Goal: Task Accomplishment & Management: Manage account settings

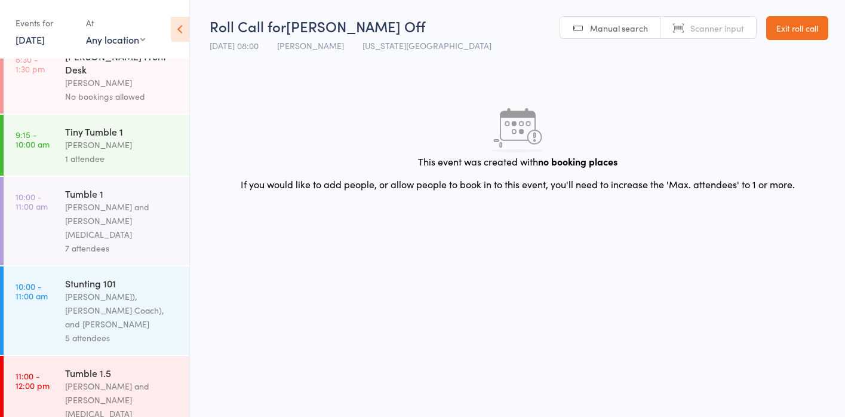
scroll to position [216, 0]
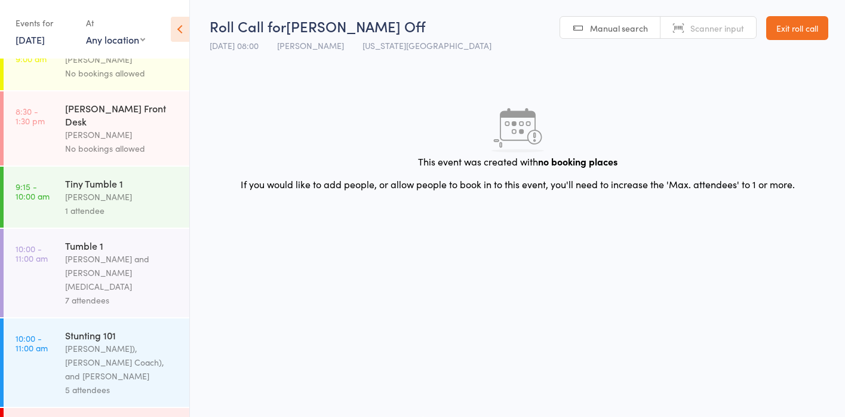
click at [84, 190] on div "Neeve Whalen" at bounding box center [122, 197] width 114 height 14
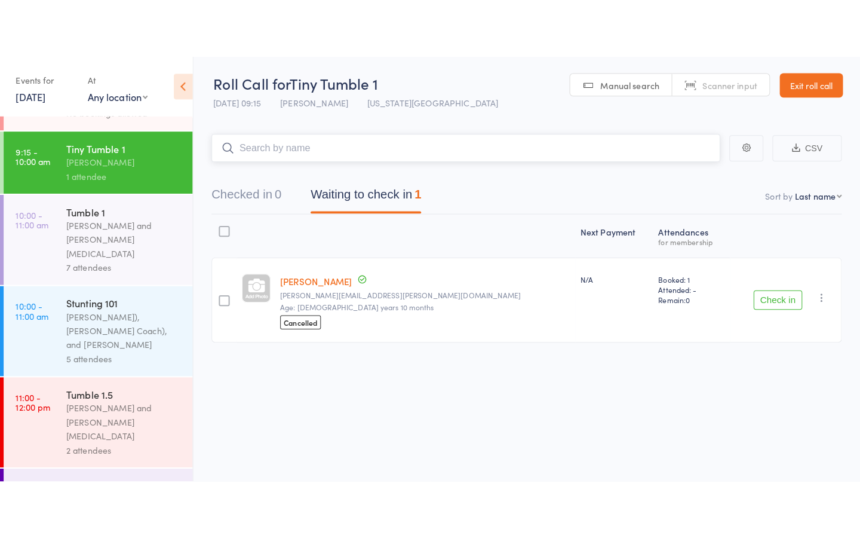
scroll to position [312, 0]
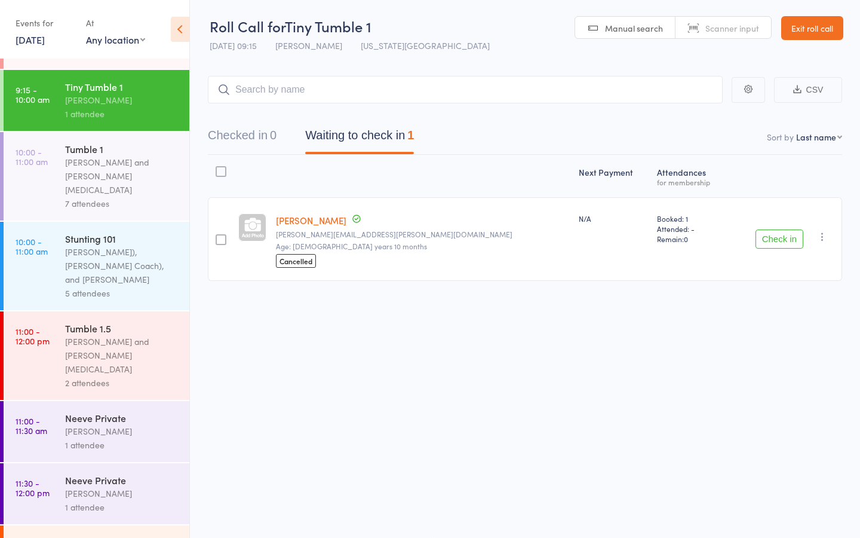
click at [787, 240] on button "Check in" at bounding box center [780, 238] width 48 height 19
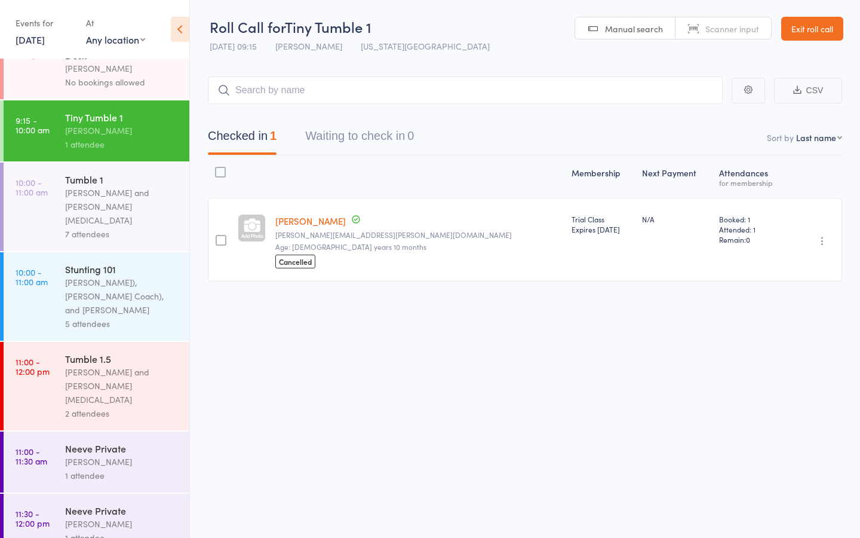
scroll to position [280, 0]
click at [102, 188] on div "Kat Timothy and Hannah Nix" at bounding box center [122, 208] width 114 height 41
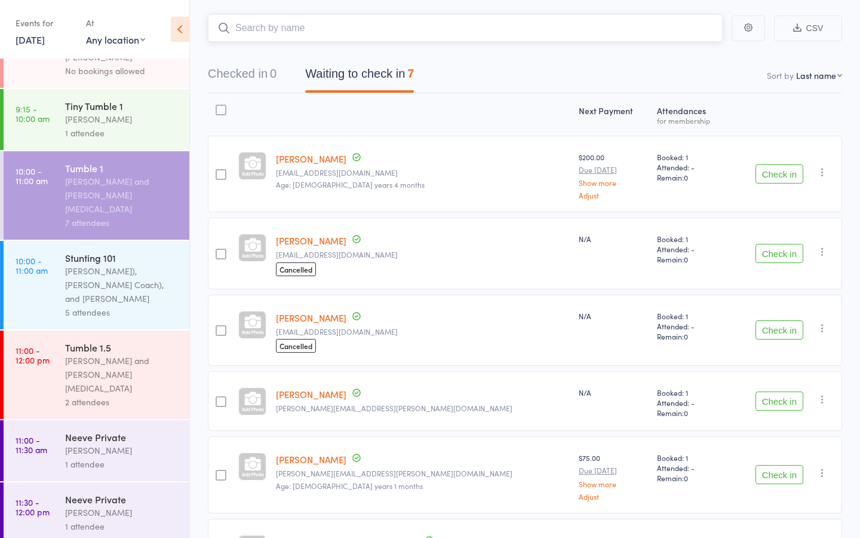
scroll to position [294, 0]
click at [79, 250] on div "Stunting 101" at bounding box center [122, 256] width 114 height 13
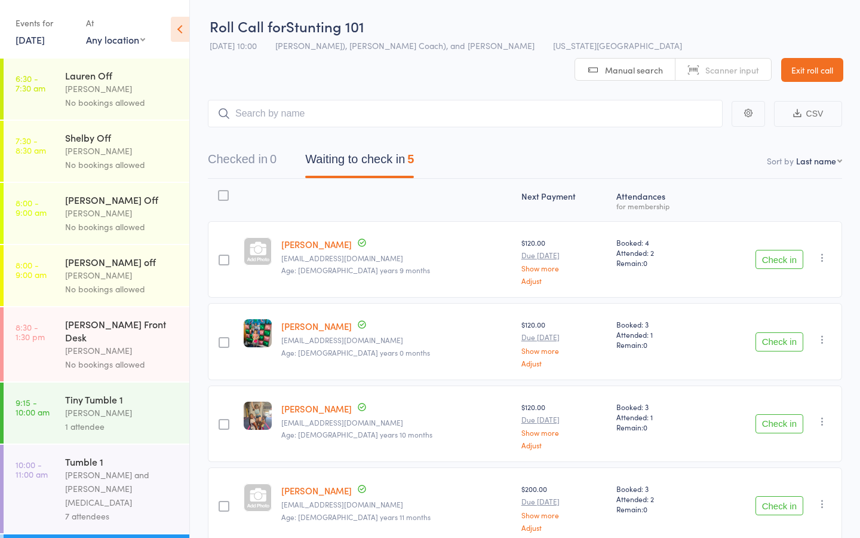
scroll to position [116, 0]
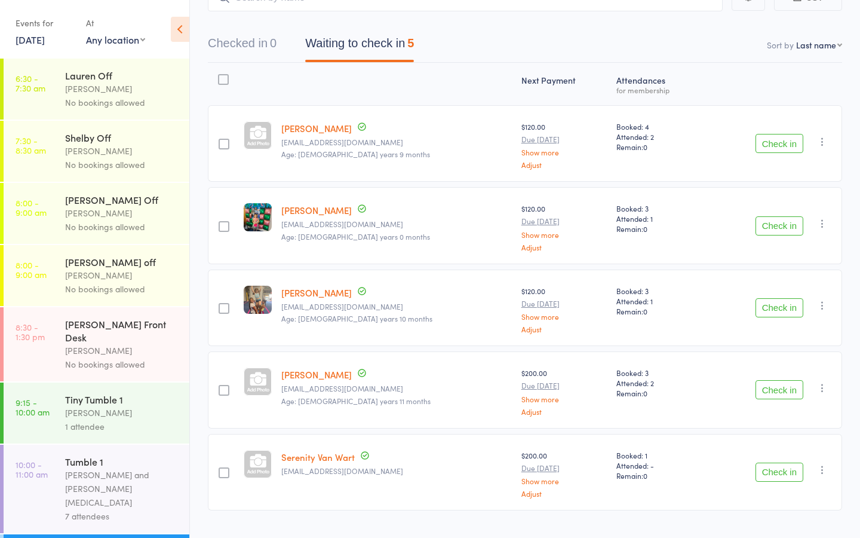
click at [790, 416] on button "Check in" at bounding box center [780, 471] width 48 height 19
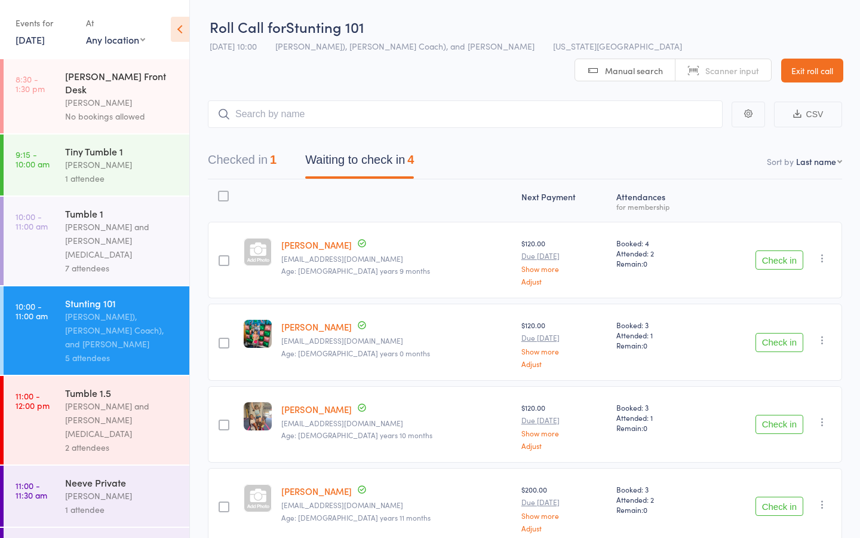
scroll to position [252, 0]
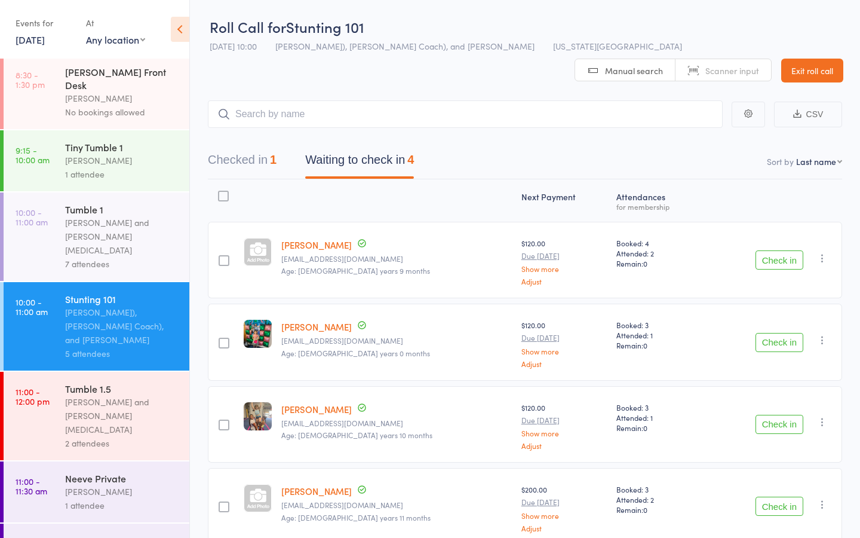
click at [121, 154] on div "[PERSON_NAME]" at bounding box center [122, 161] width 114 height 14
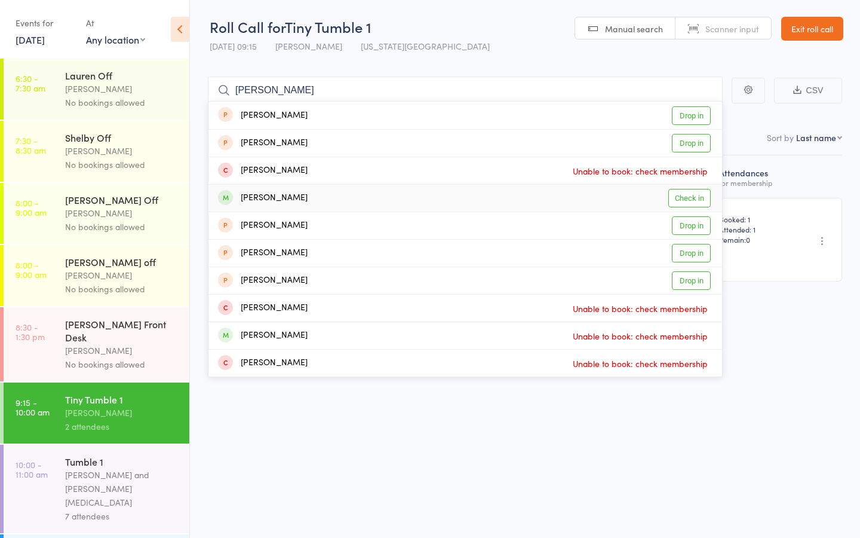
type input "amelia"
click at [687, 200] on link "Check in" at bounding box center [689, 198] width 42 height 19
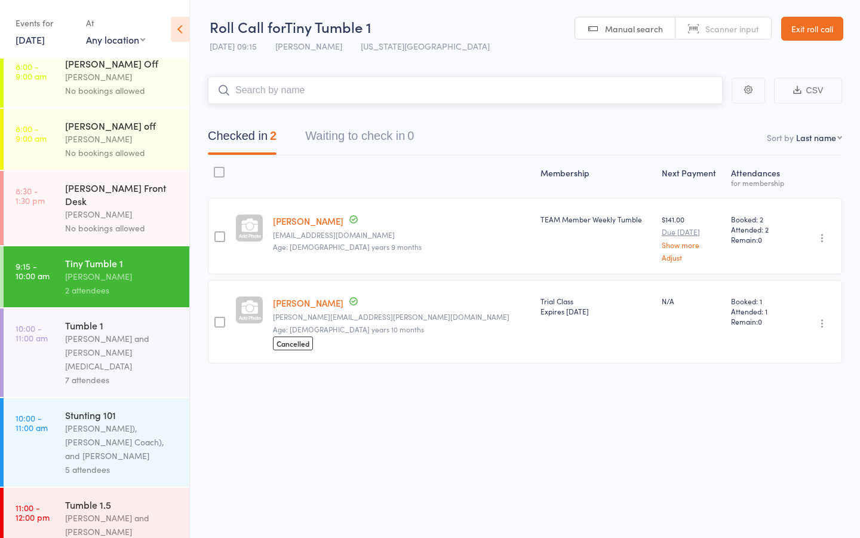
scroll to position [139, 0]
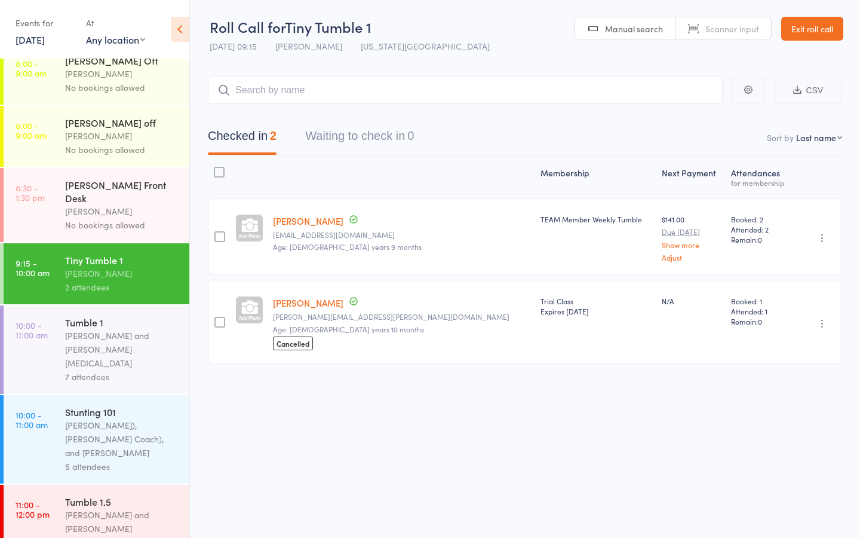
click at [90, 329] on div "[PERSON_NAME] and [PERSON_NAME][MEDICAL_DATA]" at bounding box center [122, 349] width 114 height 41
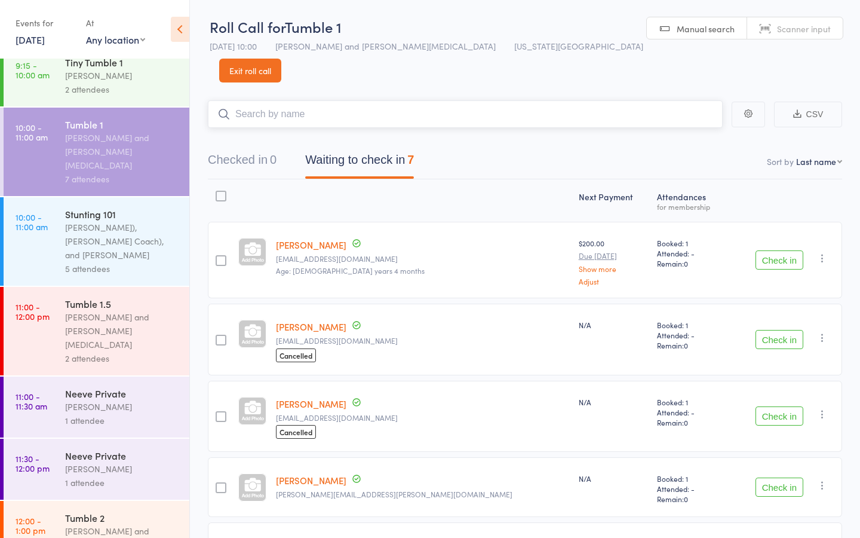
scroll to position [342, 0]
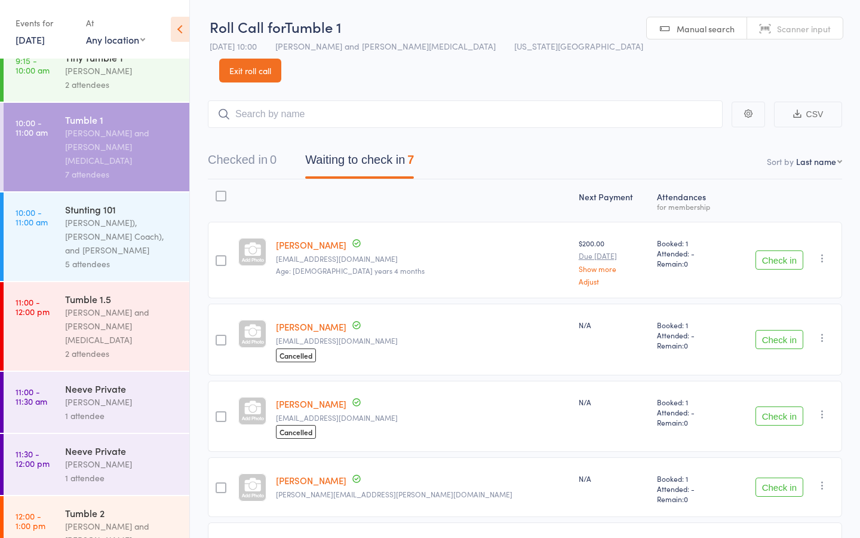
click at [94, 216] on div "[PERSON_NAME]), [PERSON_NAME] Coach), and [PERSON_NAME]" at bounding box center [122, 236] width 114 height 41
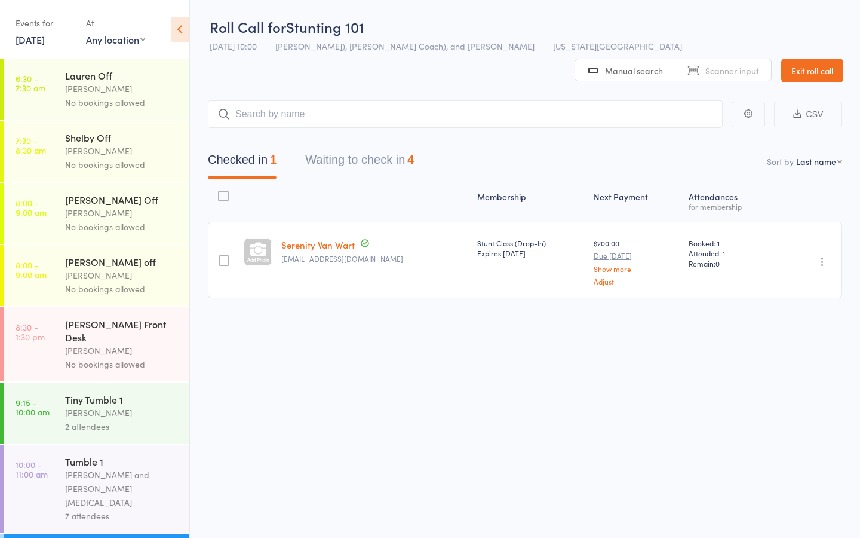
click at [351, 147] on button "Waiting to check in 4" at bounding box center [359, 163] width 109 height 32
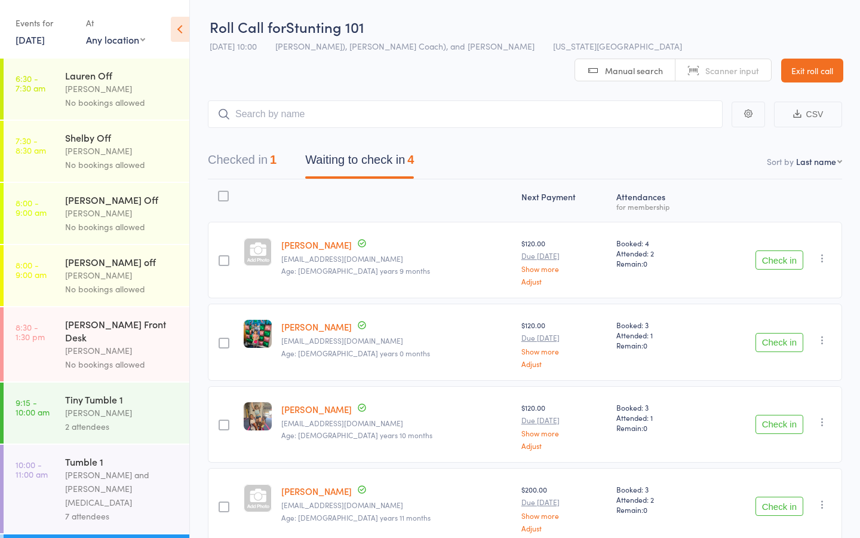
scroll to position [35, 0]
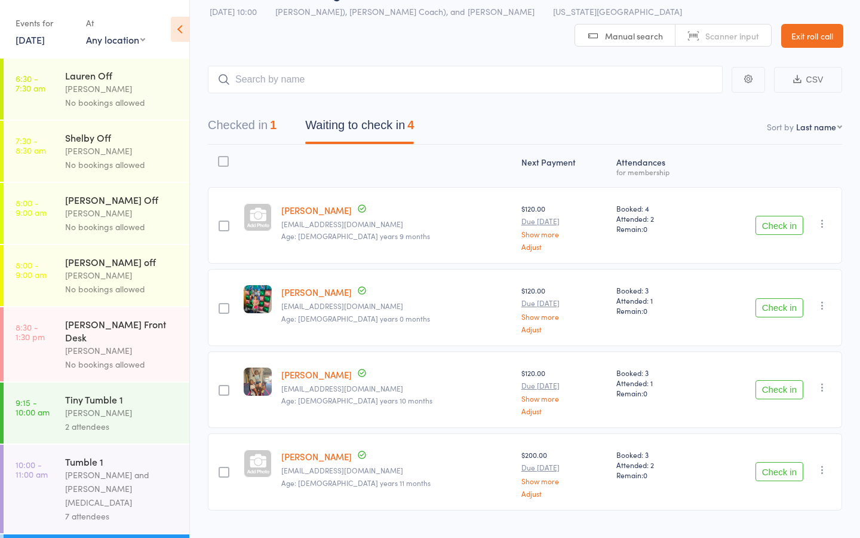
click at [782, 216] on button "Check in" at bounding box center [780, 225] width 48 height 19
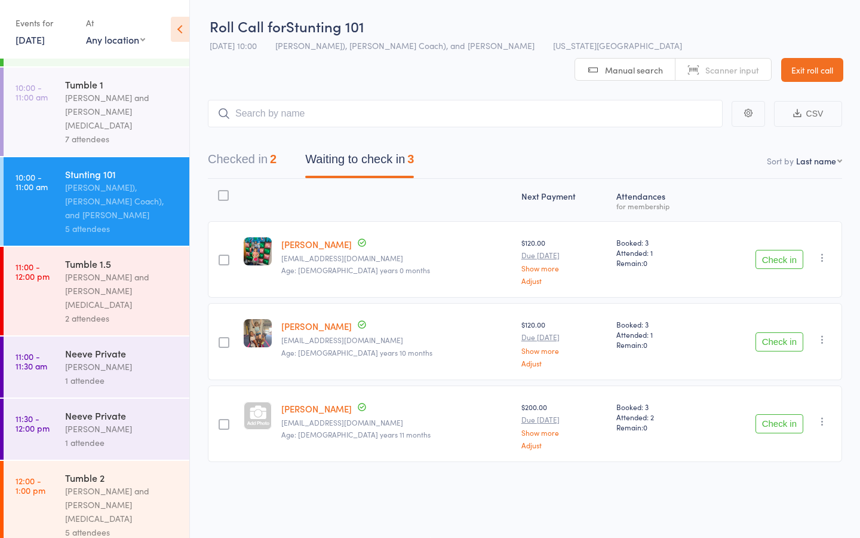
scroll to position [0, 0]
click at [109, 132] on div "7 attendees" at bounding box center [122, 139] width 114 height 14
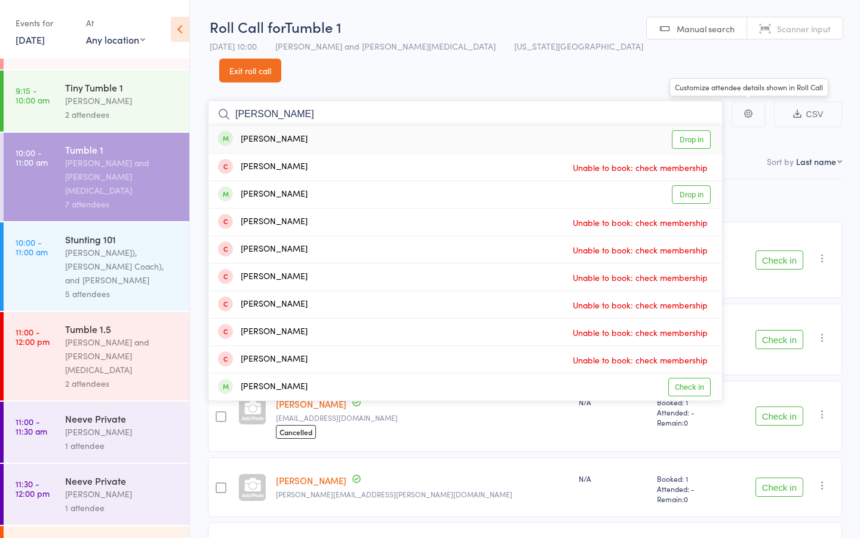
type input "penelope fout"
click at [700, 130] on link "Drop in" at bounding box center [691, 139] width 39 height 19
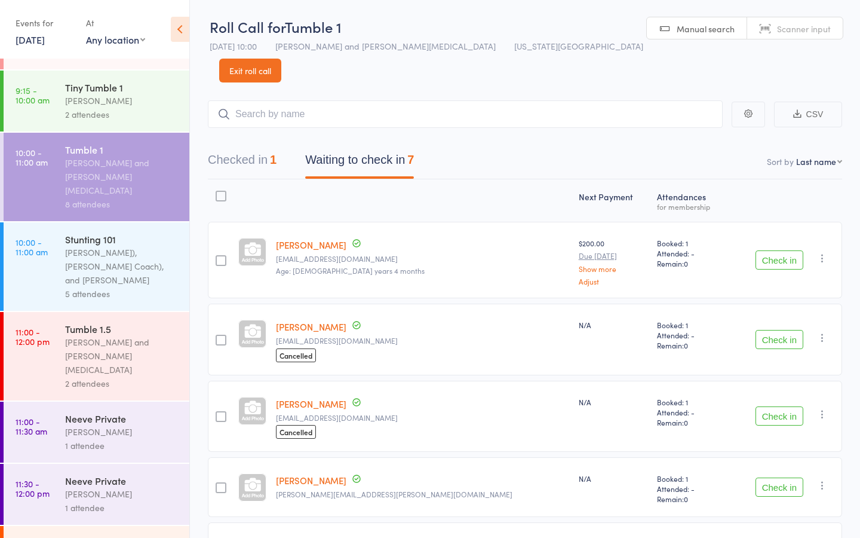
click at [104, 245] on div "[PERSON_NAME]), [PERSON_NAME] Coach), and [PERSON_NAME]" at bounding box center [122, 265] width 114 height 41
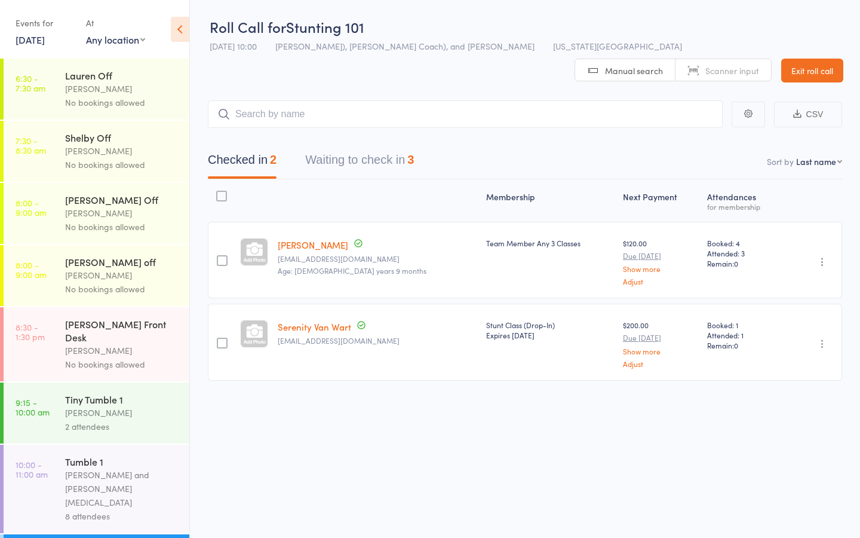
click at [355, 147] on button "Waiting to check in 3" at bounding box center [359, 163] width 109 height 32
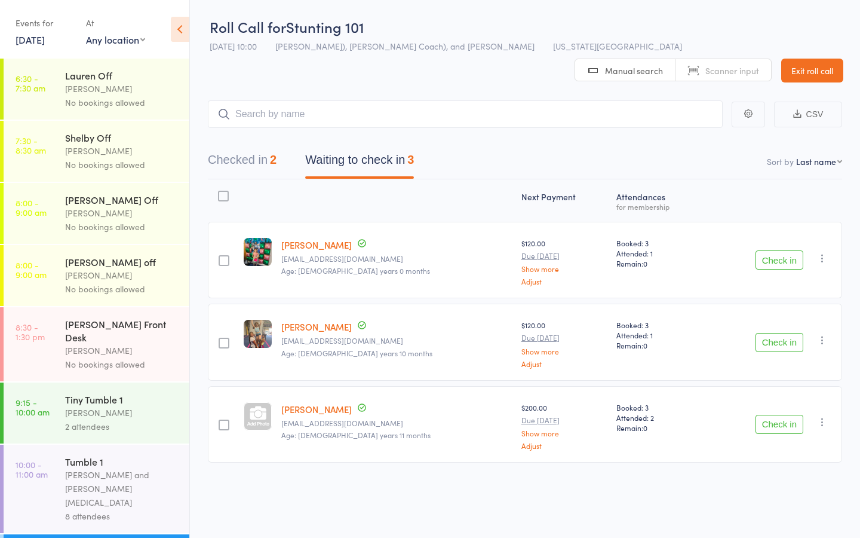
click at [770, 415] on button "Check in" at bounding box center [780, 424] width 48 height 19
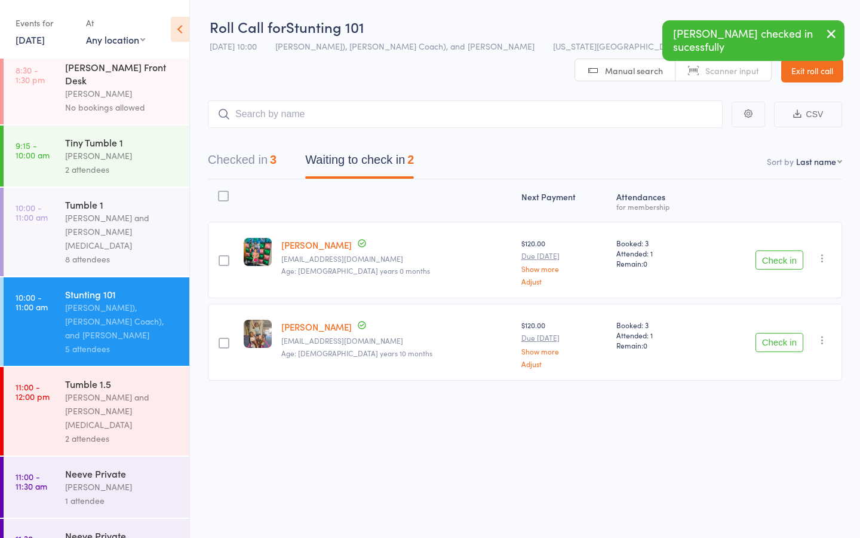
scroll to position [309, 0]
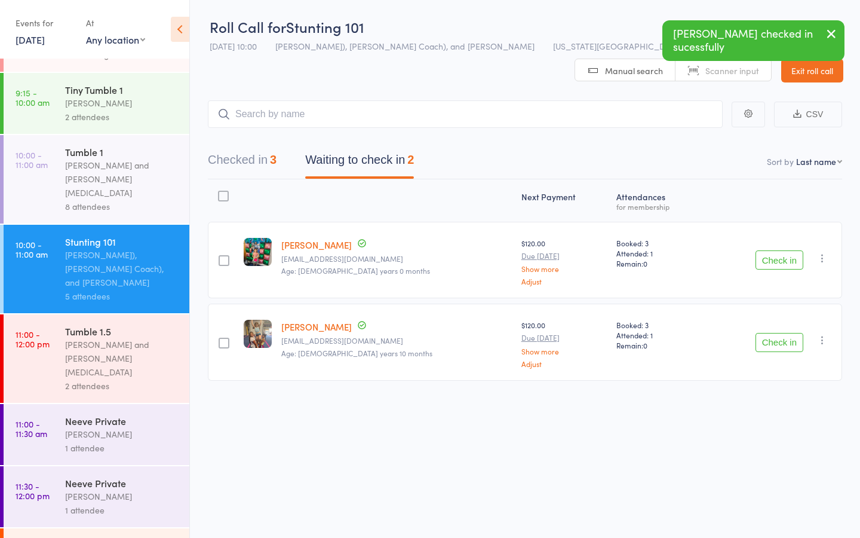
click at [110, 200] on div "8 attendees" at bounding box center [122, 207] width 114 height 14
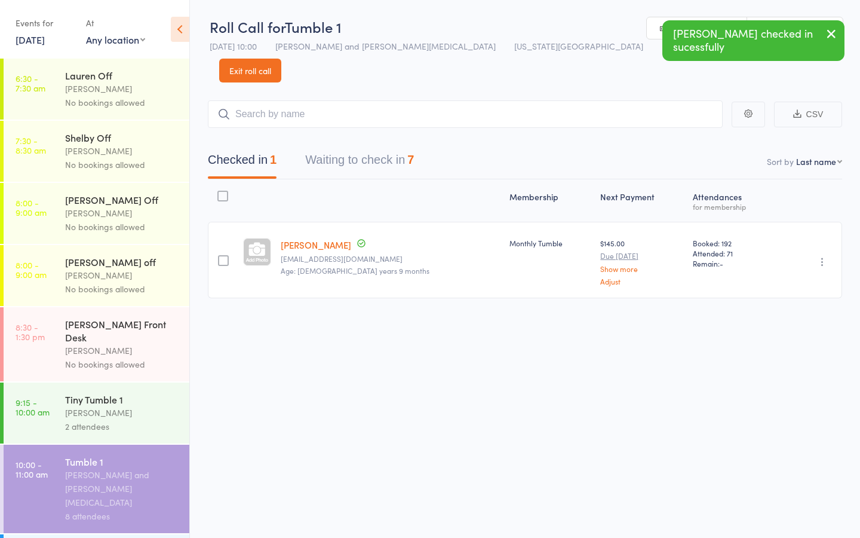
click at [378, 147] on button "Waiting to check in 7" at bounding box center [359, 163] width 109 height 32
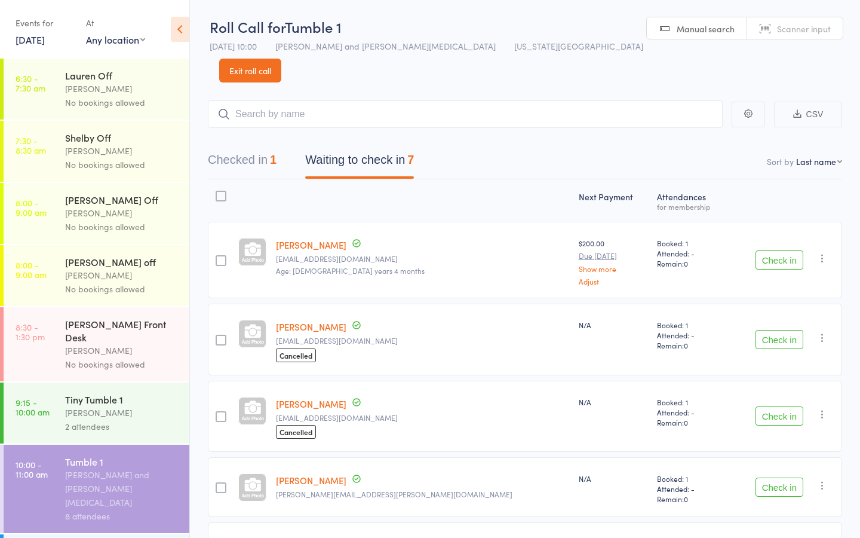
click at [785, 406] on button "Check in" at bounding box center [780, 415] width 48 height 19
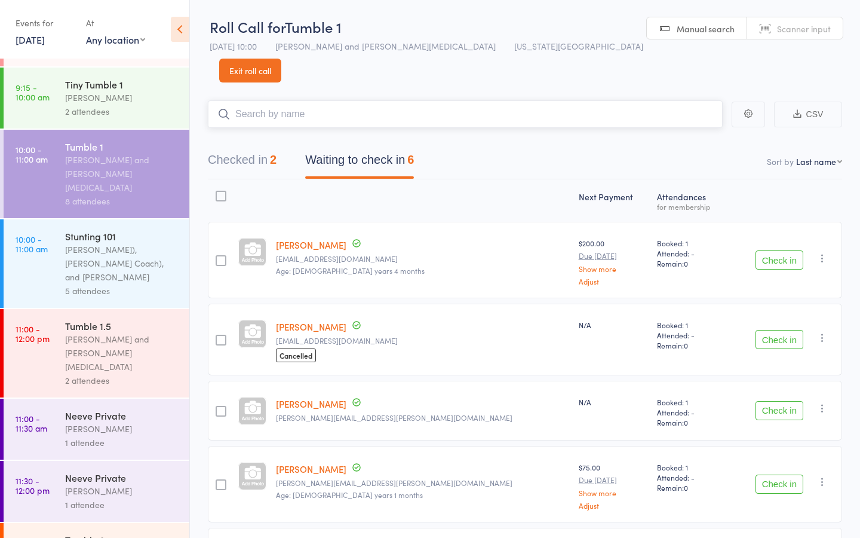
click at [261, 100] on input "search" at bounding box center [465, 113] width 515 height 27
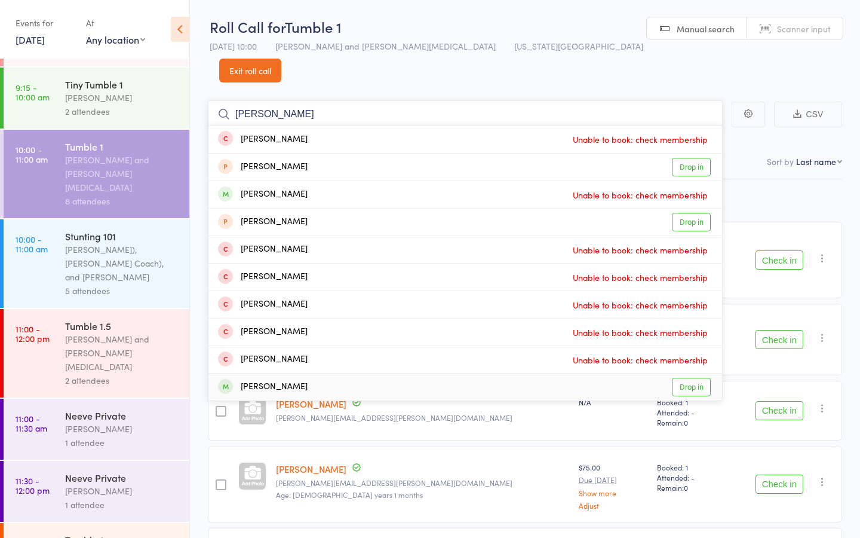
type input "aria diaz"
click at [696, 378] on link "Drop in" at bounding box center [691, 387] width 39 height 19
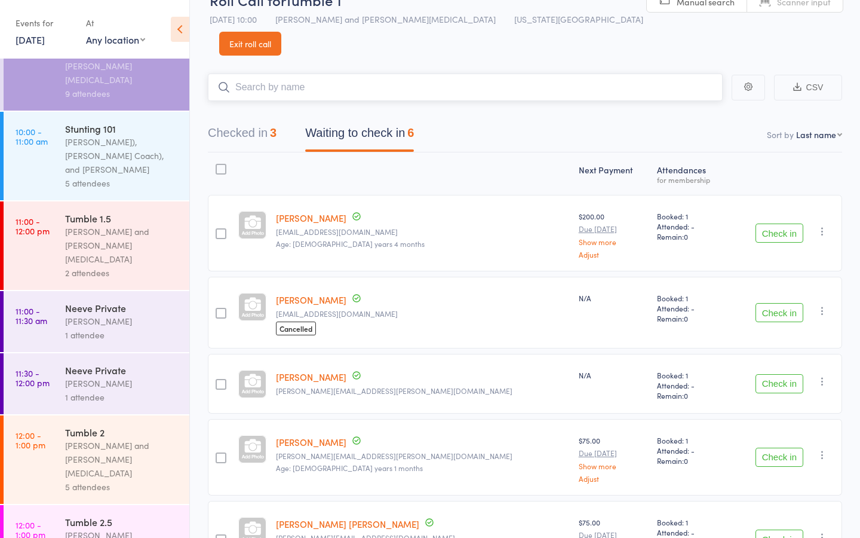
scroll to position [25, 0]
click at [93, 416] on div "Kat Timothy" at bounding box center [122, 535] width 114 height 14
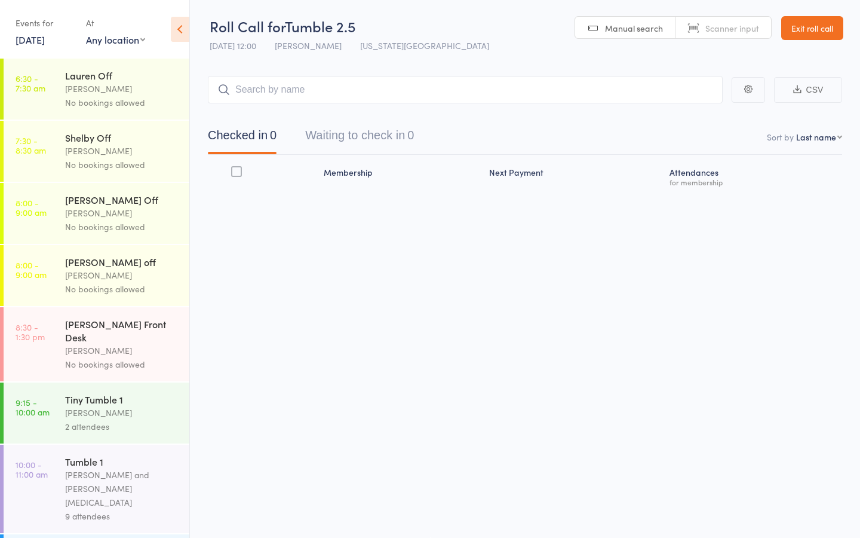
scroll to position [1, 0]
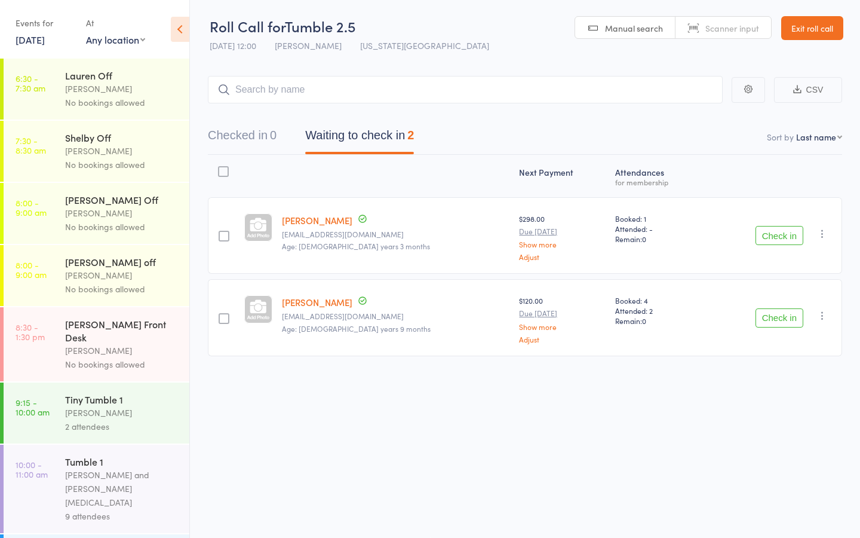
click at [802, 29] on link "Exit roll call" at bounding box center [812, 28] width 62 height 24
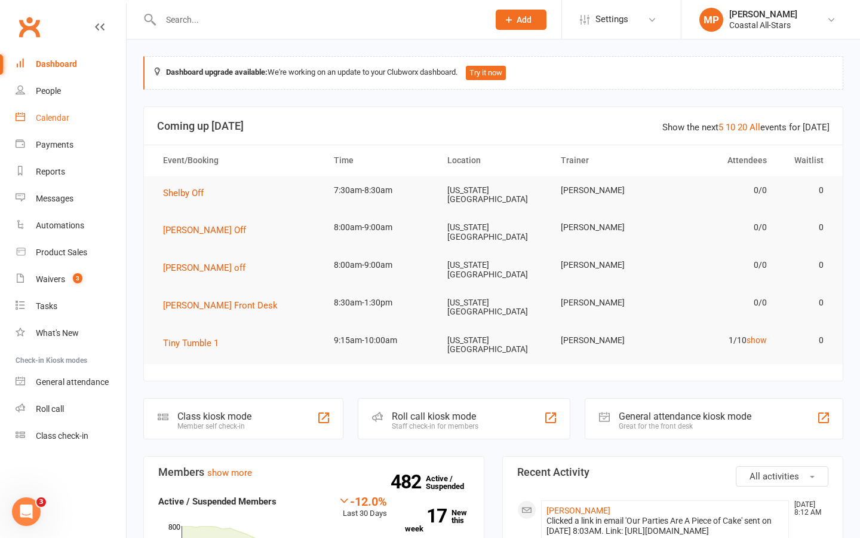
click at [59, 125] on link "Calendar" at bounding box center [71, 118] width 111 height 27
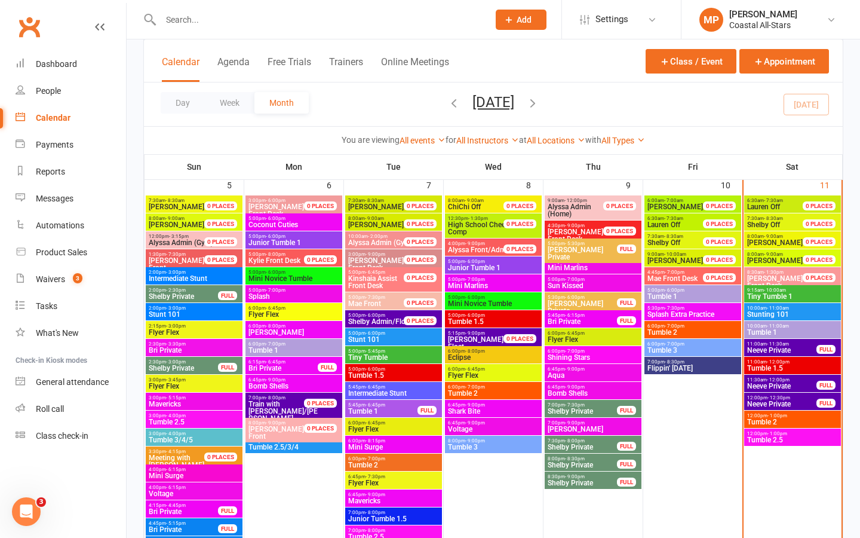
scroll to position [535, 0]
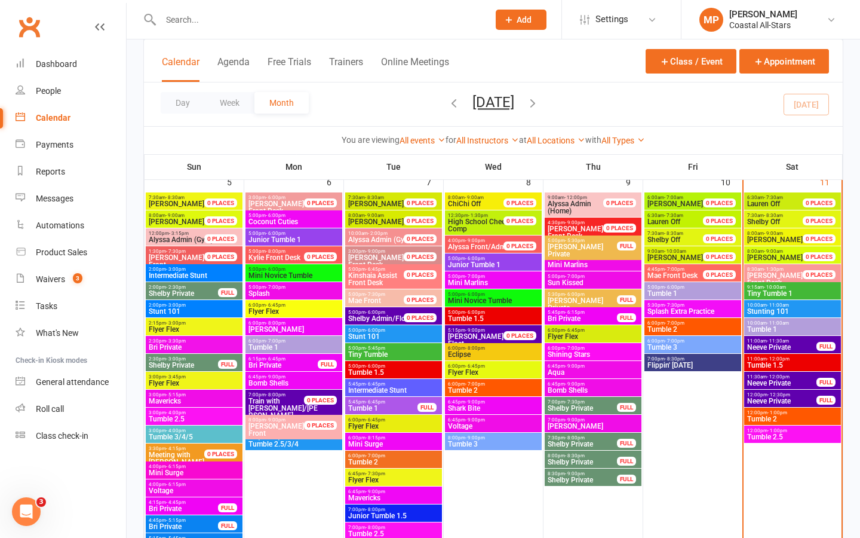
click at [802, 287] on span "9:15am - 10:00am" at bounding box center [793, 286] width 92 height 5
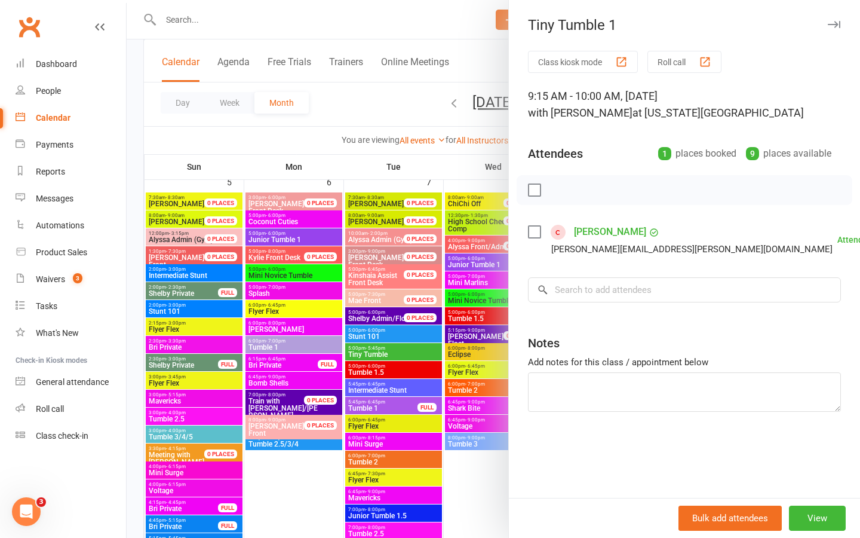
click at [828, 21] on icon "button" at bounding box center [834, 24] width 13 height 7
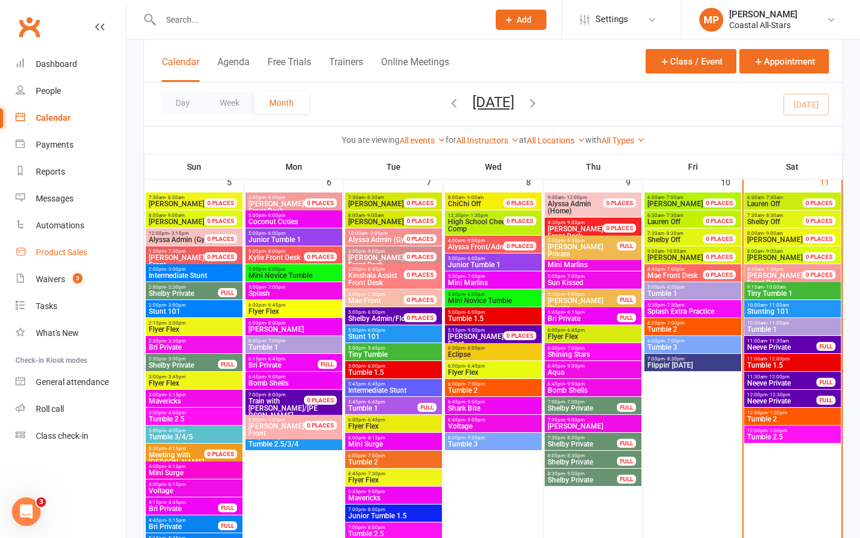
click at [73, 248] on div "Product Sales" at bounding box center [61, 252] width 51 height 10
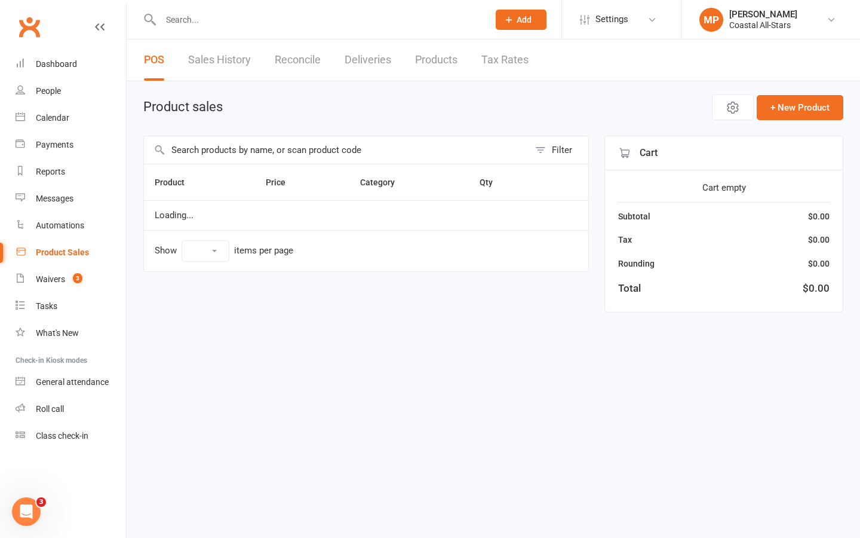
select select "25"
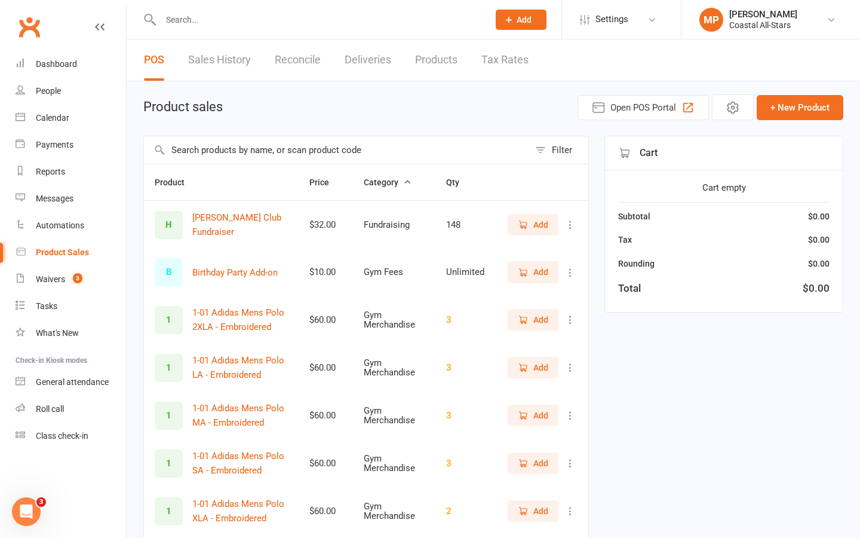
click at [373, 148] on input "text" at bounding box center [336, 149] width 385 height 27
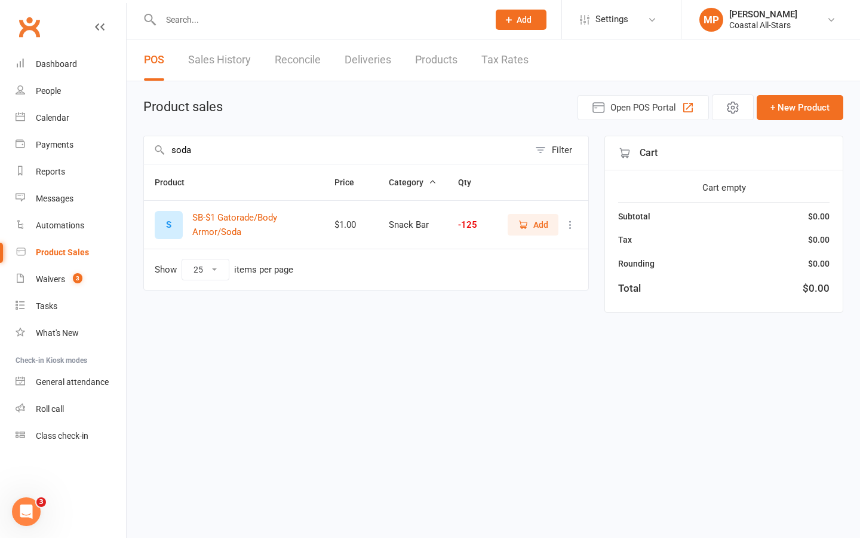
type input "soda"
click at [532, 226] on span "Add" at bounding box center [533, 224] width 30 height 13
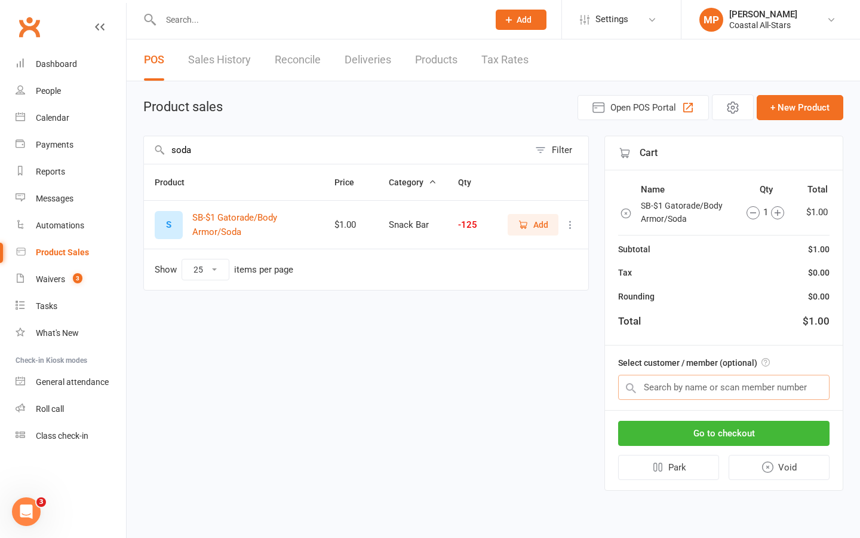
click at [655, 394] on input "text" at bounding box center [723, 387] width 211 height 25
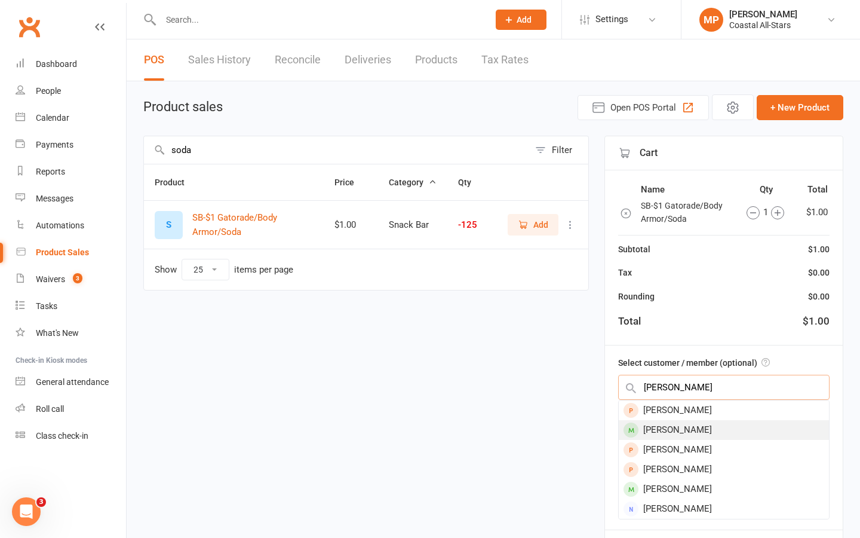
type input "amelia bun"
click at [679, 426] on div "[PERSON_NAME]" at bounding box center [724, 430] width 210 height 20
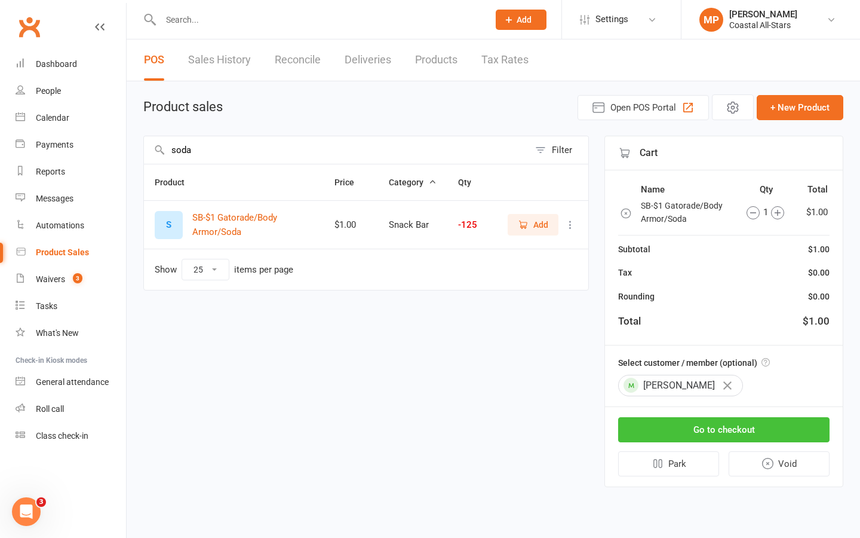
click at [685, 432] on button "Go to checkout" at bounding box center [723, 429] width 211 height 25
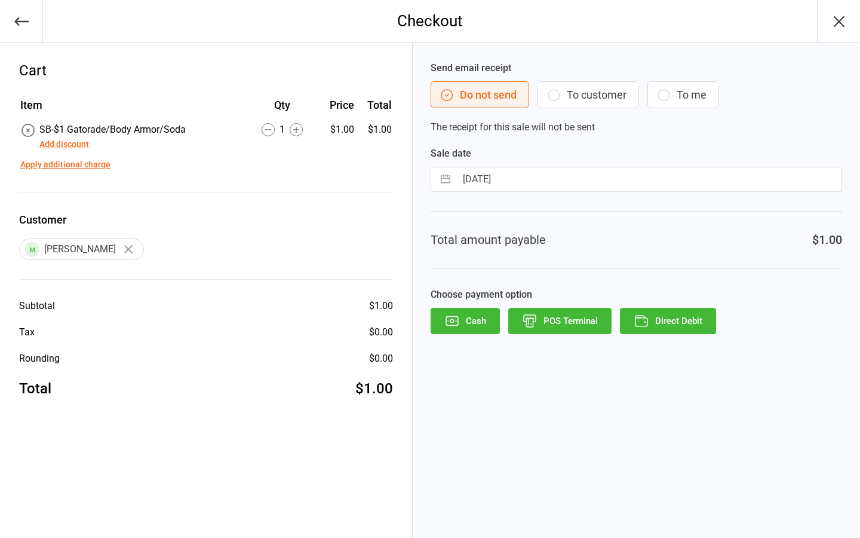
click at [664, 326] on button "Direct Debit" at bounding box center [668, 321] width 96 height 26
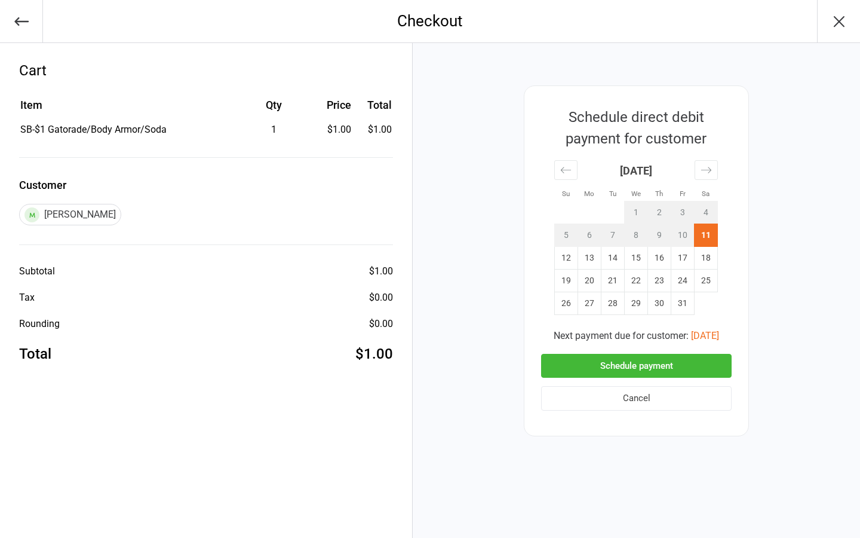
click at [642, 367] on button "Schedule payment" at bounding box center [636, 366] width 191 height 24
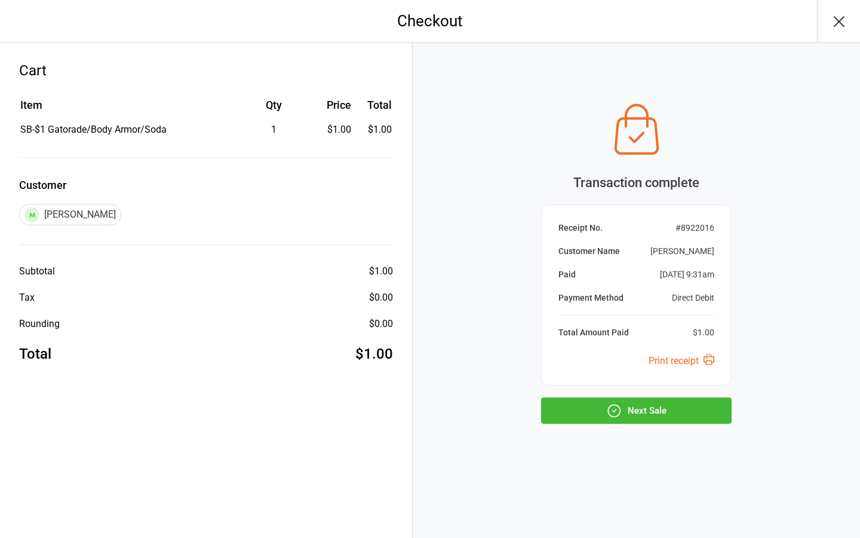
click at [636, 410] on button "Next Sale" at bounding box center [636, 410] width 191 height 26
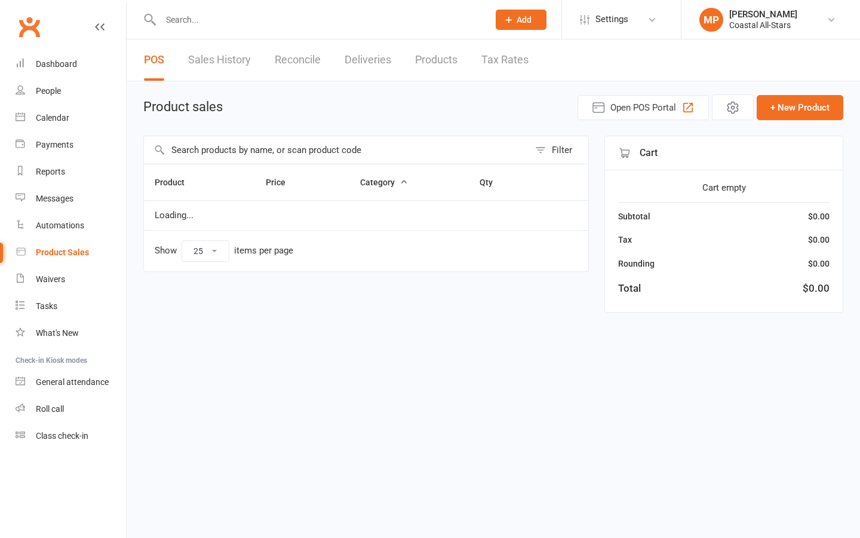
select select "25"
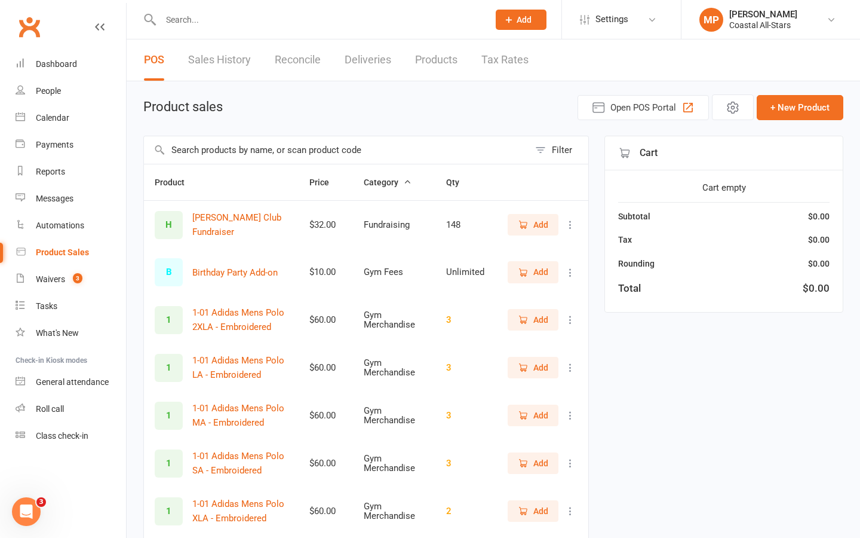
click at [312, 150] on input "text" at bounding box center [336, 149] width 385 height 27
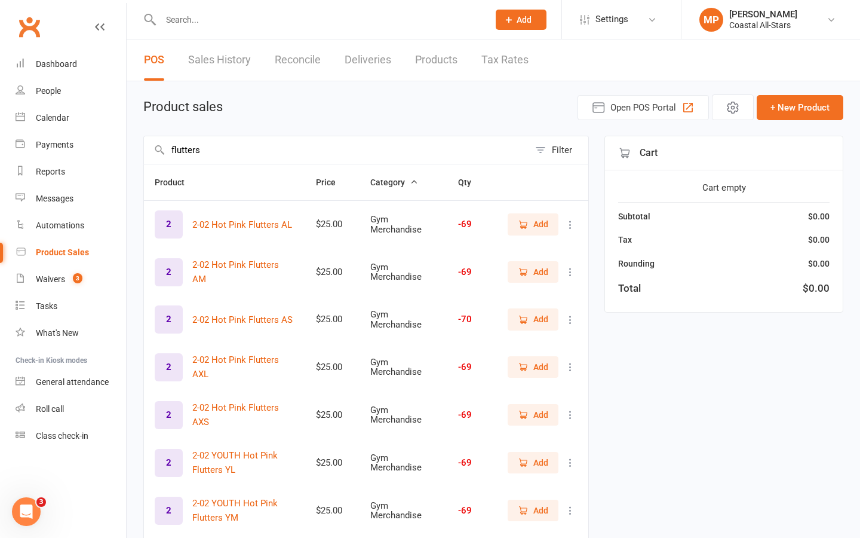
click at [168, 150] on input "flutters" at bounding box center [336, 149] width 385 height 27
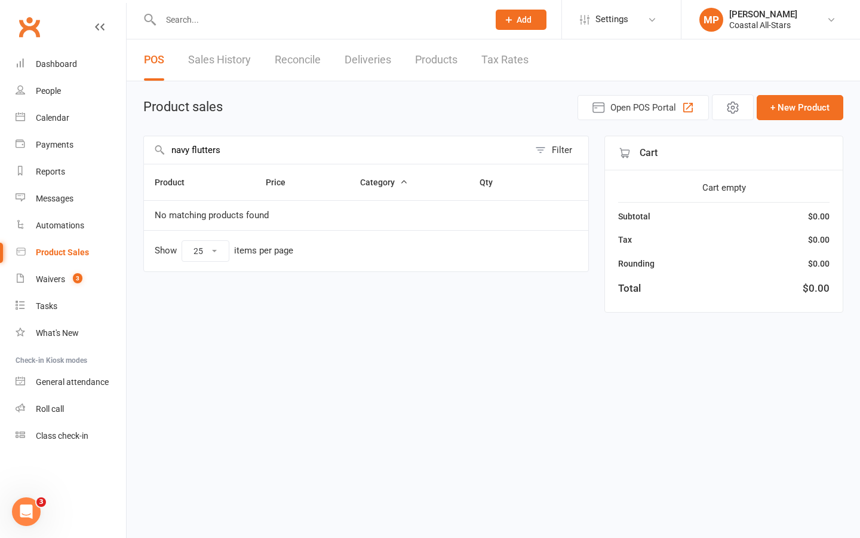
drag, startPoint x: 242, startPoint y: 157, endPoint x: 192, endPoint y: 153, distance: 50.3
click at [192, 153] on input "navy flutters" at bounding box center [336, 149] width 385 height 27
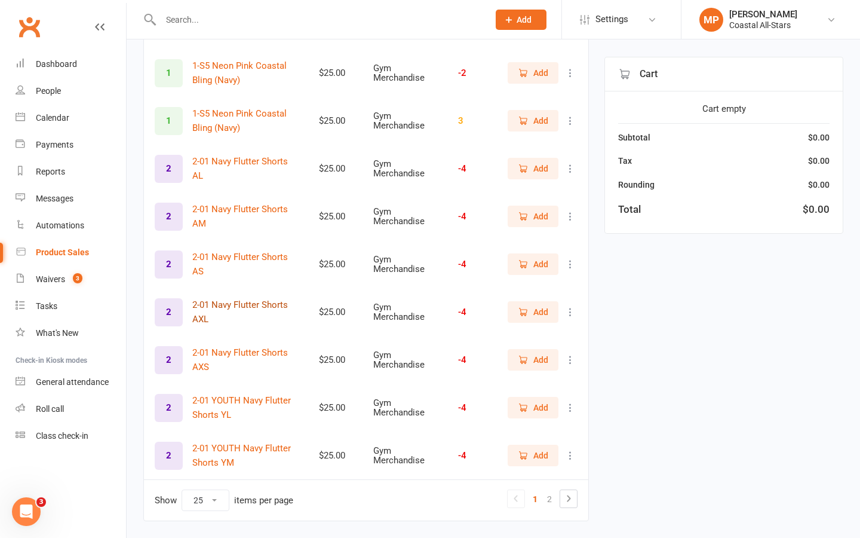
scroll to position [944, 0]
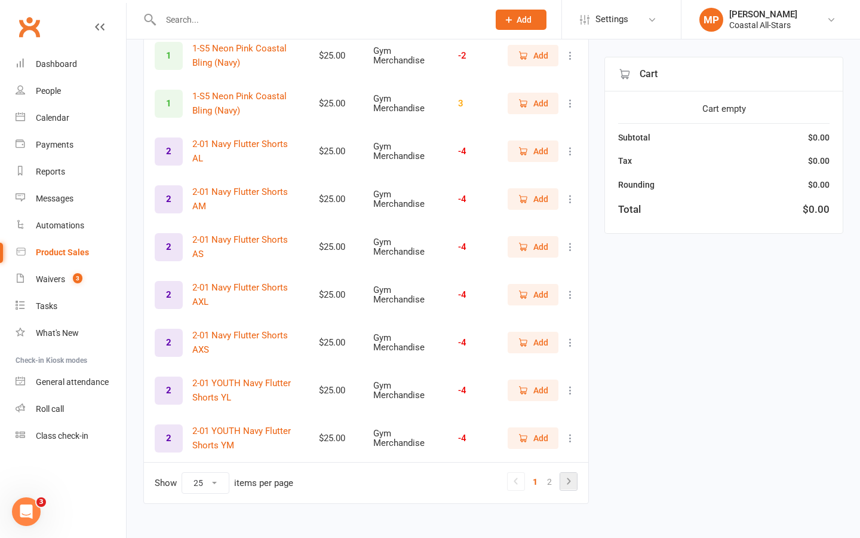
type input "navy"
click at [569, 477] on icon at bounding box center [569, 480] width 4 height 7
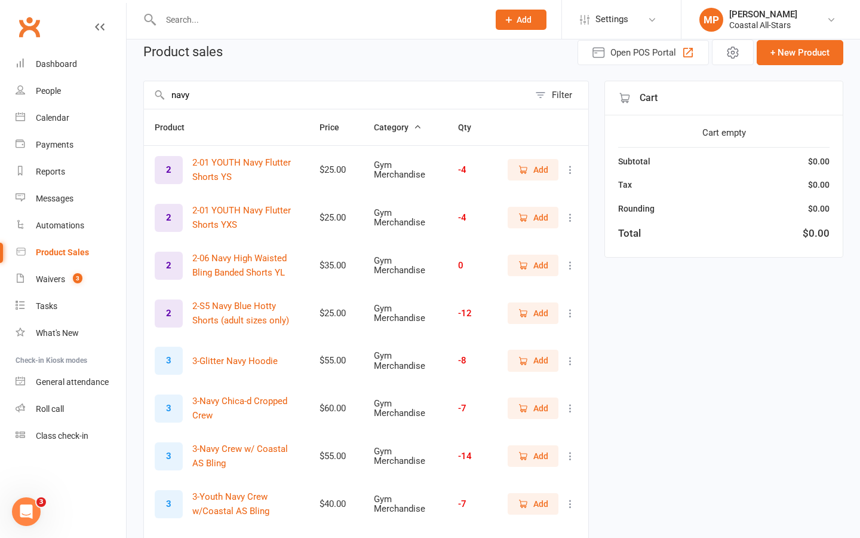
scroll to position [54, 0]
click at [530, 221] on span "Add" at bounding box center [533, 217] width 30 height 13
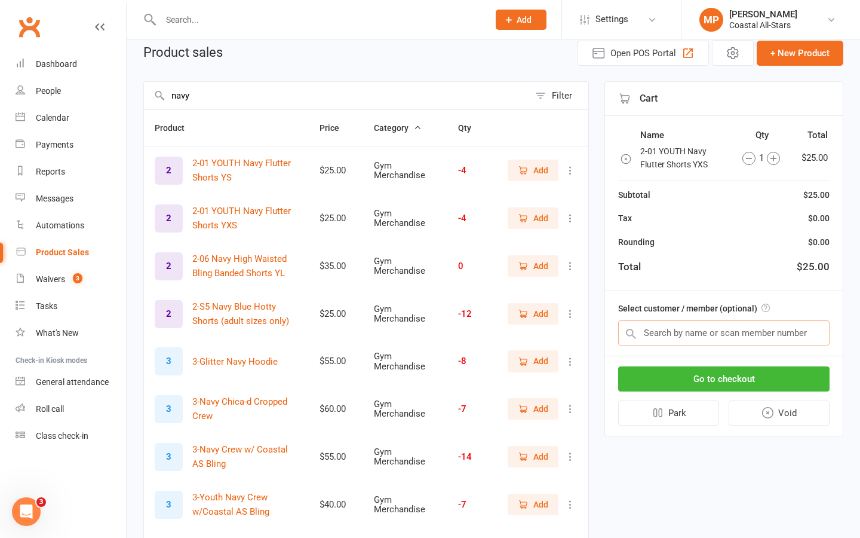
click at [665, 334] on input "text" at bounding box center [723, 332] width 211 height 25
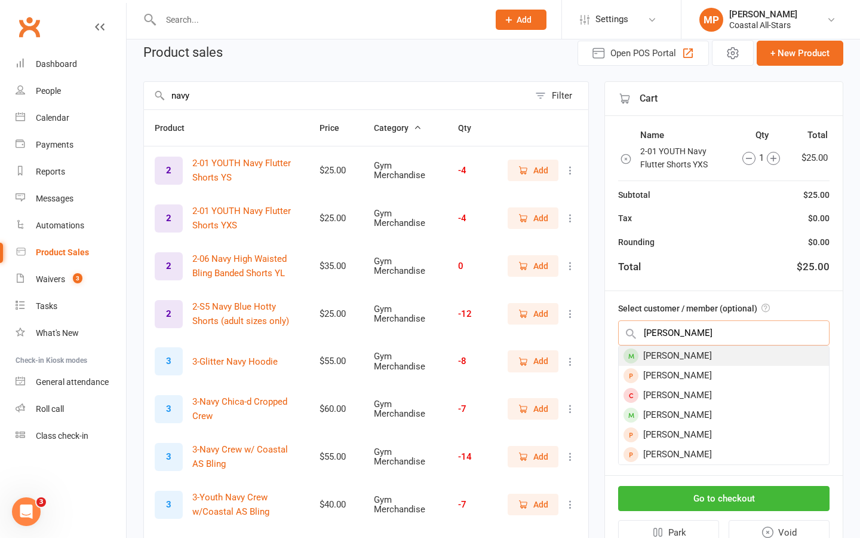
type input "amelia bunch"
click at [707, 355] on div "Amelia Bunch" at bounding box center [724, 356] width 210 height 20
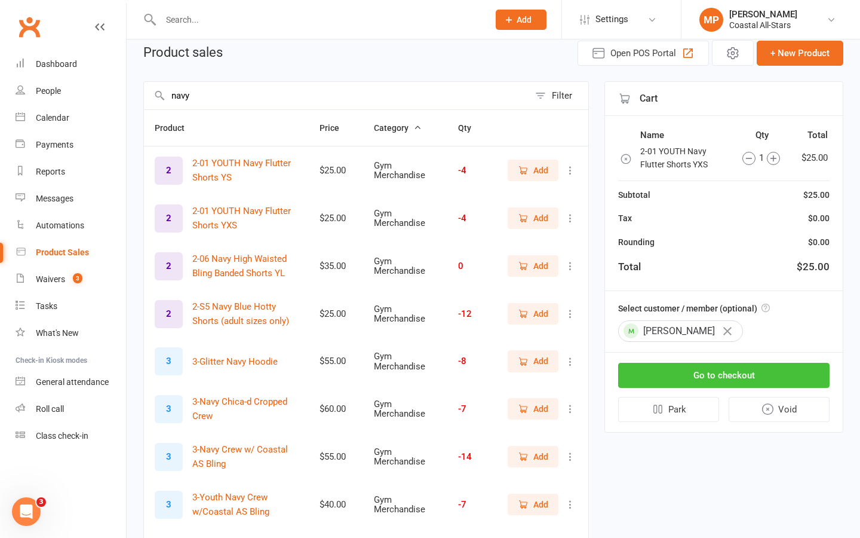
click at [735, 367] on button "Go to checkout" at bounding box center [723, 375] width 211 height 25
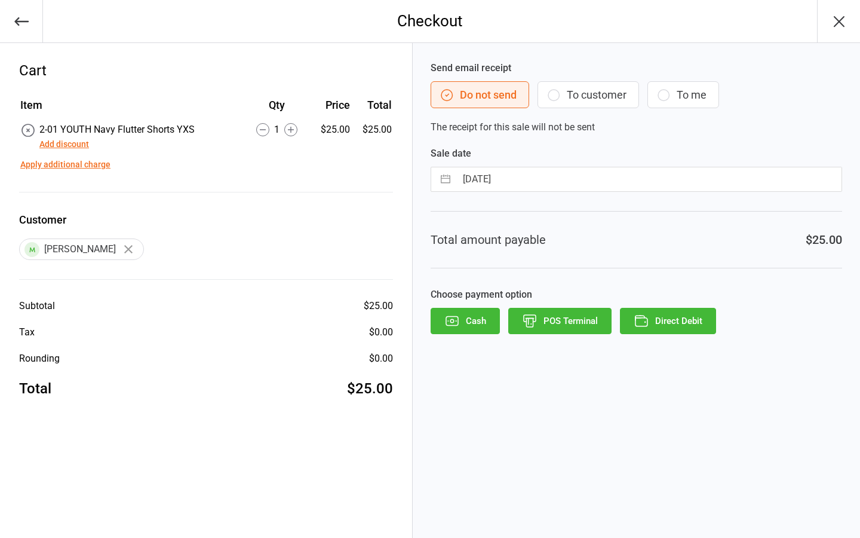
click at [656, 318] on button "Direct Debit" at bounding box center [668, 321] width 96 height 26
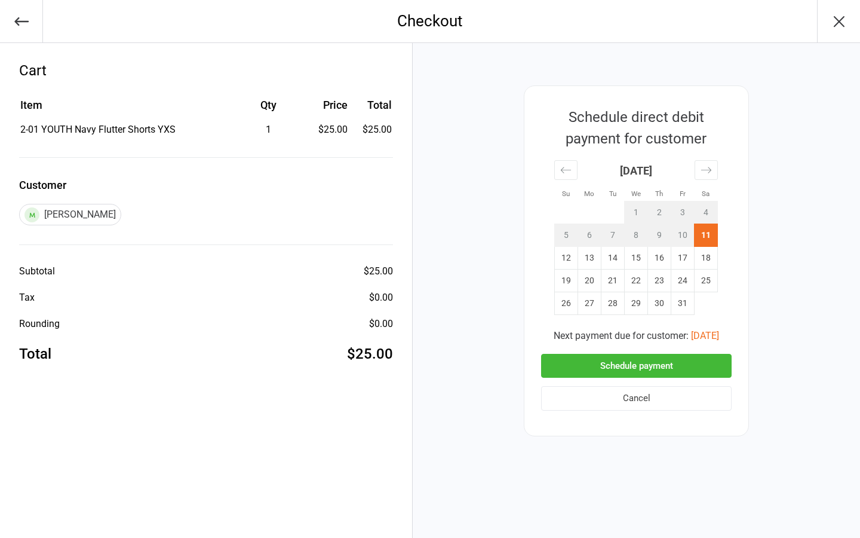
click at [650, 369] on button "Schedule payment" at bounding box center [636, 366] width 191 height 24
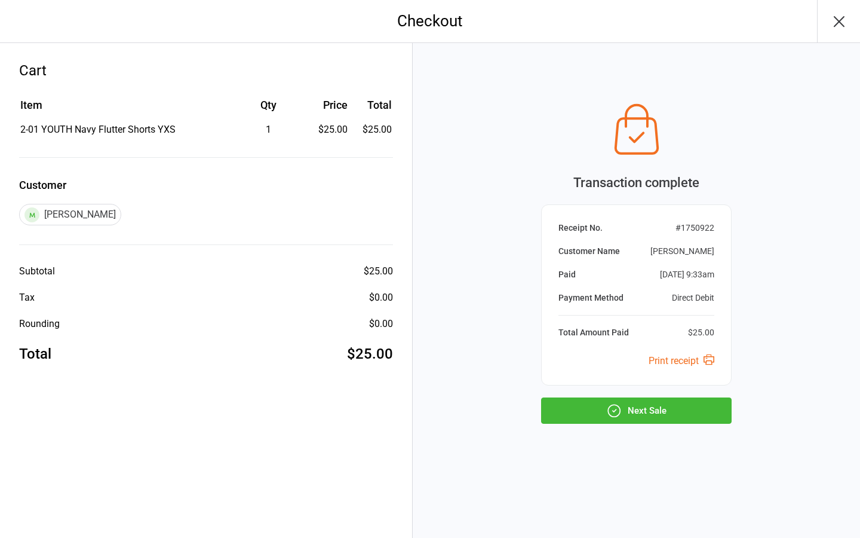
click at [642, 410] on button "Next Sale" at bounding box center [636, 410] width 191 height 26
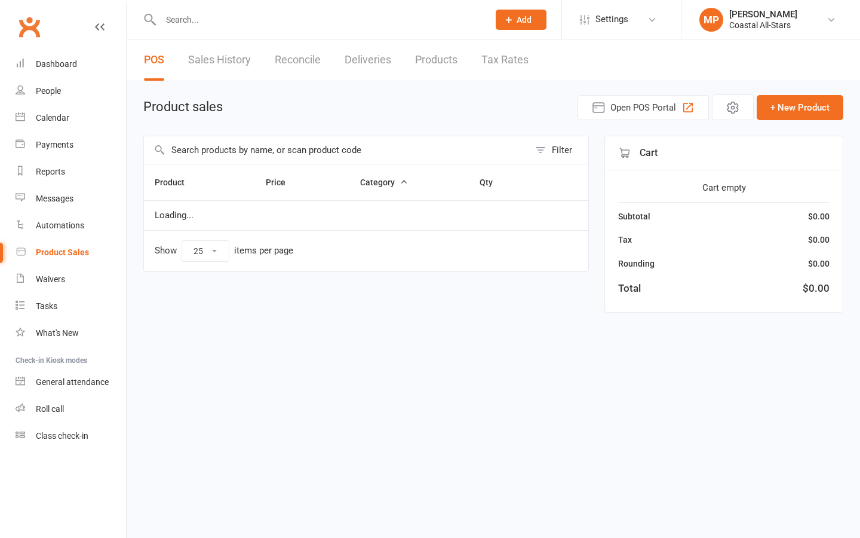
select select "25"
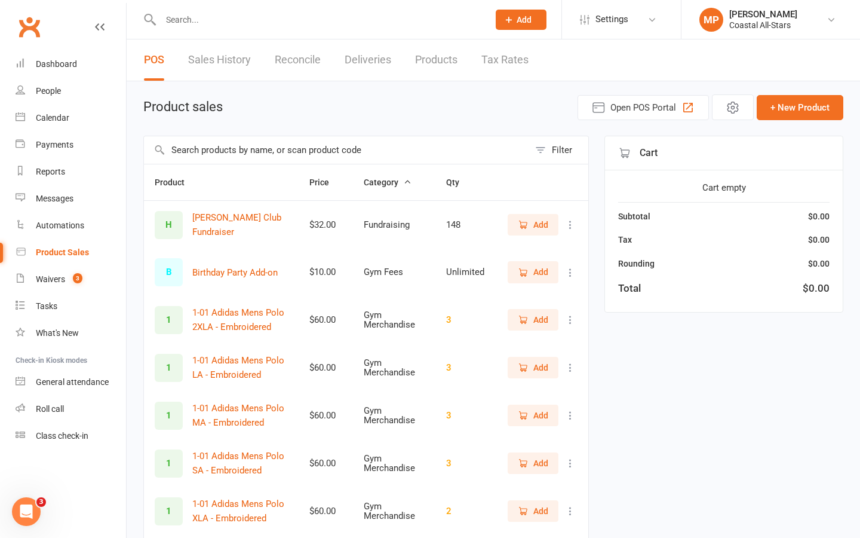
click at [200, 17] on input "text" at bounding box center [318, 19] width 323 height 17
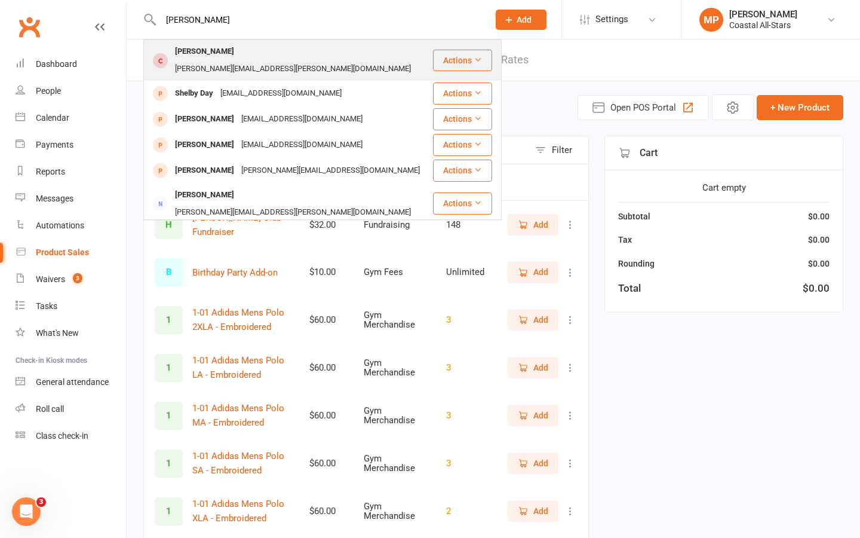
type input "shelby kre"
click at [257, 60] on div "lisa.s.kremers@gmail.com" at bounding box center [292, 68] width 243 height 17
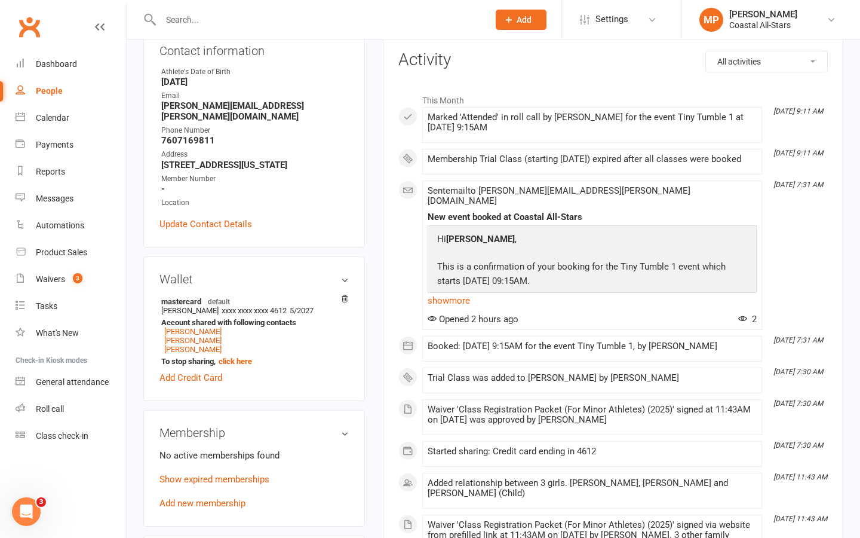
scroll to position [154, 0]
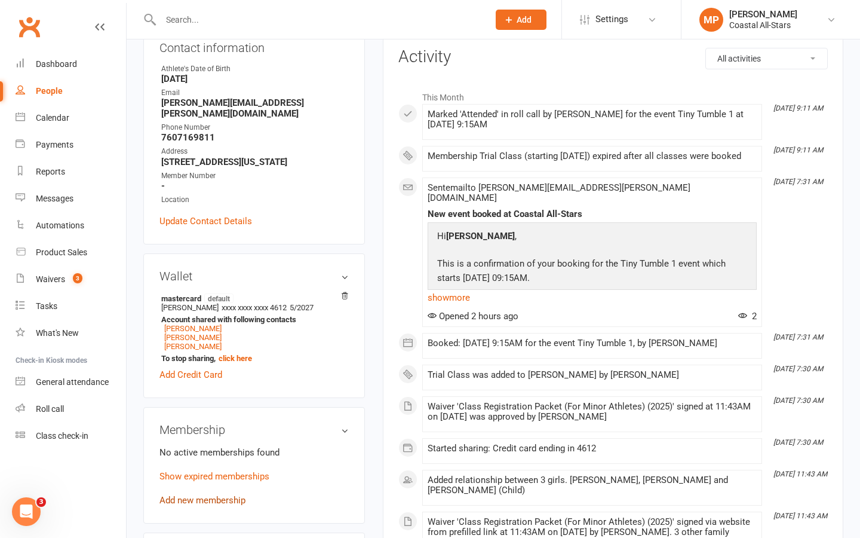
click at [217, 495] on link "Add new membership" at bounding box center [202, 500] width 86 height 11
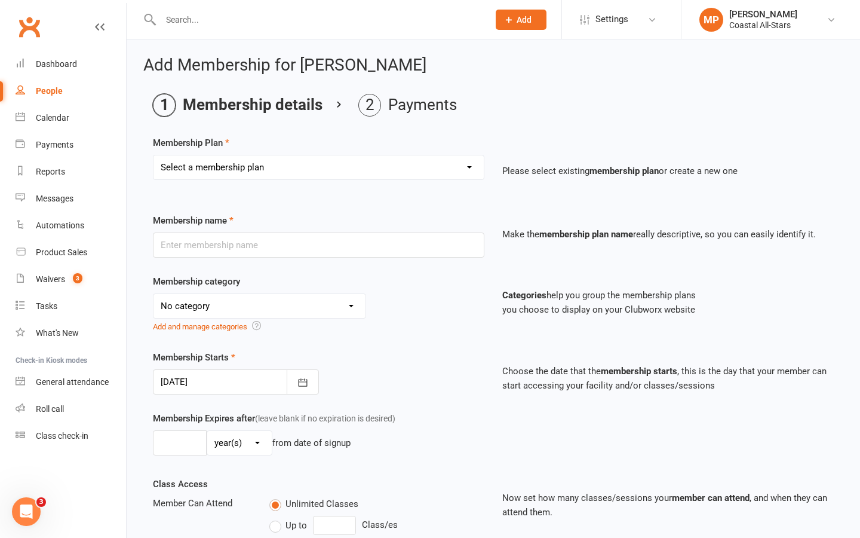
click at [269, 166] on select "Select a membership plan Trial Class Coastal Membership Fee Annual Registration…" at bounding box center [319, 167] width 330 height 24
select select "13"
click at [154, 155] on select "Select a membership plan Trial Class Coastal Membership Fee Annual Registration…" at bounding box center [319, 167] width 330 height 24
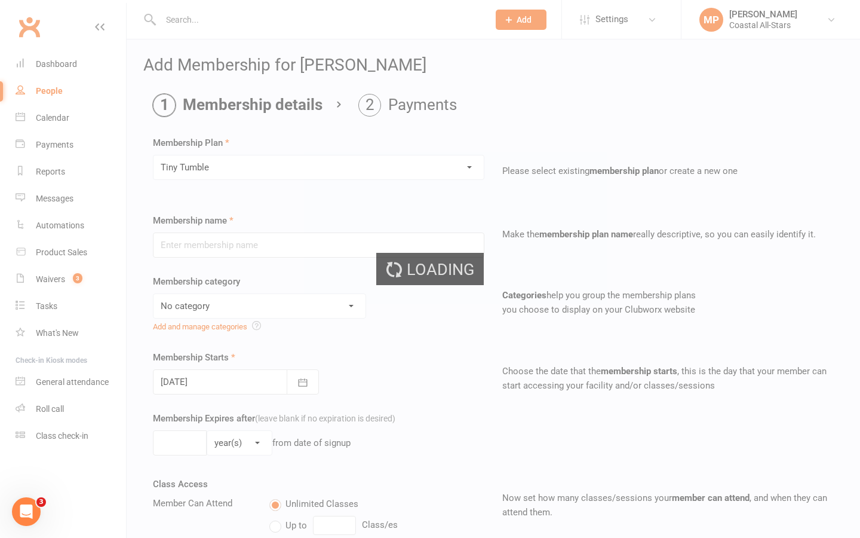
type input "Tiny Tumble"
select select "3"
type input "12"
select select "2"
type input "1"
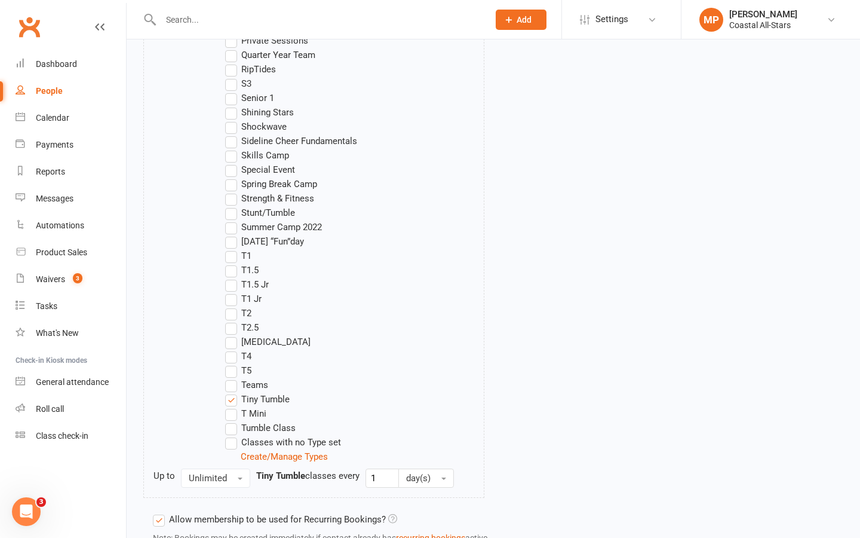
scroll to position [1204, 0]
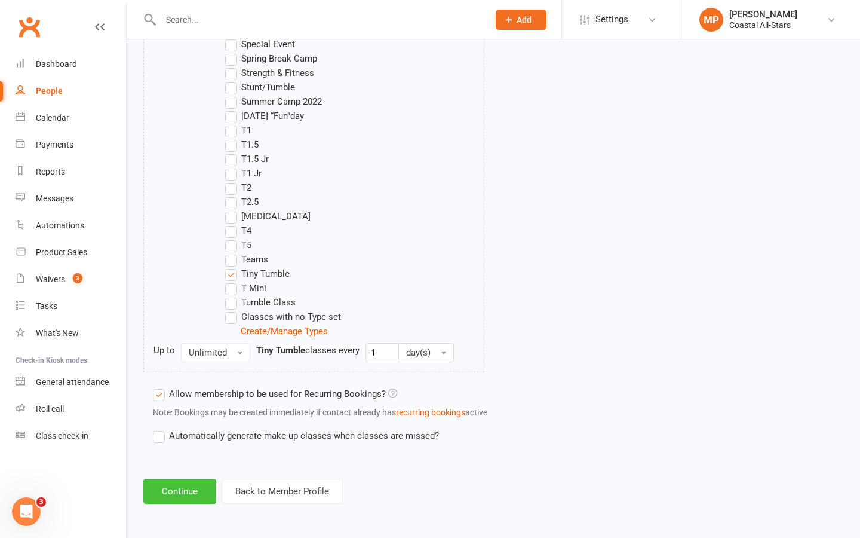
click at [167, 493] on button "Continue" at bounding box center [179, 490] width 73 height 25
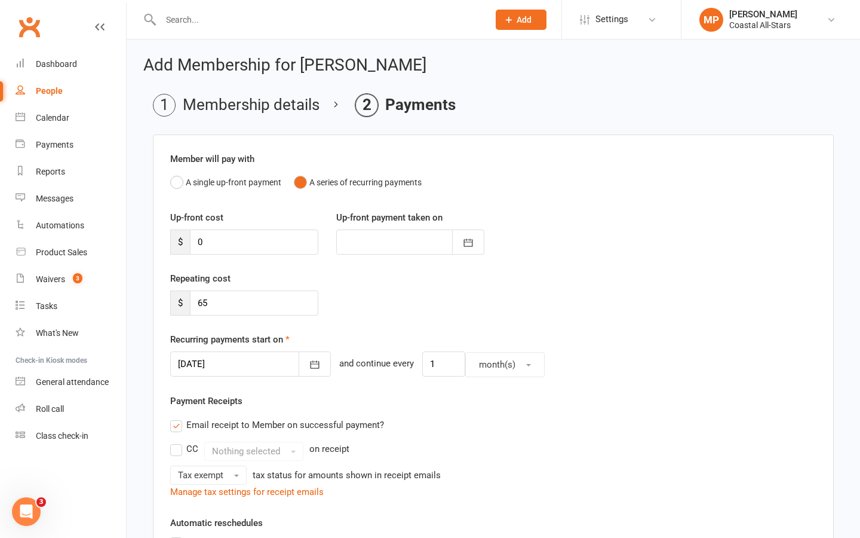
scroll to position [331, 0]
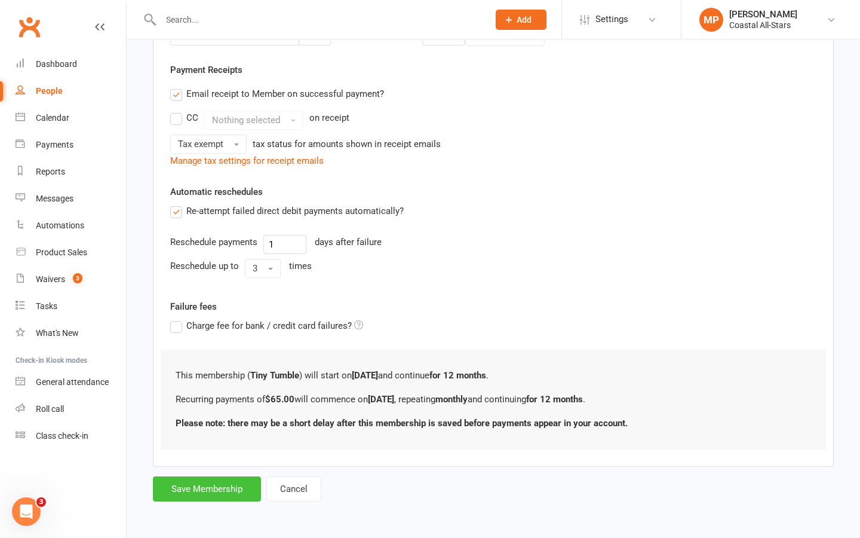
click at [197, 486] on button "Save Membership" at bounding box center [207, 488] width 108 height 25
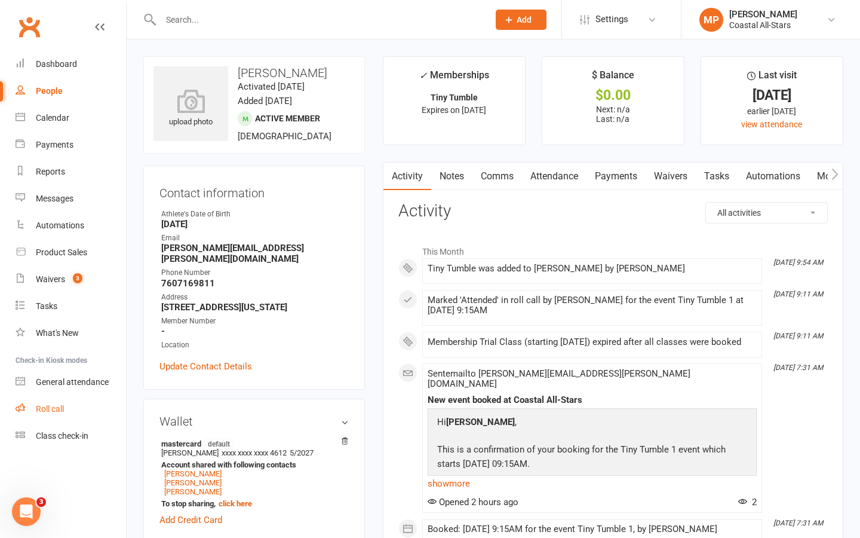
click at [43, 408] on div "Roll call" at bounding box center [50, 409] width 28 height 10
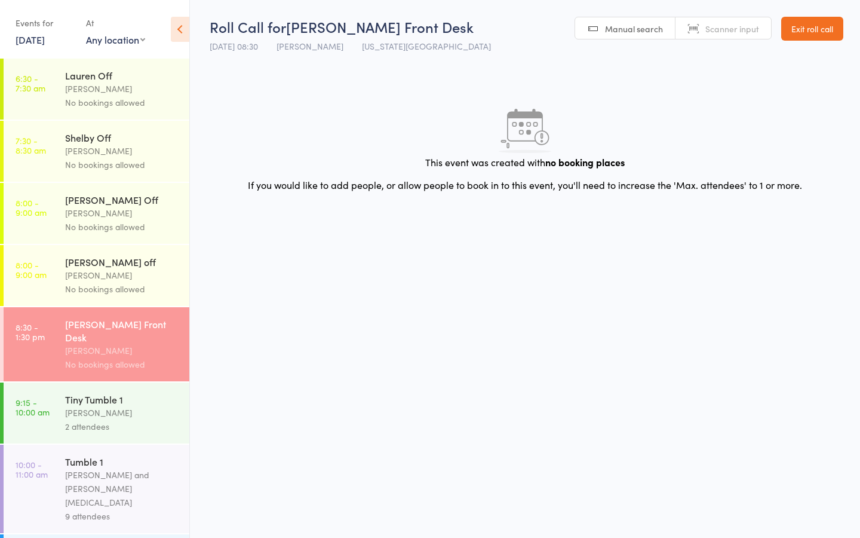
click at [811, 31] on link "Exit roll call" at bounding box center [812, 29] width 62 height 24
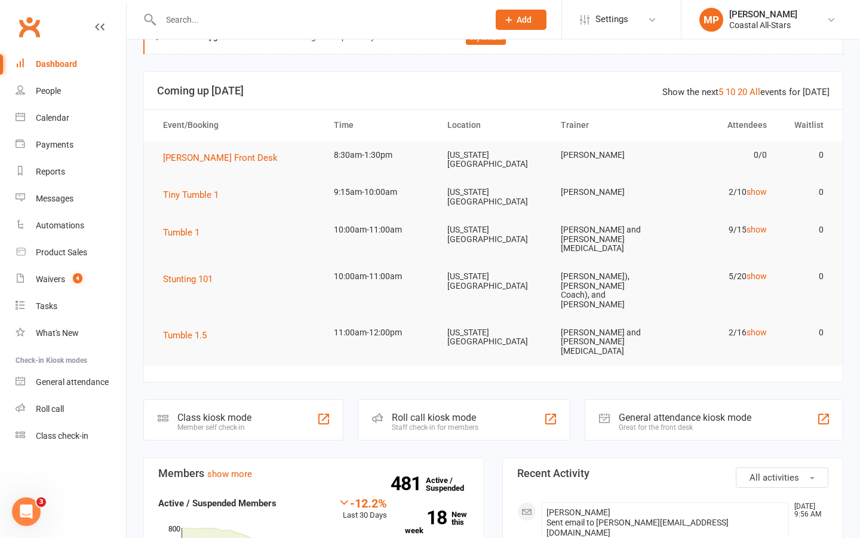
scroll to position [10, 0]
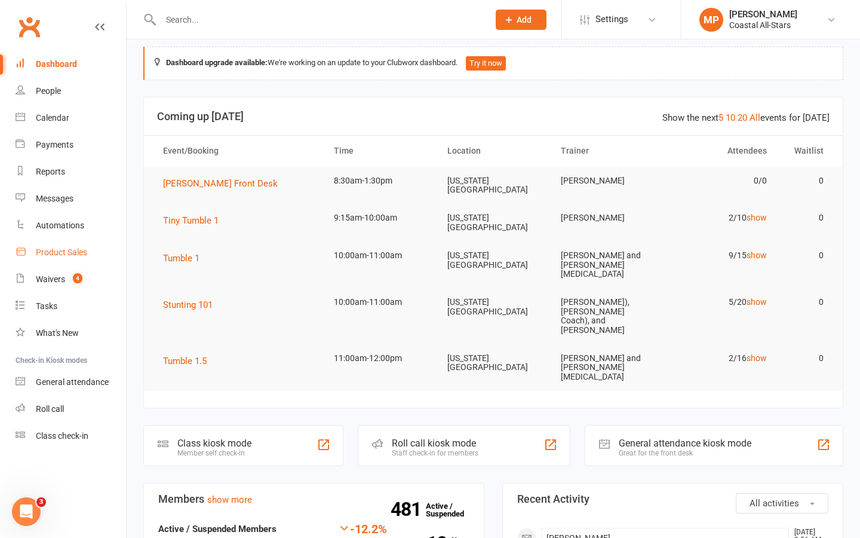
click at [72, 253] on div "Product Sales" at bounding box center [61, 252] width 51 height 10
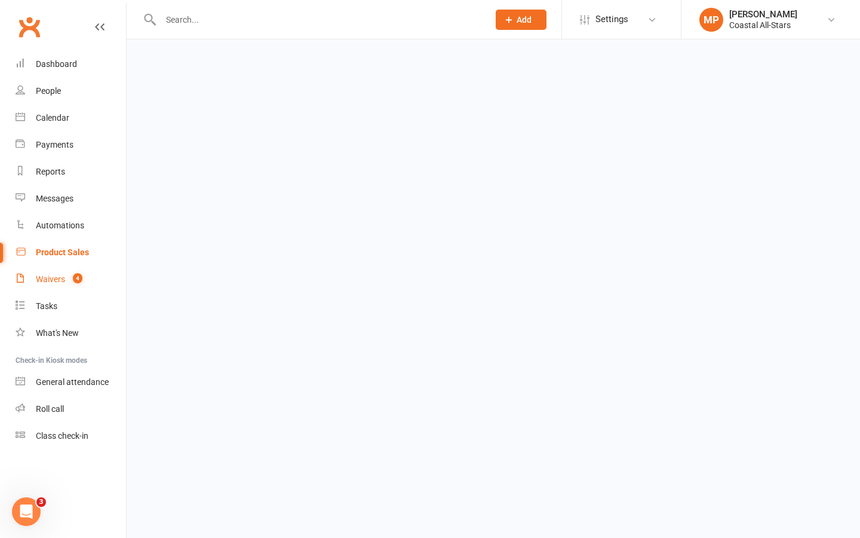
select select "25"
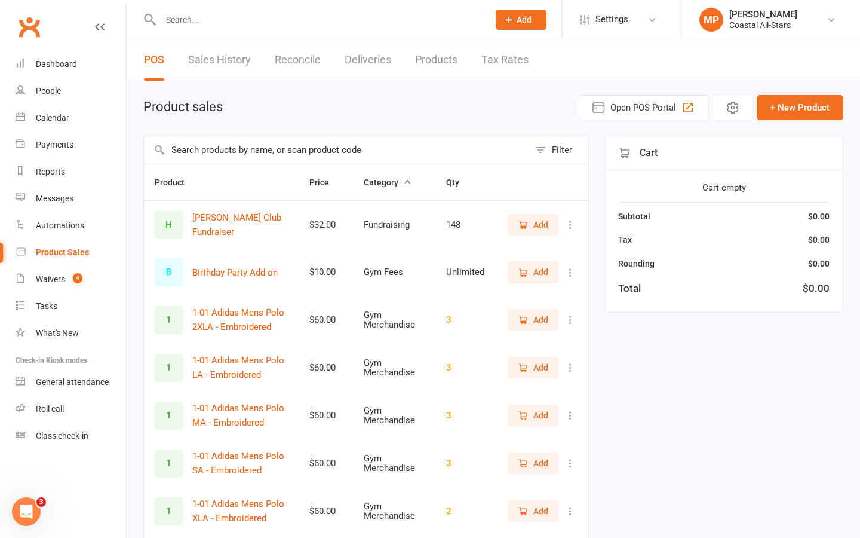
click at [373, 154] on input "text" at bounding box center [336, 149] width 385 height 27
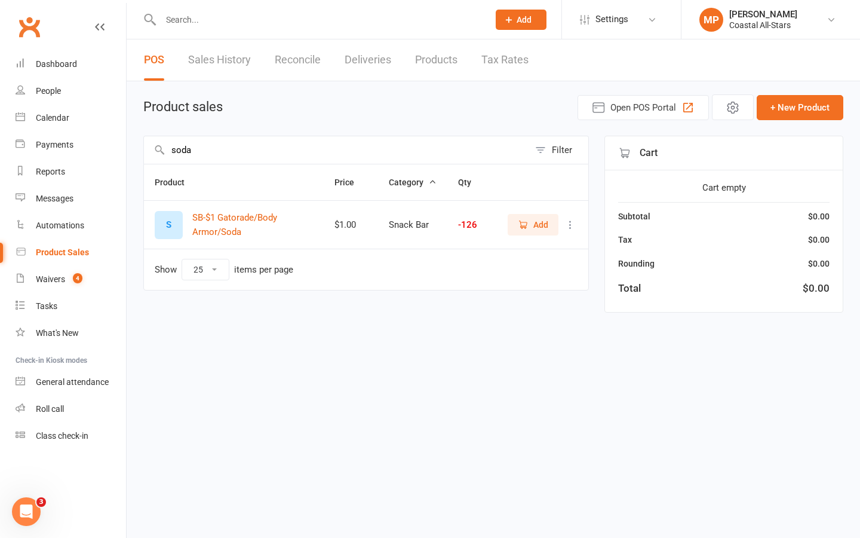
type input "soda"
click at [541, 219] on span "Add" at bounding box center [540, 224] width 15 height 13
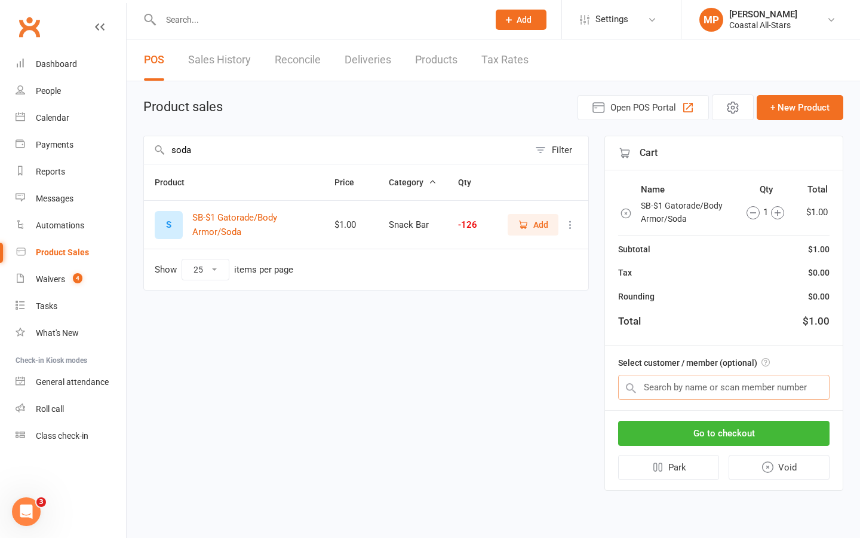
click at [717, 386] on input "text" at bounding box center [723, 387] width 211 height 25
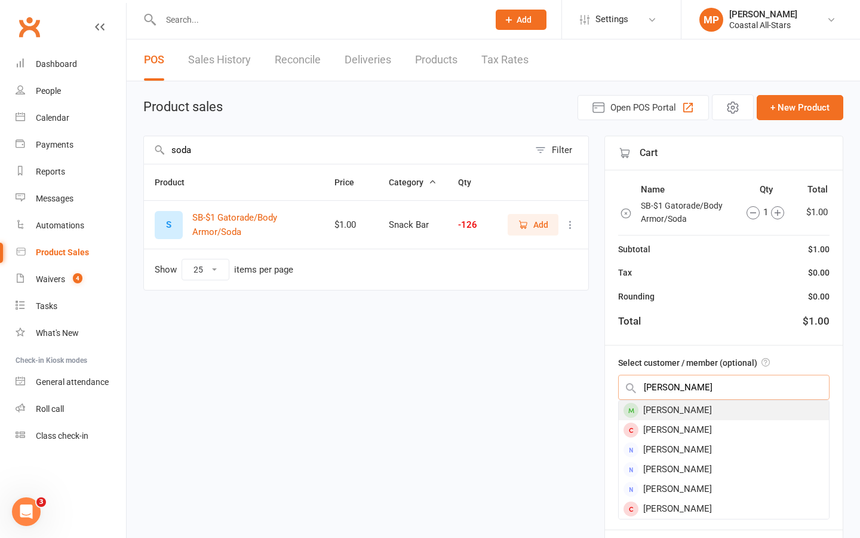
type input "arlene dias"
click at [737, 410] on div "[PERSON_NAME]" at bounding box center [724, 410] width 210 height 20
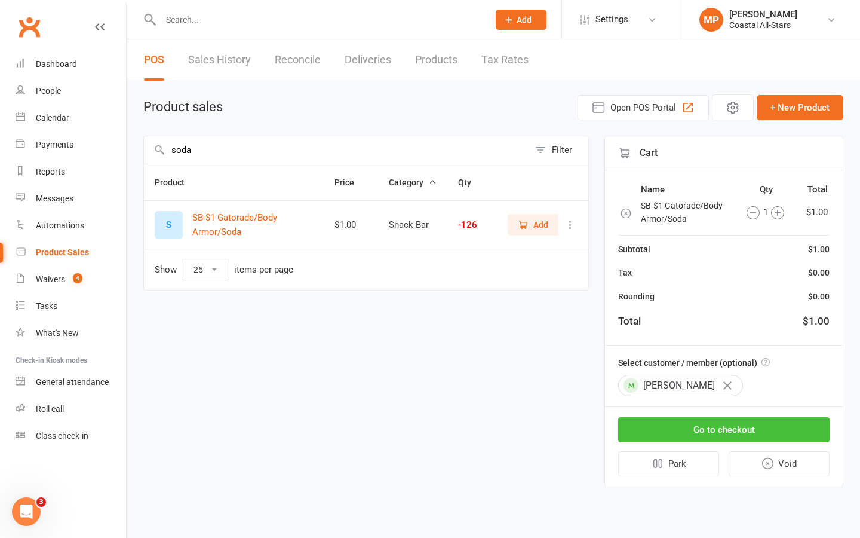
click at [714, 428] on button "Go to checkout" at bounding box center [723, 429] width 211 height 25
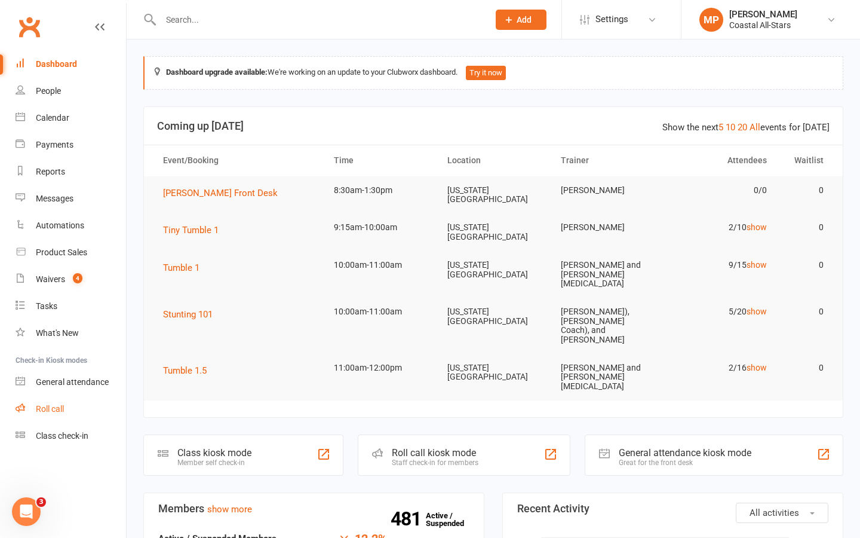
click at [40, 408] on div "Roll call" at bounding box center [50, 409] width 28 height 10
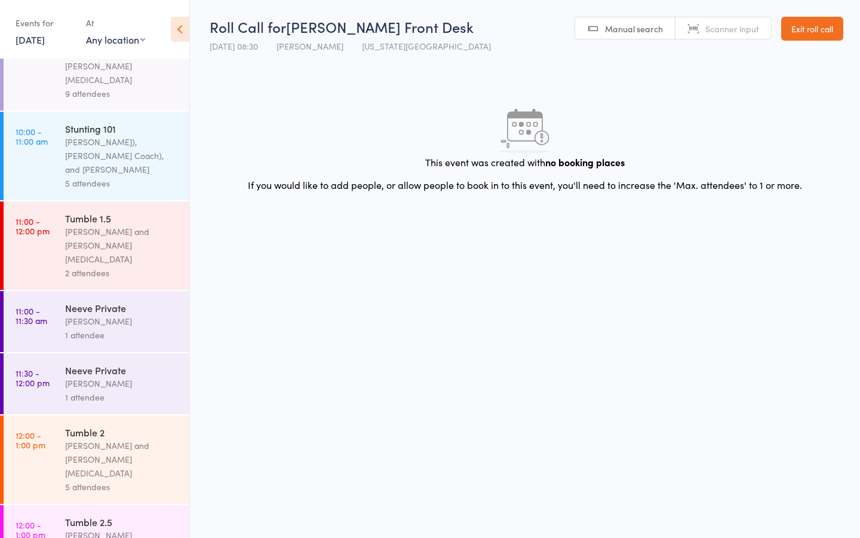
scroll to position [422, 0]
click at [117, 315] on div "[PERSON_NAME]" at bounding box center [122, 322] width 114 height 14
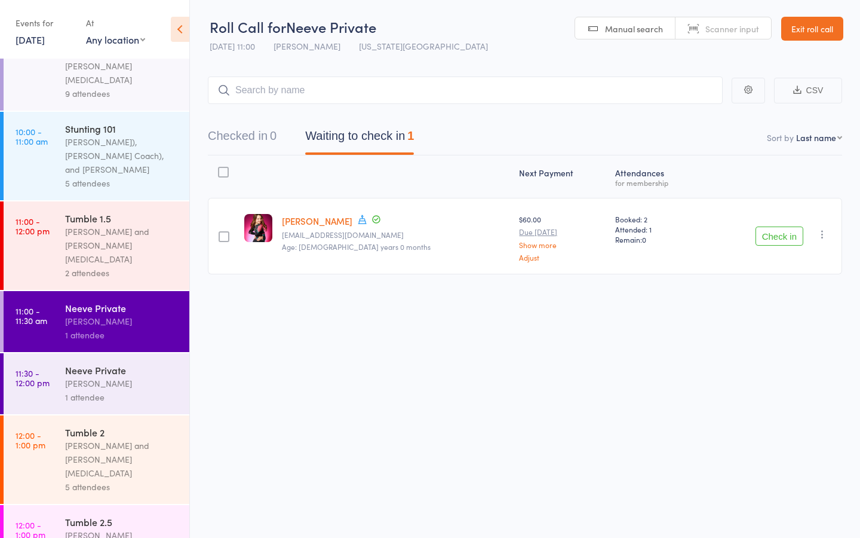
scroll to position [1, 0]
click at [102, 376] on div "[PERSON_NAME]" at bounding box center [122, 383] width 114 height 14
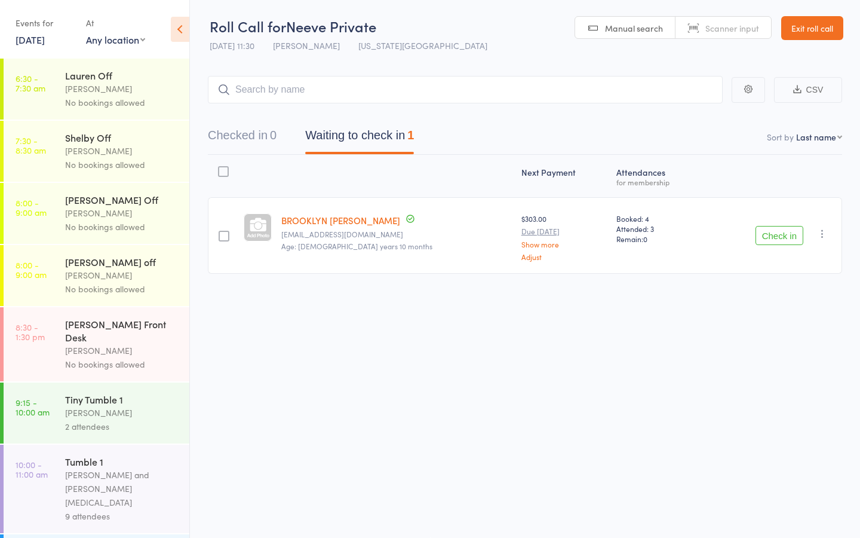
scroll to position [422, 0]
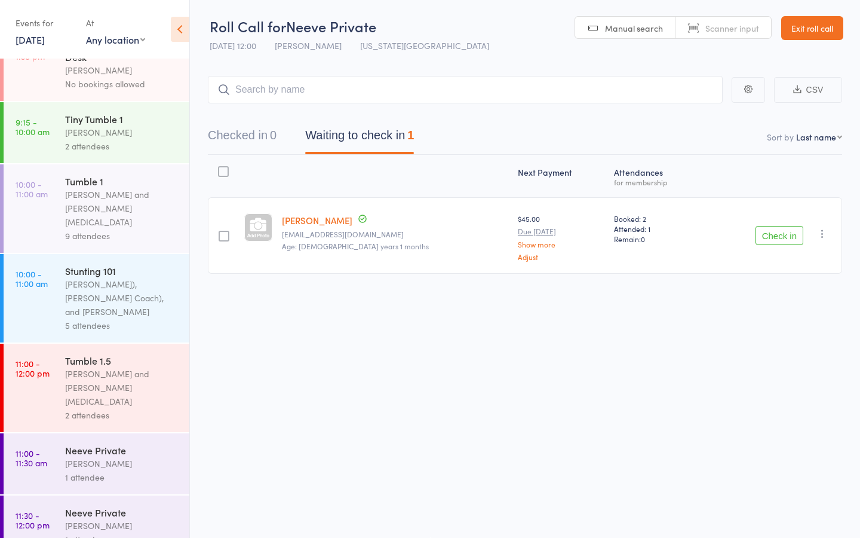
scroll to position [285, 0]
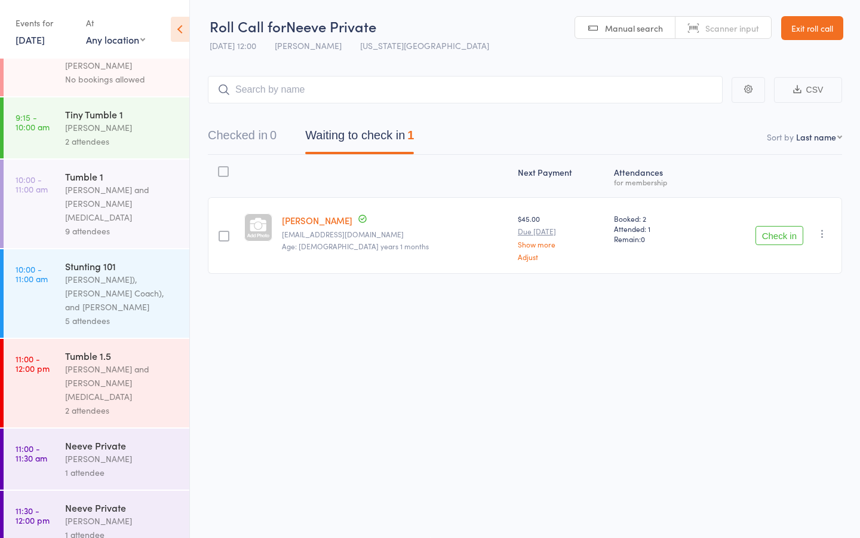
click at [78, 170] on div "Tumble 1" at bounding box center [122, 176] width 114 height 13
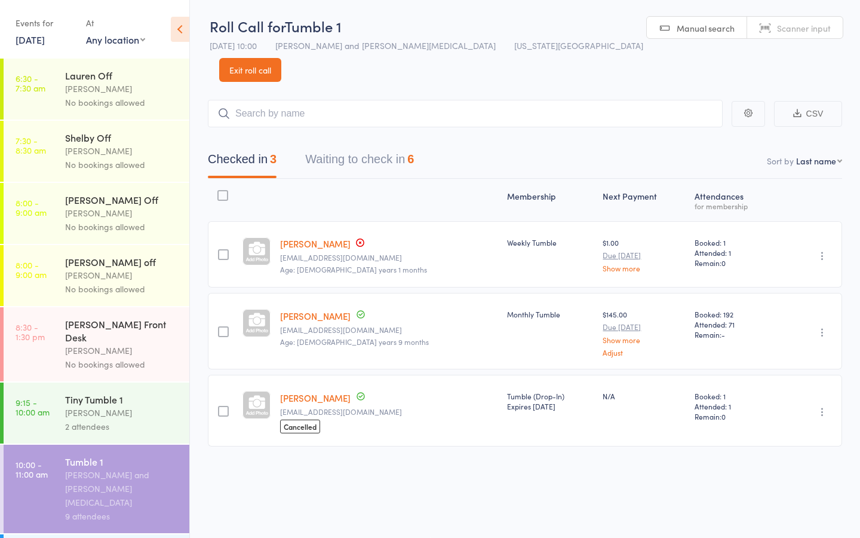
click at [381, 146] on button "Waiting to check in 6" at bounding box center [359, 162] width 109 height 32
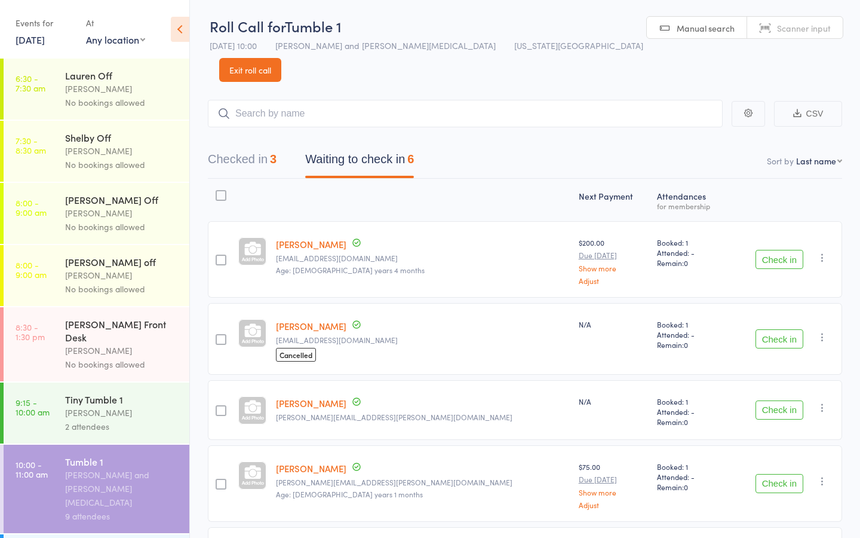
click at [782, 250] on button "Check in" at bounding box center [780, 259] width 48 height 19
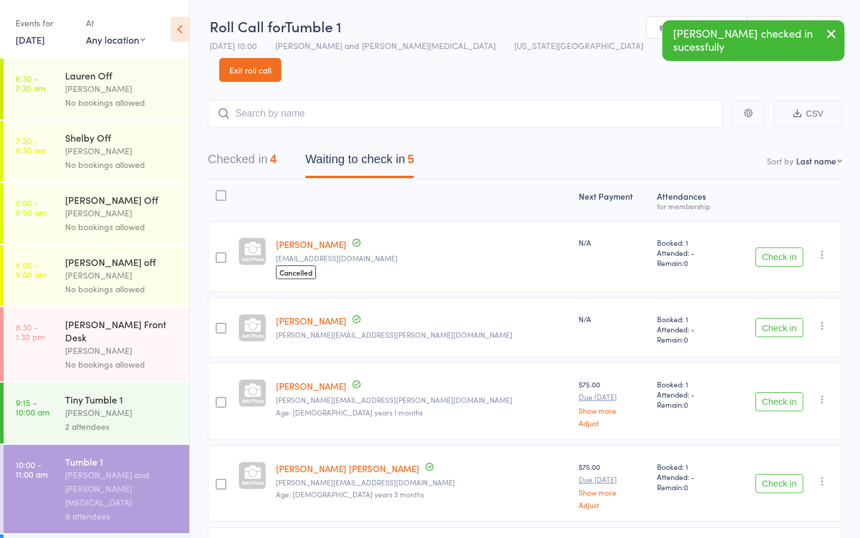
scroll to position [94, 0]
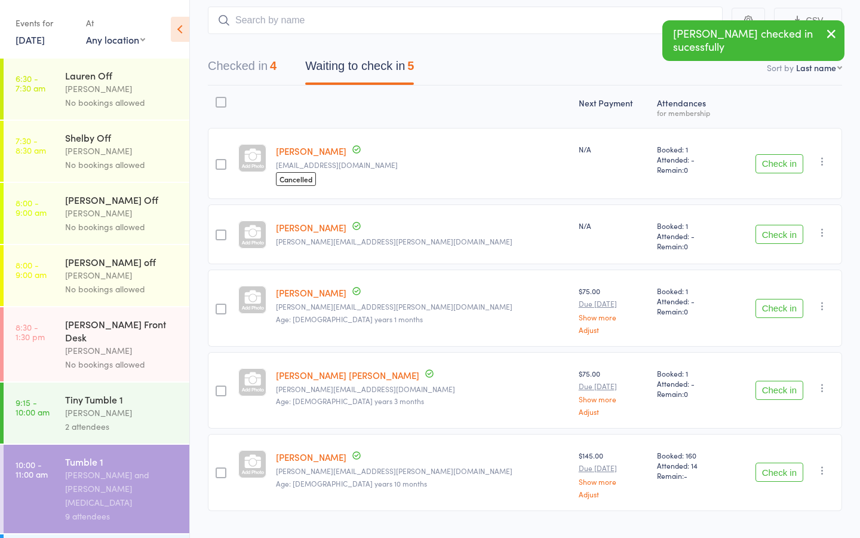
click at [778, 462] on button "Check in" at bounding box center [780, 471] width 48 height 19
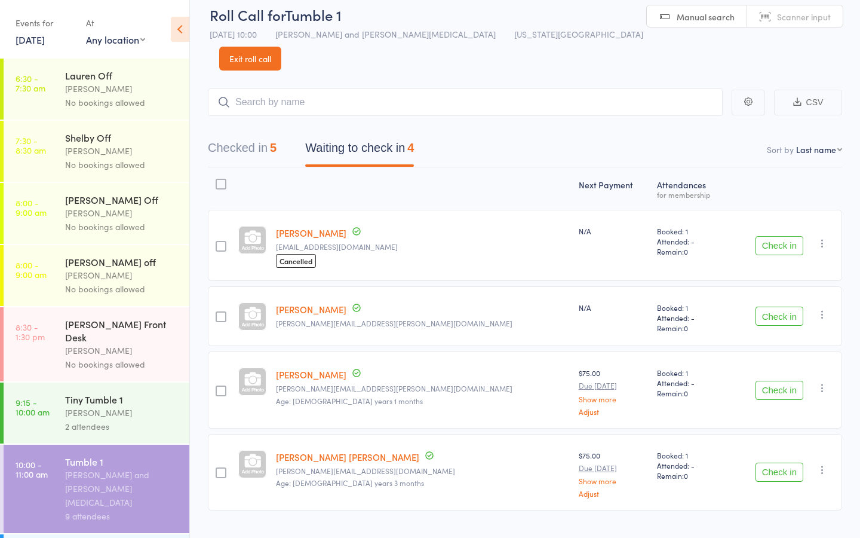
click at [426, 14] on div "Roll Call for Tumble 1" at bounding box center [427, 15] width 434 height 20
click at [777, 462] on button "Check in" at bounding box center [780, 471] width 48 height 19
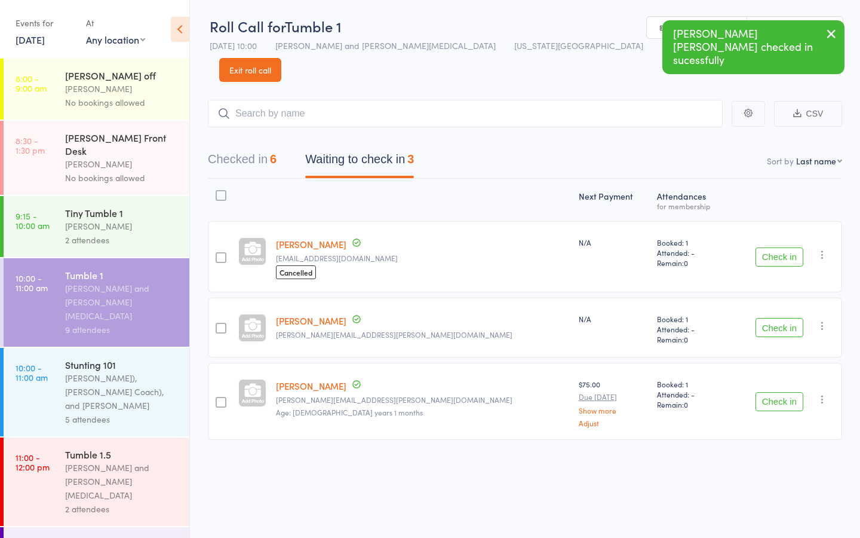
scroll to position [188, 0]
click at [111, 370] on div "Annabelle (Jr Coach), Sassy (Jr Coach), and Neeve Whalen" at bounding box center [122, 390] width 114 height 41
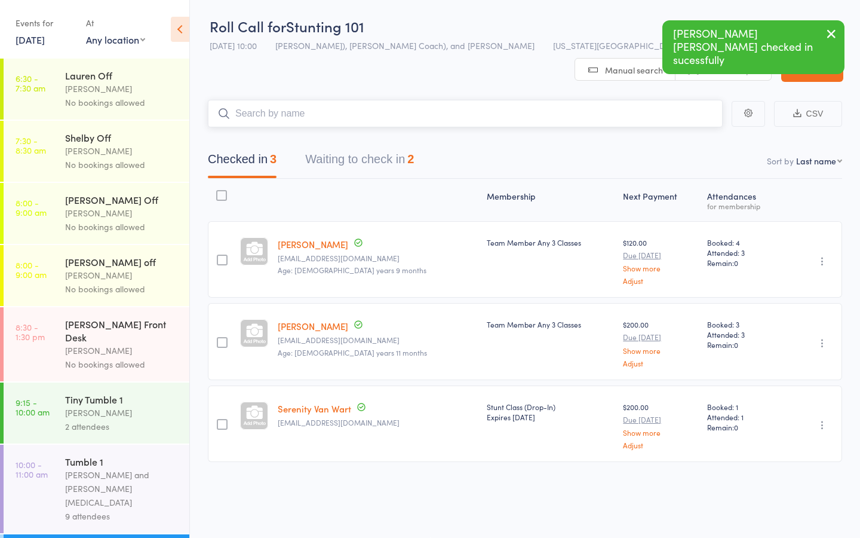
click at [380, 146] on button "Waiting to check in 2" at bounding box center [359, 162] width 109 height 32
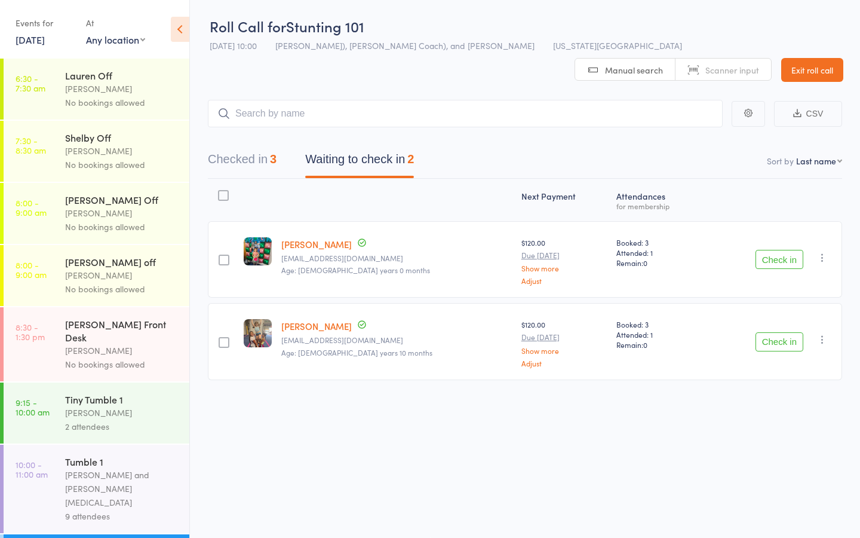
click at [793, 332] on button "Check in" at bounding box center [780, 341] width 48 height 19
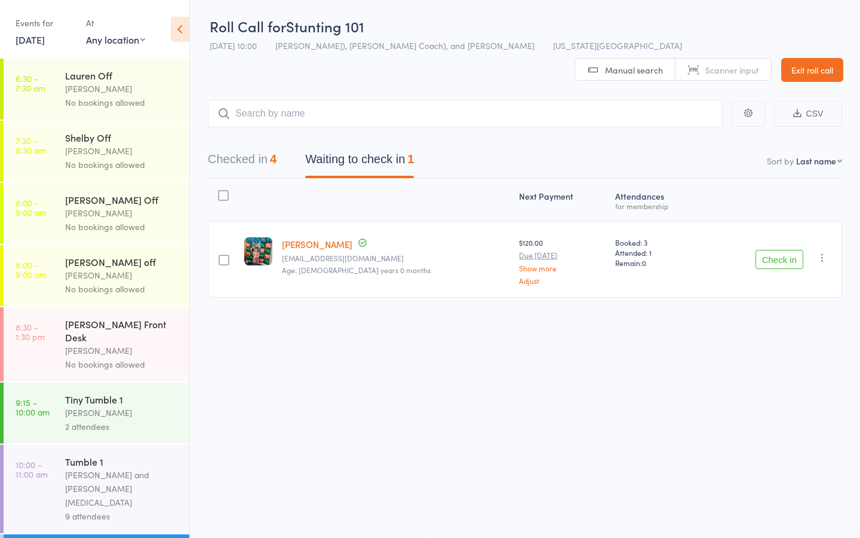
click at [781, 250] on button "Check in" at bounding box center [780, 259] width 48 height 19
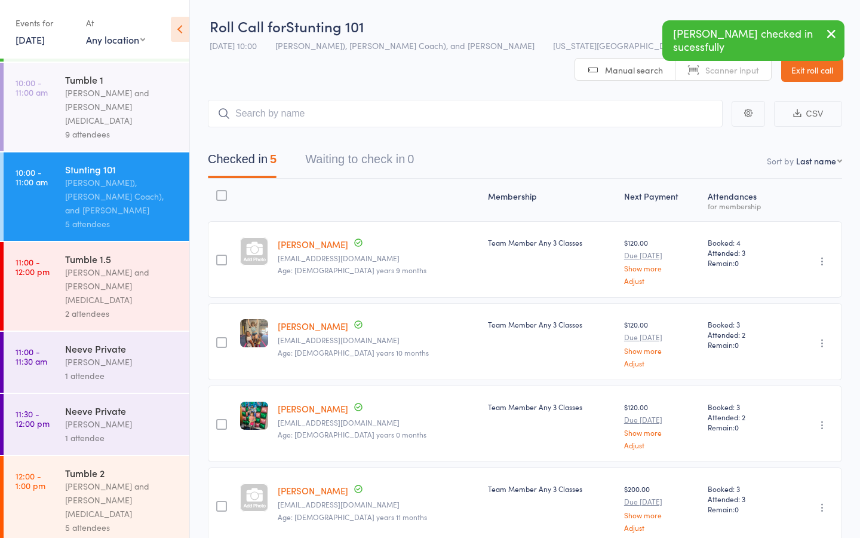
scroll to position [422, 0]
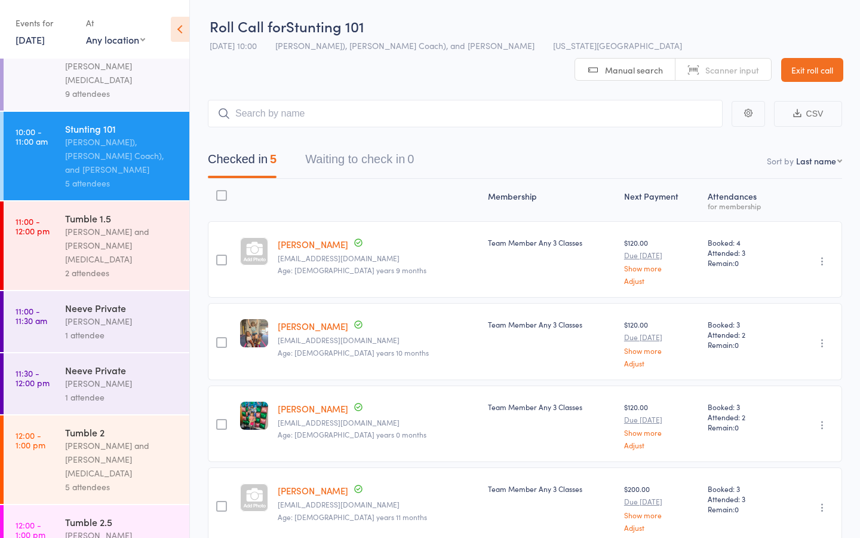
click at [76, 266] on div "2 attendees" at bounding box center [122, 273] width 114 height 14
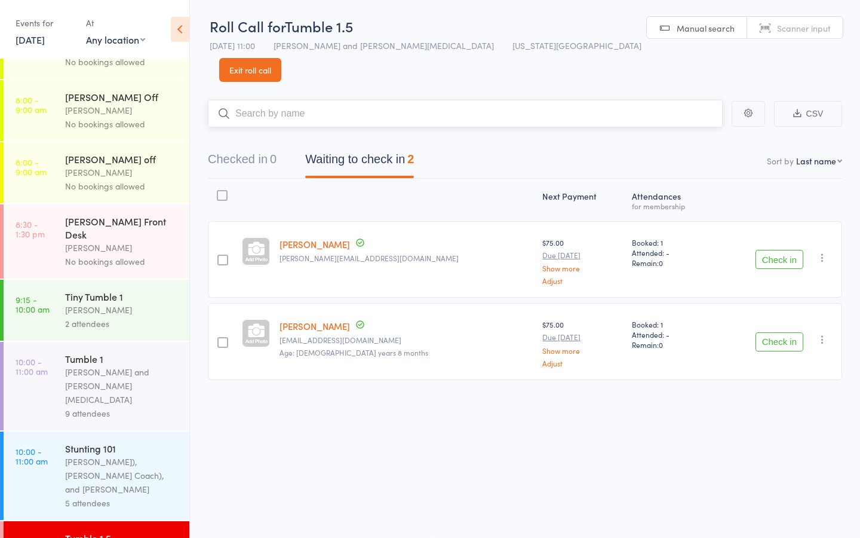
scroll to position [104, 0]
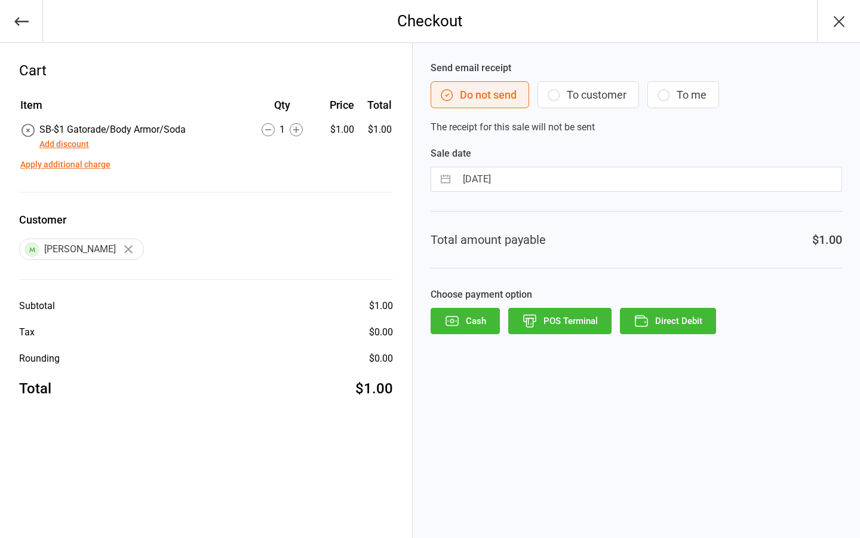
click at [663, 323] on button "Direct Debit" at bounding box center [668, 321] width 96 height 26
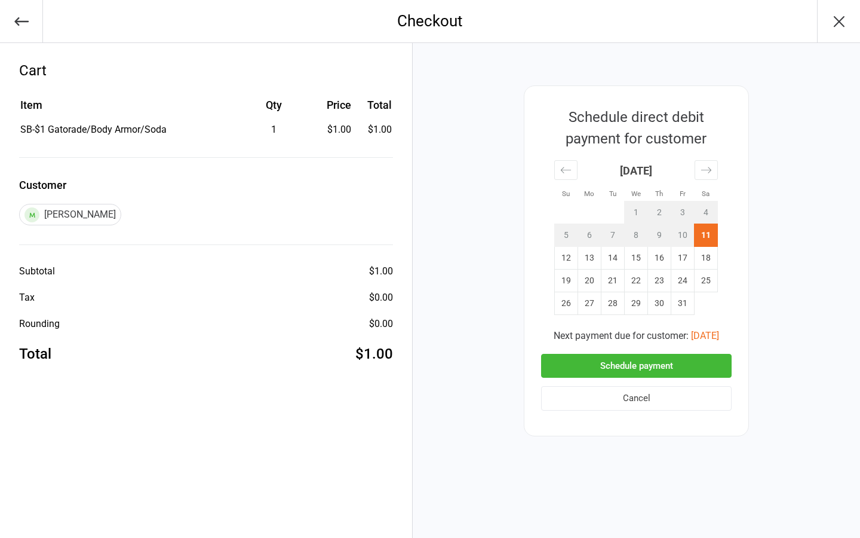
click at [640, 361] on button "Schedule payment" at bounding box center [636, 366] width 191 height 24
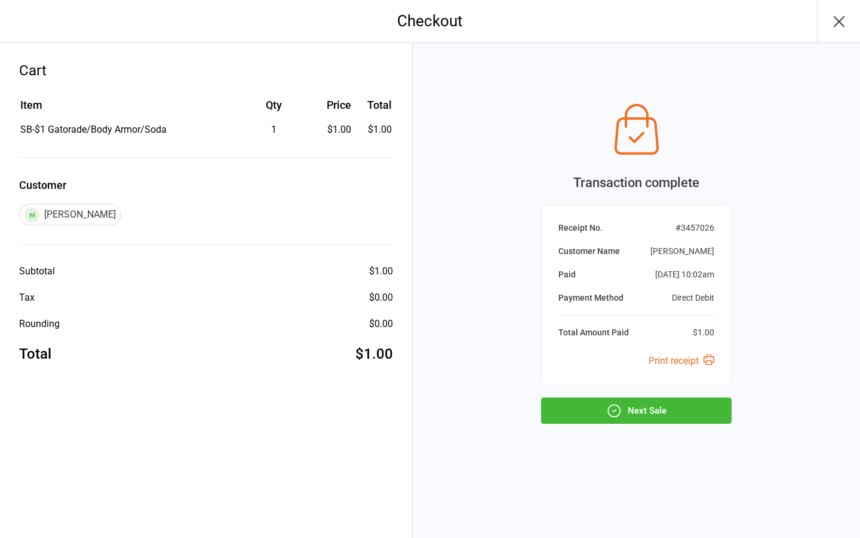
click at [632, 415] on button "Next Sale" at bounding box center [636, 410] width 191 height 26
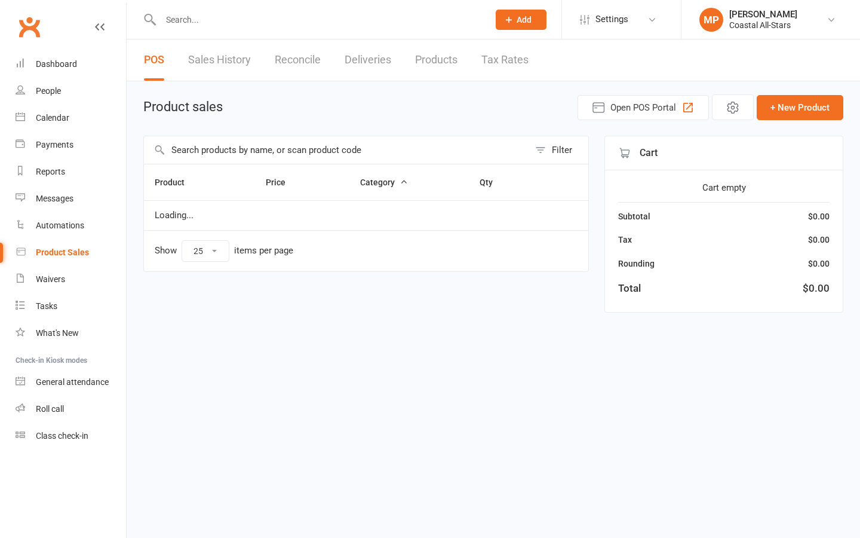
select select "25"
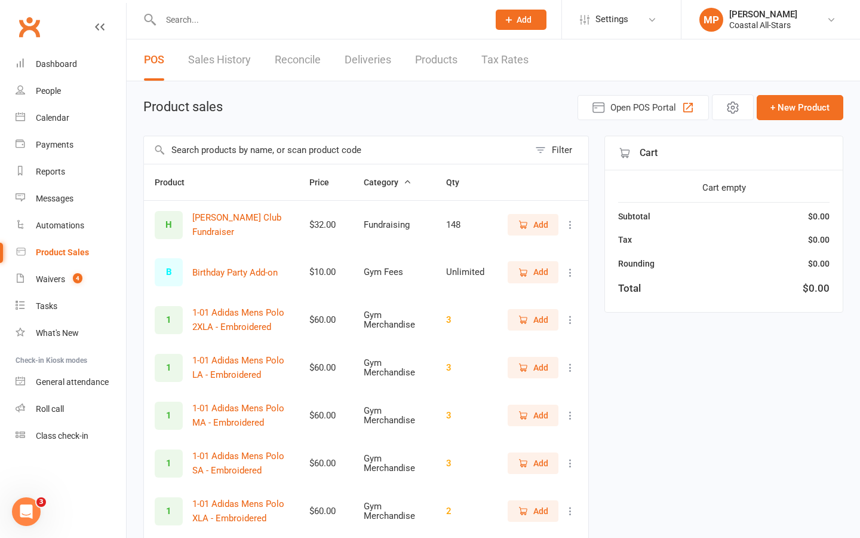
click at [364, 151] on input "text" at bounding box center [336, 149] width 385 height 27
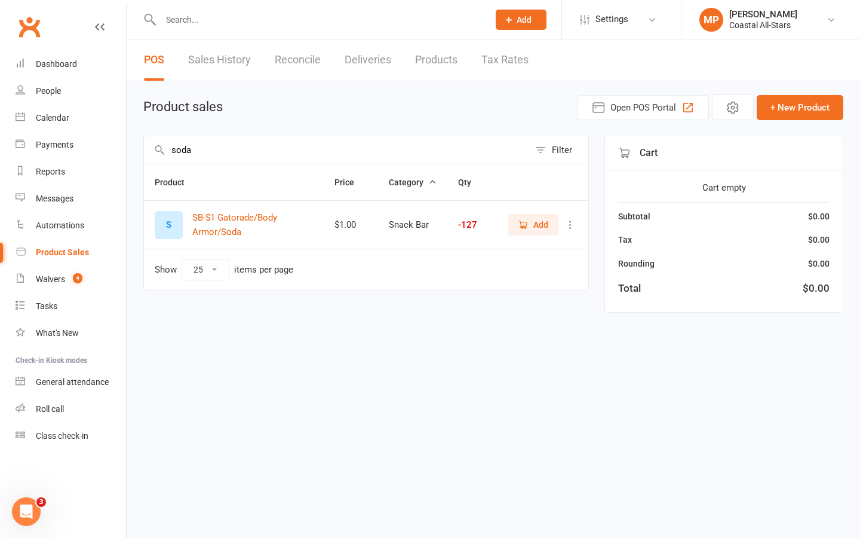
type input "soda"
click at [542, 222] on span "Add" at bounding box center [540, 224] width 15 height 13
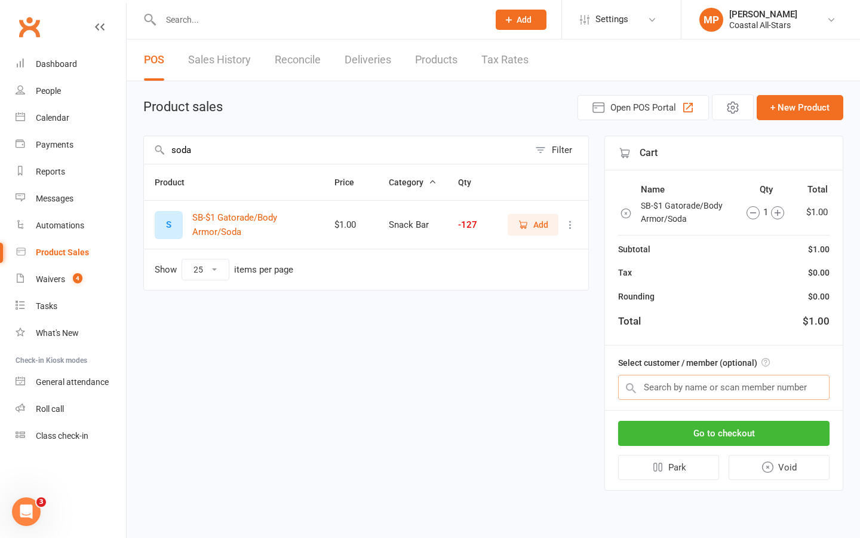
click at [728, 388] on input "text" at bounding box center [723, 387] width 211 height 25
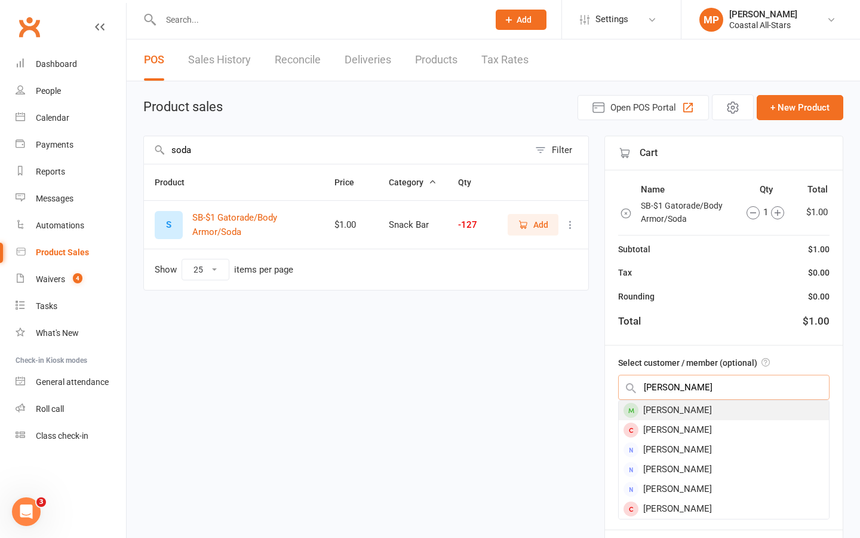
type input "[PERSON_NAME]"
click at [732, 413] on div "[PERSON_NAME]" at bounding box center [724, 410] width 210 height 20
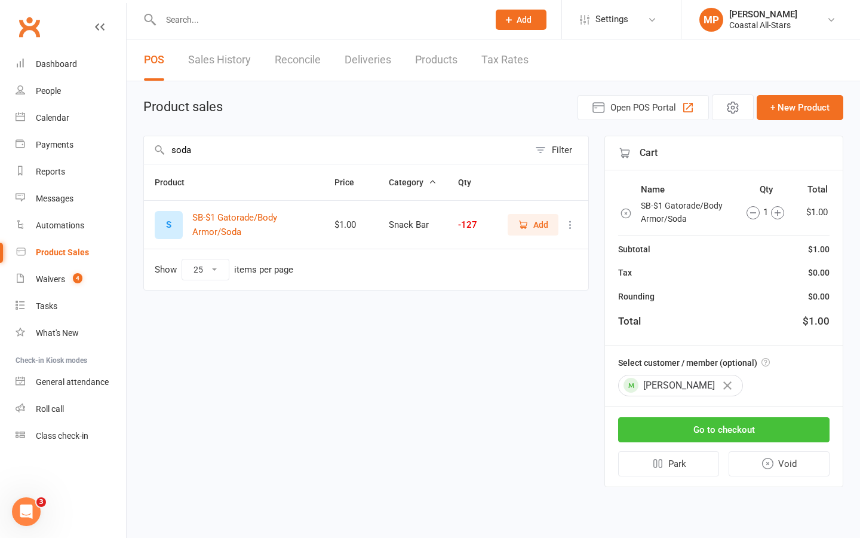
click at [734, 430] on button "Go to checkout" at bounding box center [723, 429] width 211 height 25
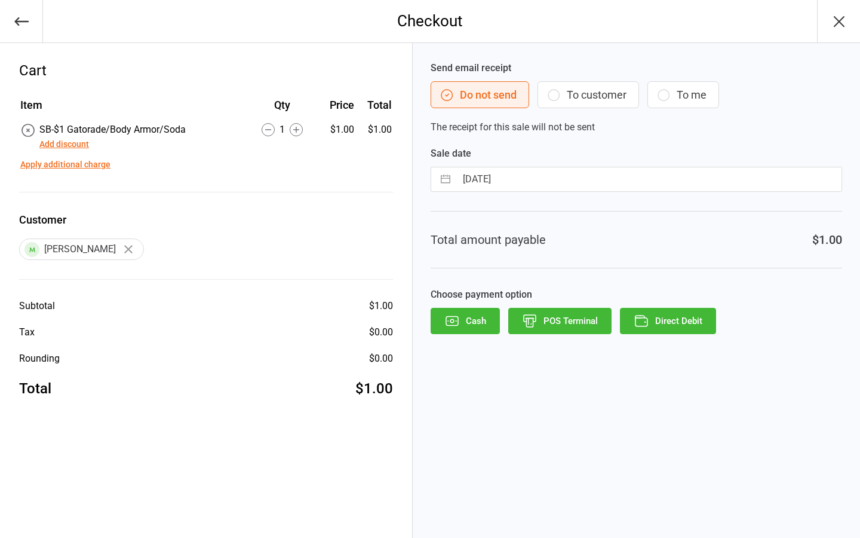
click at [690, 312] on button "Direct Debit" at bounding box center [668, 321] width 96 height 26
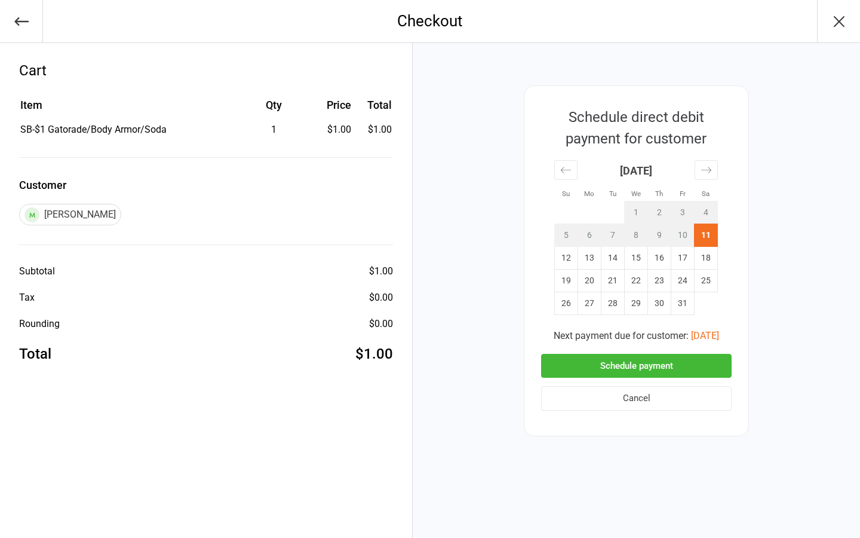
click at [658, 365] on button "Schedule payment" at bounding box center [636, 366] width 191 height 24
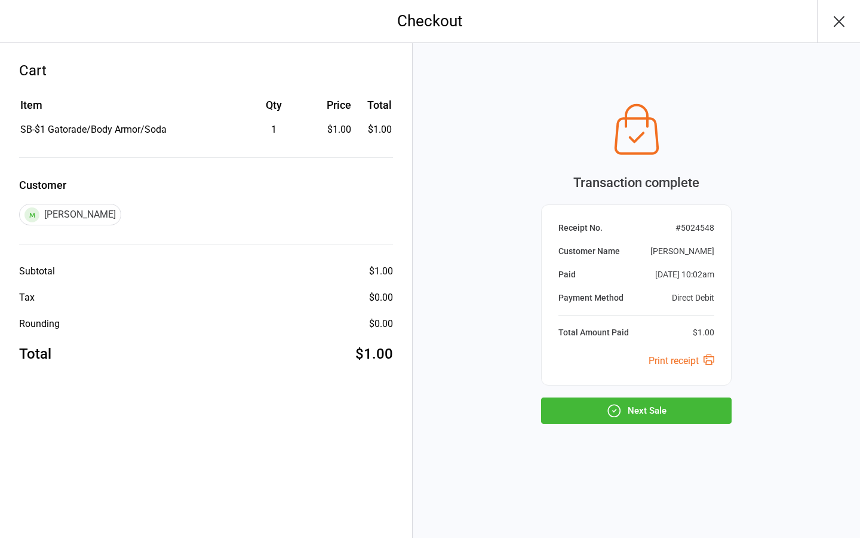
click at [657, 413] on button "Next Sale" at bounding box center [636, 410] width 191 height 26
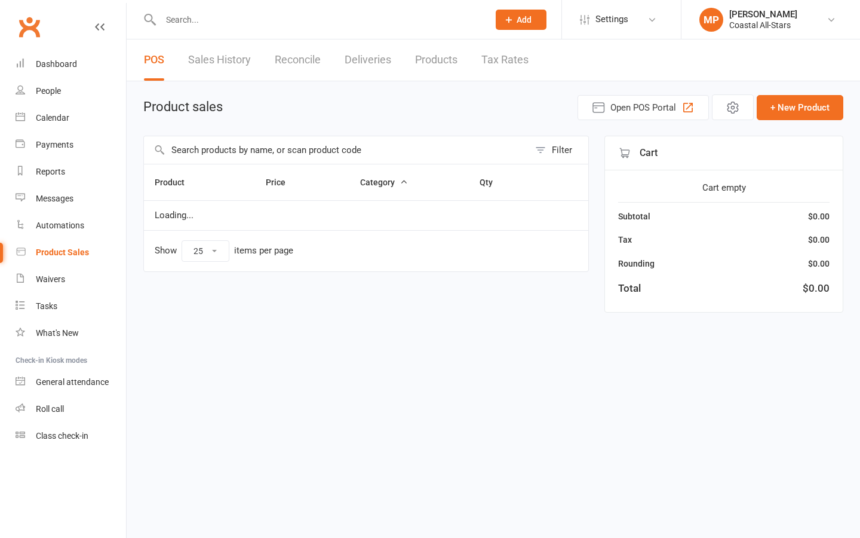
select select "25"
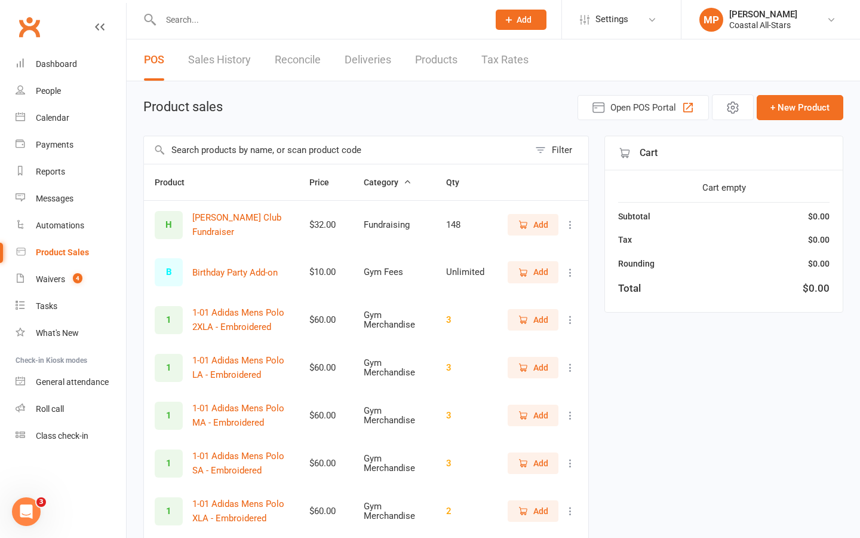
click at [233, 144] on input "text" at bounding box center [336, 149] width 385 height 27
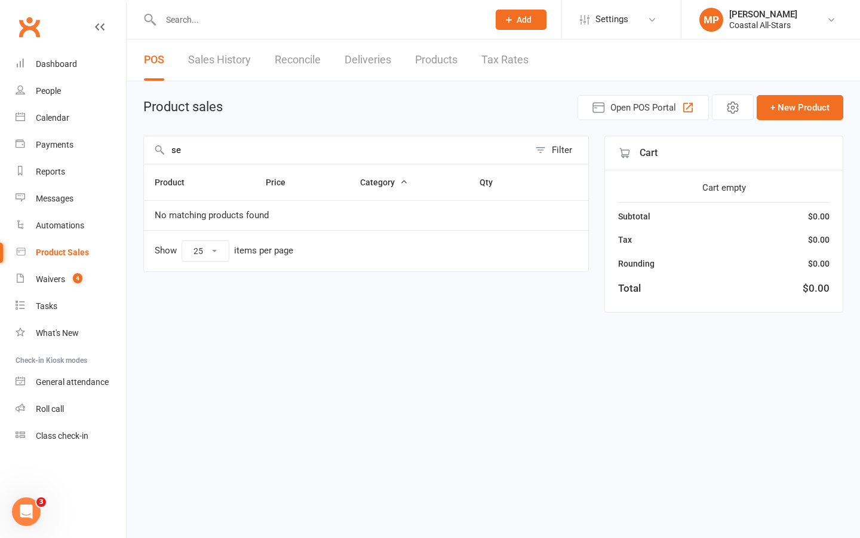
type input "s"
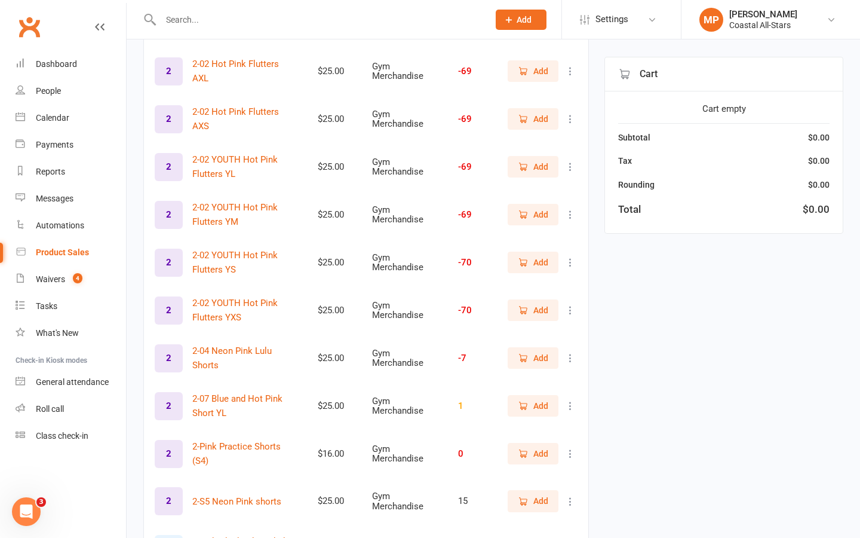
scroll to position [948, 0]
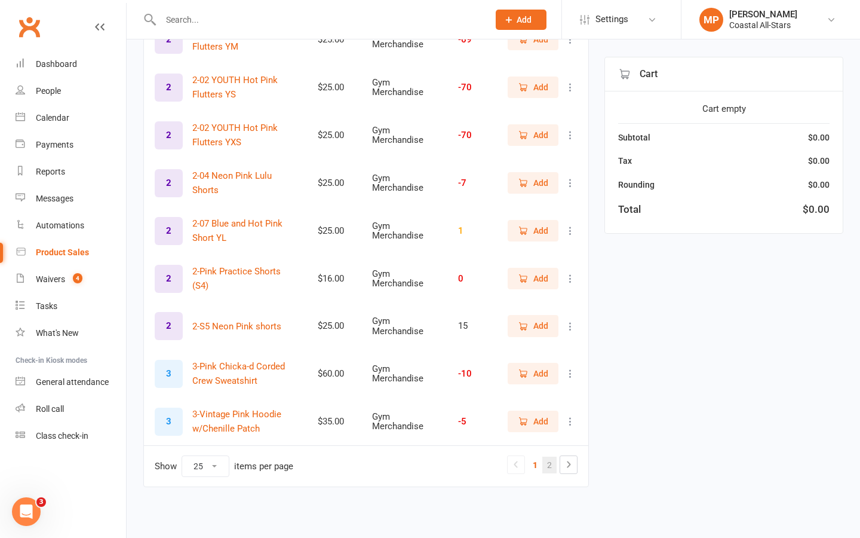
click at [551, 465] on link "2" at bounding box center [549, 464] width 14 height 17
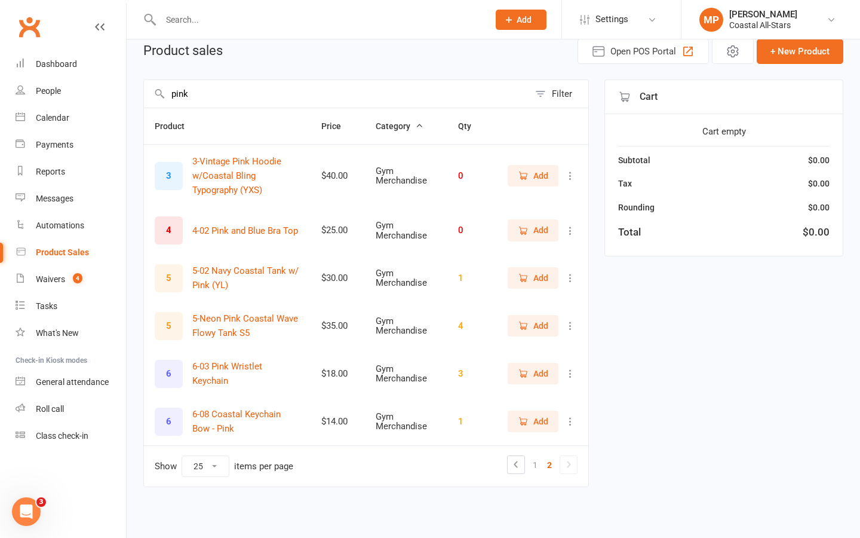
scroll to position [56, 0]
click at [195, 97] on input "pink" at bounding box center [336, 94] width 385 height 27
type input "p"
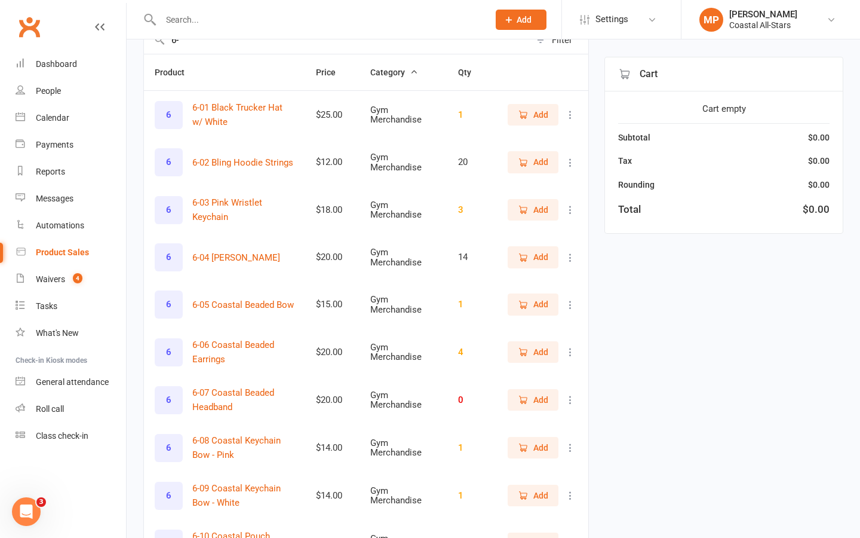
scroll to position [109, 0]
type input "6-"
click at [535, 210] on span "Add" at bounding box center [540, 210] width 15 height 13
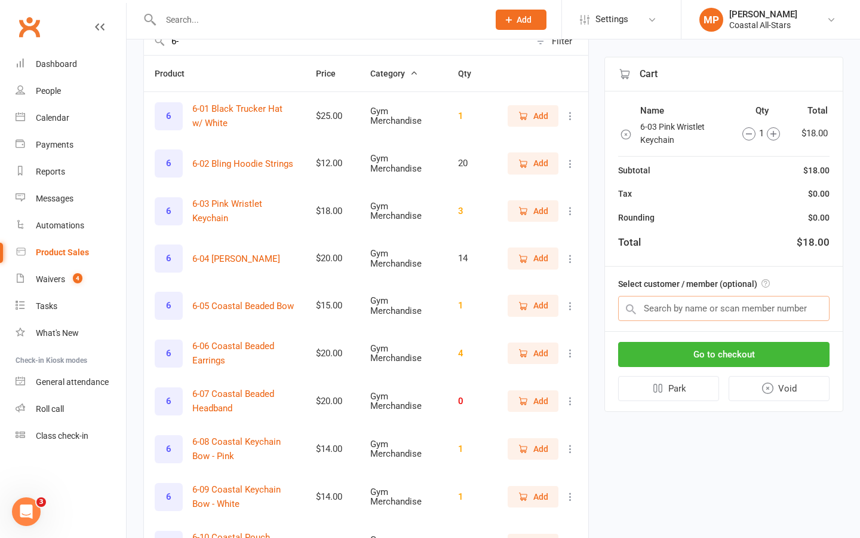
click at [674, 313] on input "text" at bounding box center [723, 308] width 211 height 25
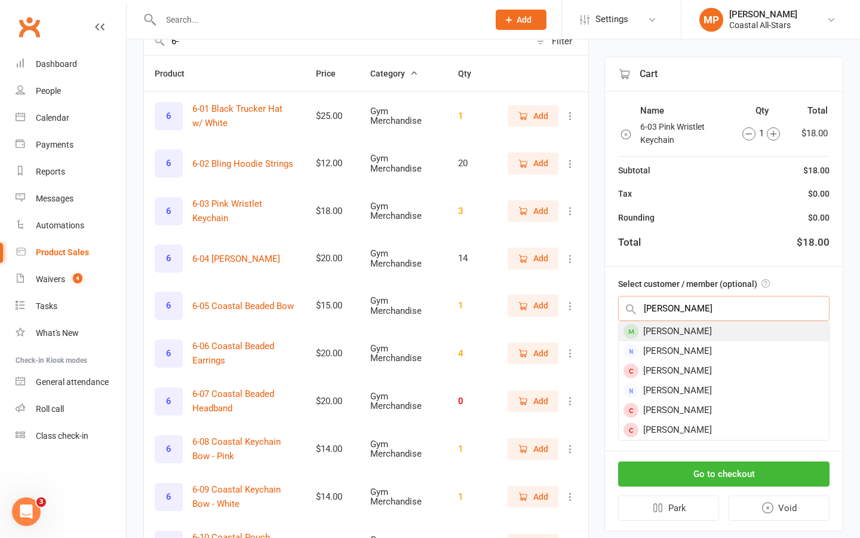
type input "rylen yates"
click at [696, 335] on div "[PERSON_NAME]" at bounding box center [724, 331] width 210 height 20
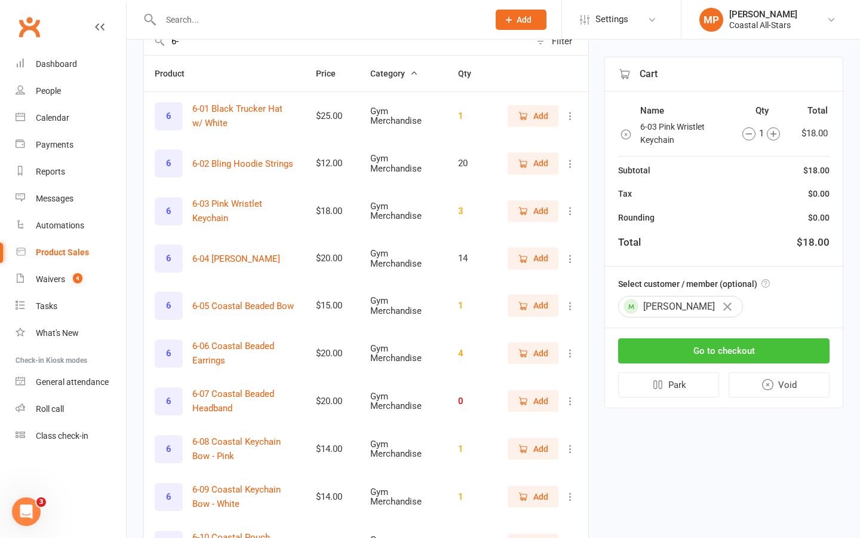
click at [714, 351] on button "Go to checkout" at bounding box center [723, 350] width 211 height 25
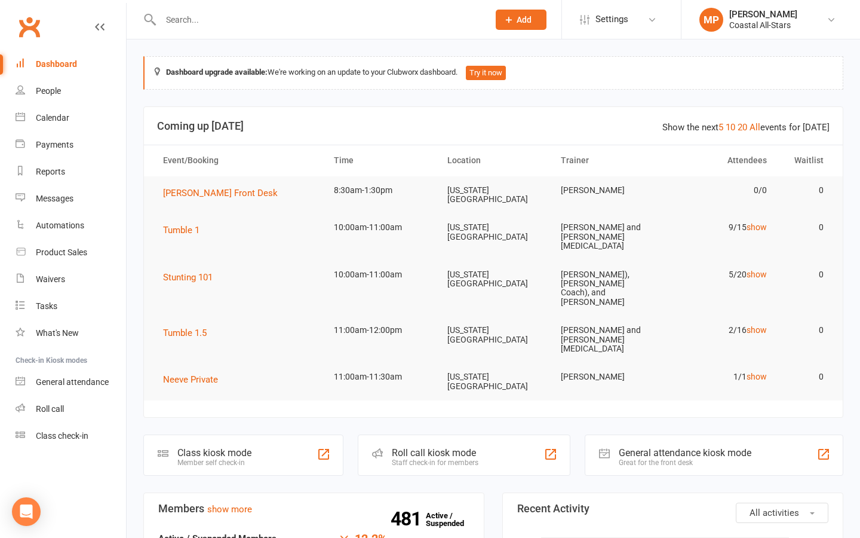
click at [238, 22] on input "text" at bounding box center [318, 19] width 323 height 17
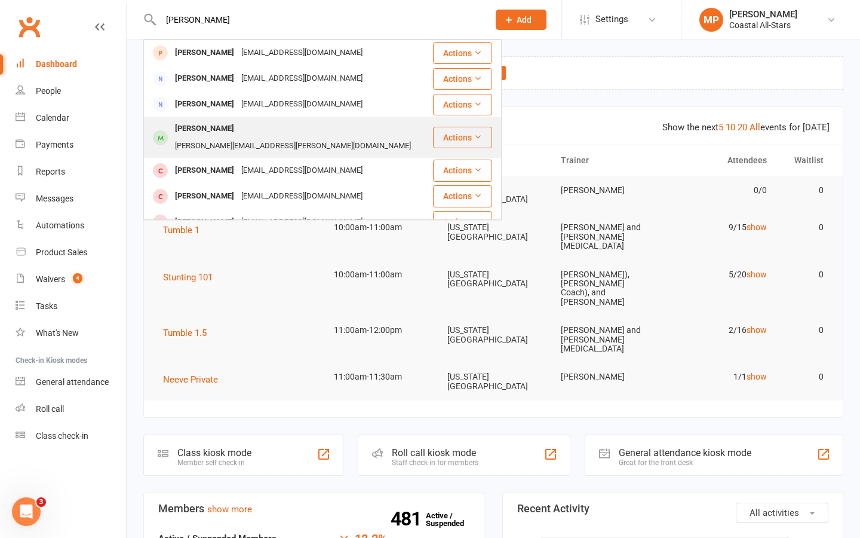
type input "ryan yates"
click at [227, 137] on div "[PERSON_NAME][EMAIL_ADDRESS][PERSON_NAME][DOMAIN_NAME]" at bounding box center [292, 145] width 243 height 17
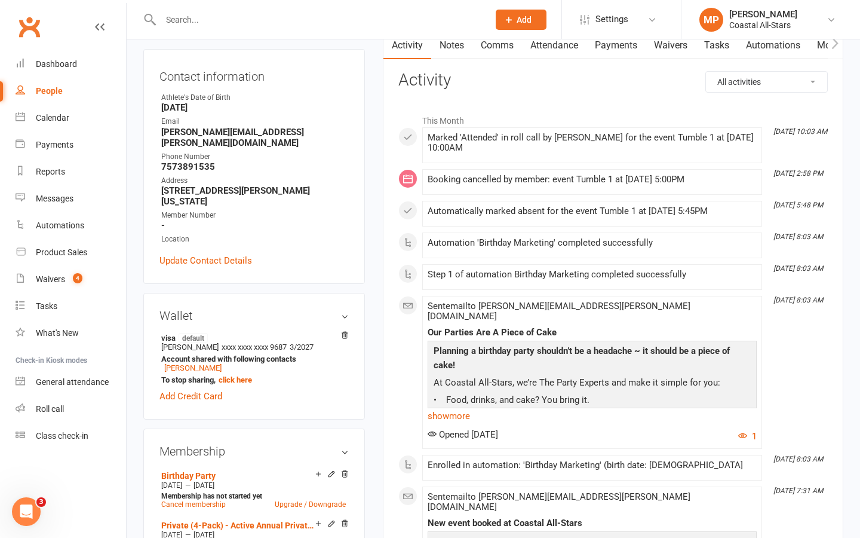
scroll to position [223, 0]
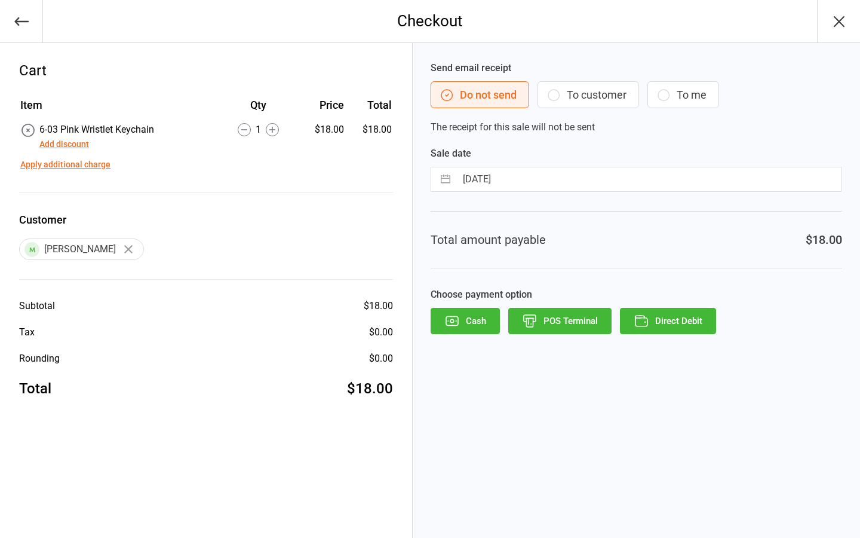
click at [660, 309] on button "Direct Debit" at bounding box center [668, 321] width 96 height 26
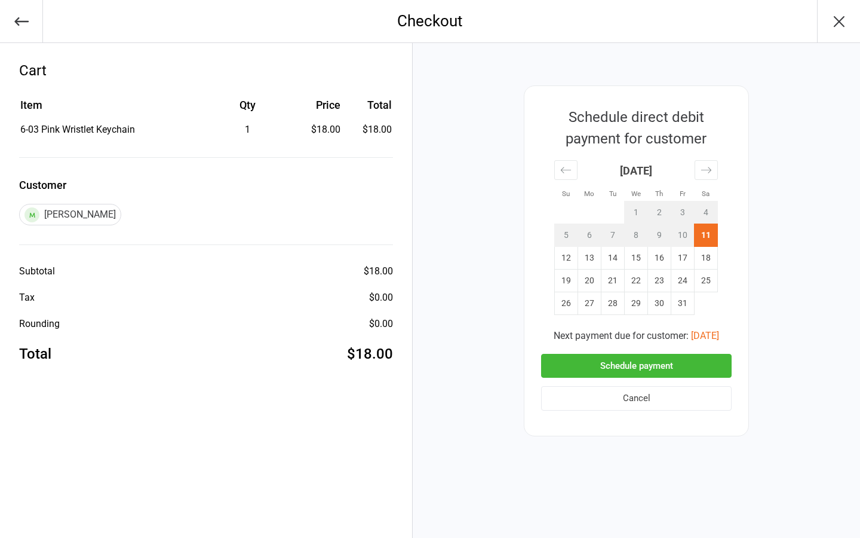
click at [662, 363] on button "Schedule payment" at bounding box center [636, 366] width 191 height 24
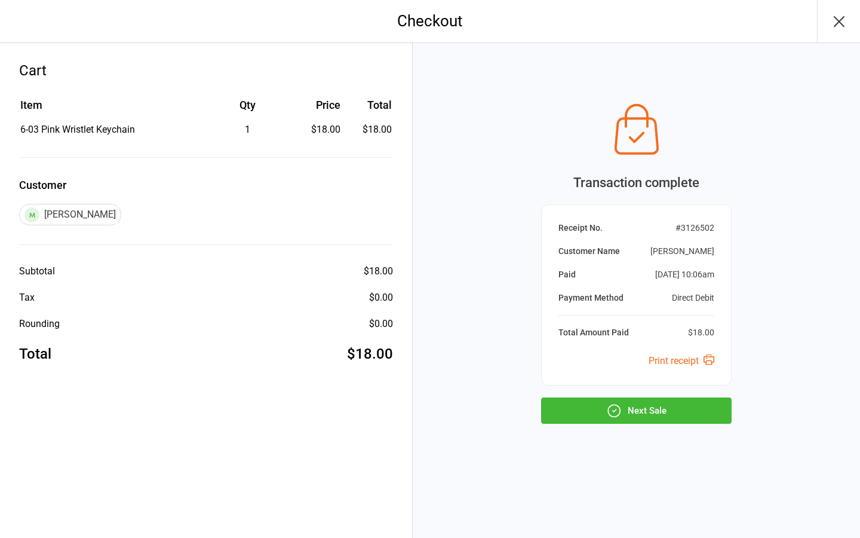
click at [664, 417] on button "Next Sale" at bounding box center [636, 410] width 191 height 26
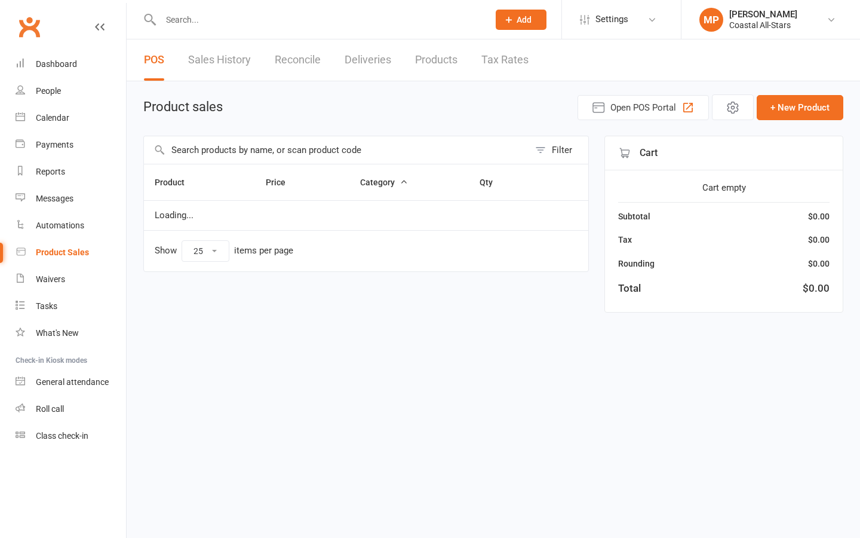
select select "25"
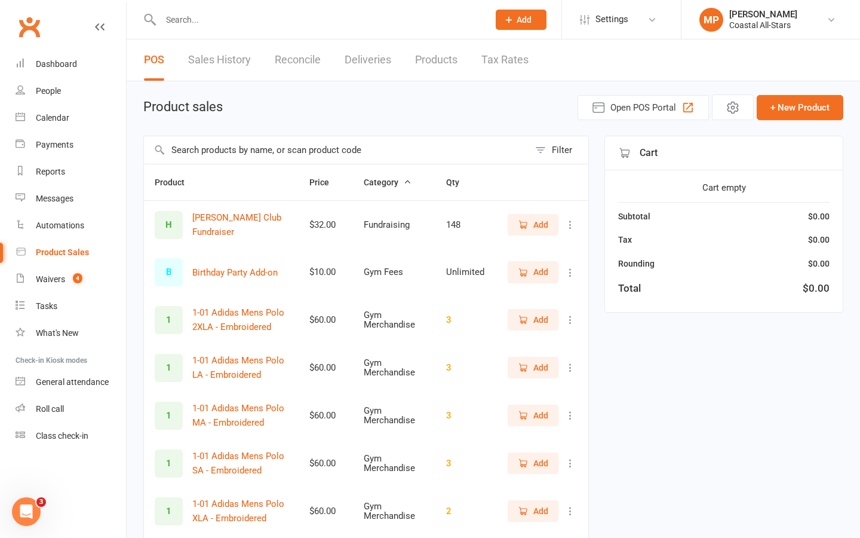
click at [185, 20] on input "text" at bounding box center [318, 19] width 323 height 17
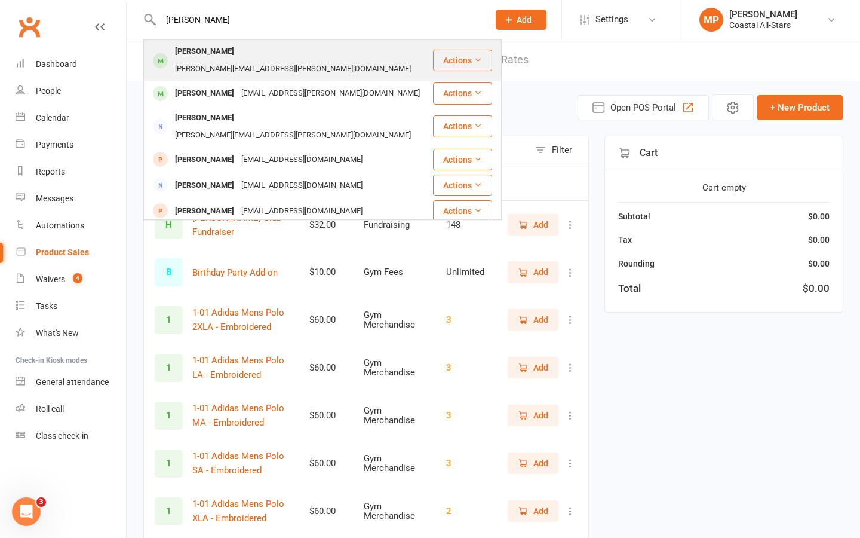
type input "ryulan yates"
click at [230, 60] on div "[PERSON_NAME][EMAIL_ADDRESS][PERSON_NAME][DOMAIN_NAME]" at bounding box center [292, 68] width 243 height 17
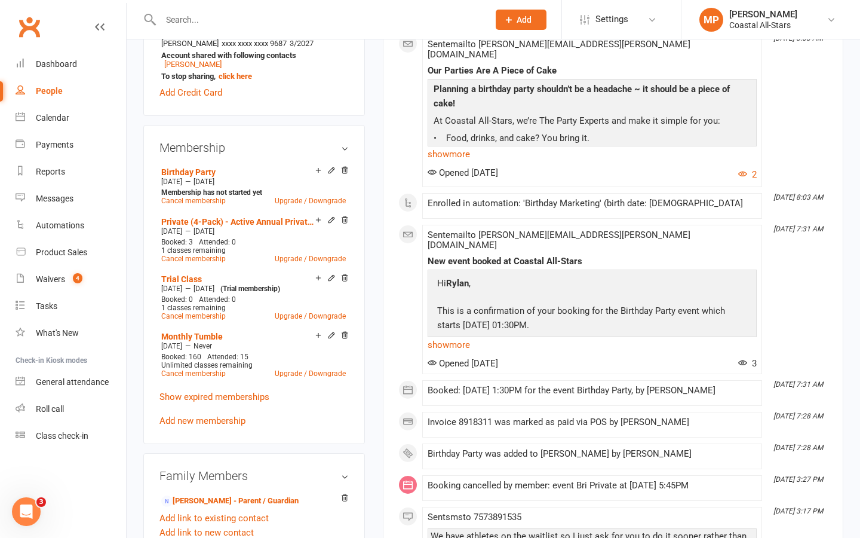
scroll to position [437, 0]
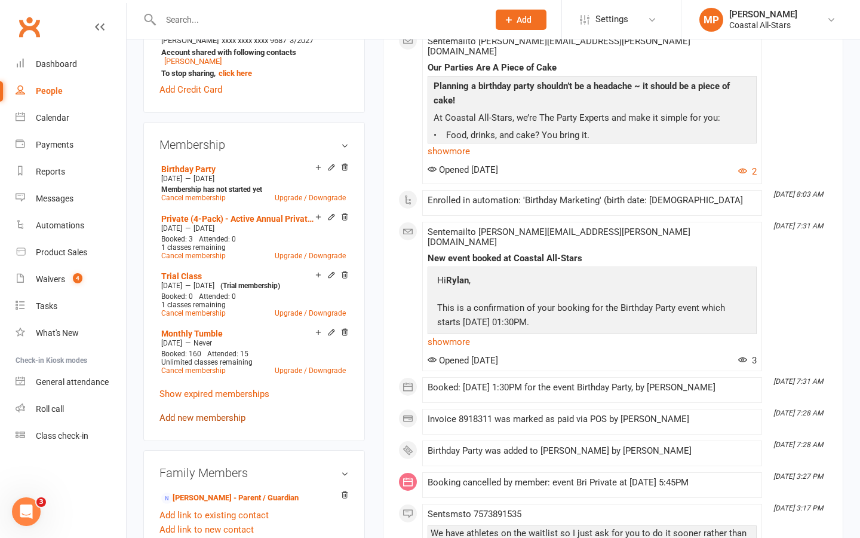
click at [202, 412] on link "Add new membership" at bounding box center [202, 417] width 86 height 11
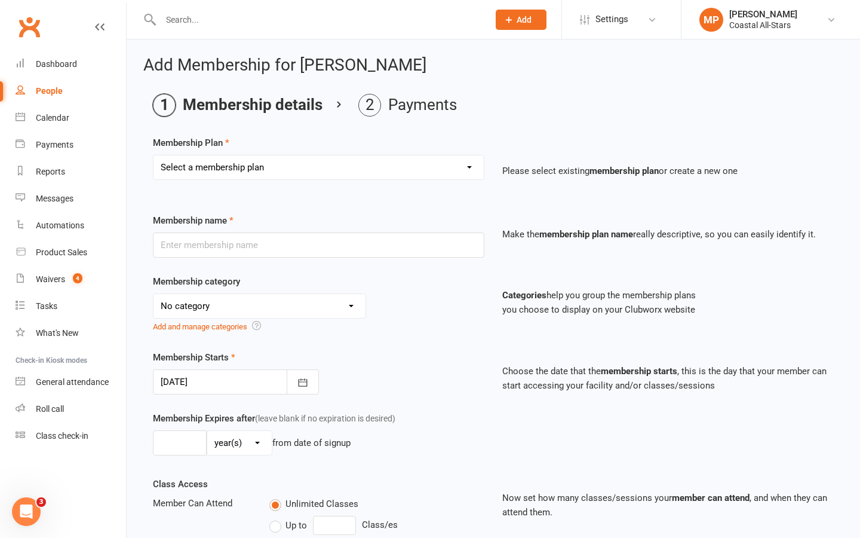
click at [266, 168] on select "Select a membership plan Trial Class Coastal Membership Fee Annual Registration…" at bounding box center [319, 167] width 330 height 24
click at [57, 115] on div "Calendar" at bounding box center [52, 118] width 33 height 10
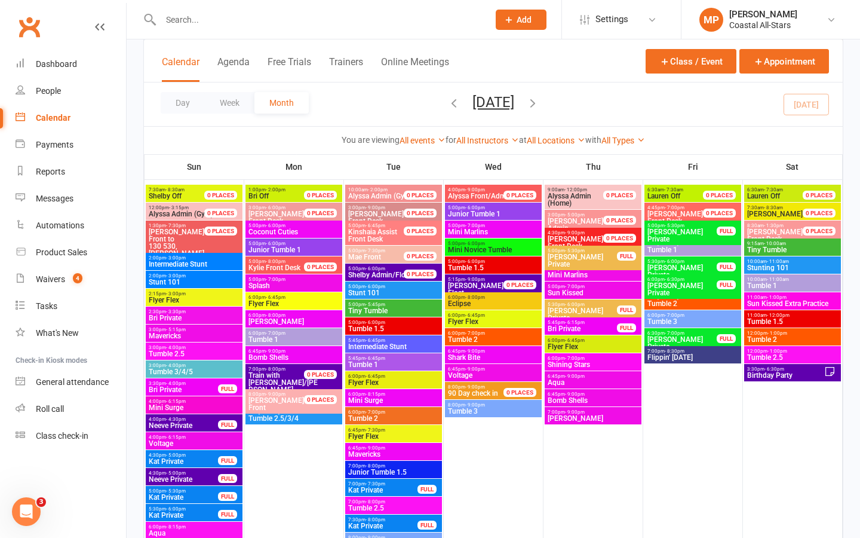
scroll to position [978, 0]
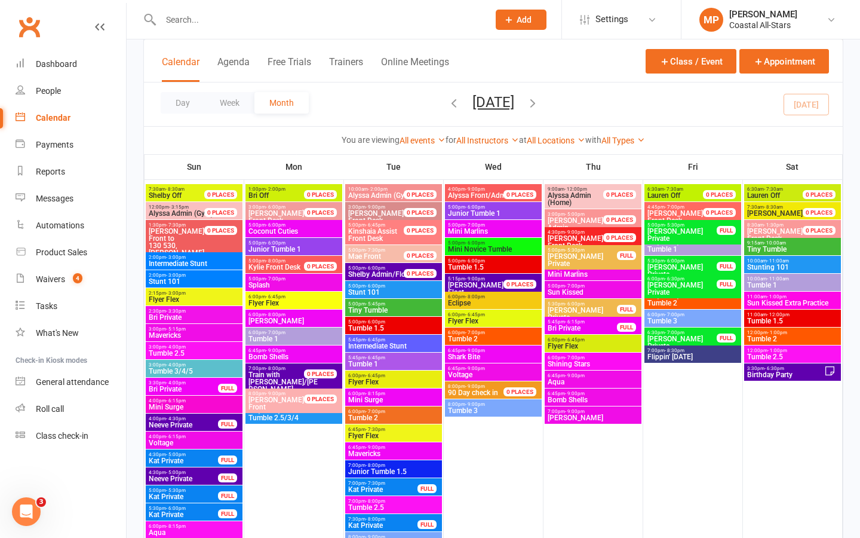
click at [249, 17] on input "text" at bounding box center [318, 19] width 323 height 17
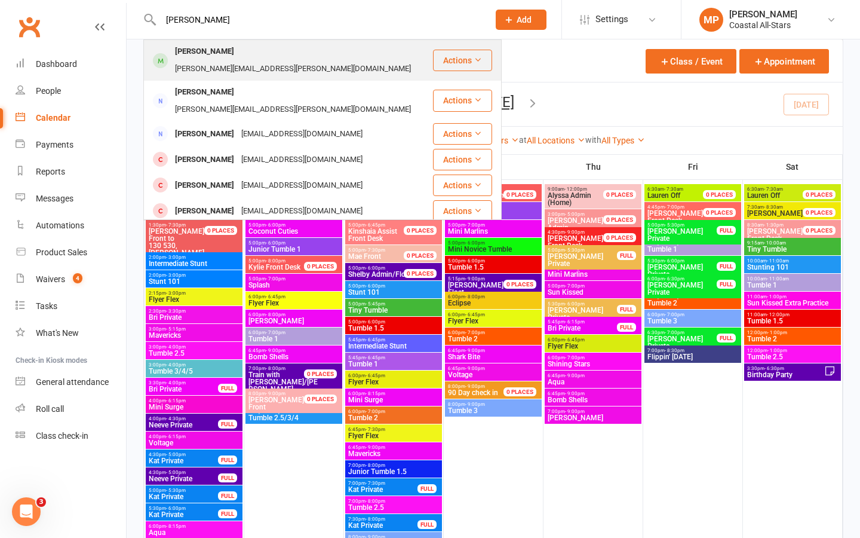
type input "rylen yates"
click at [279, 60] on div "amanda.yates@vbschools.com" at bounding box center [292, 68] width 243 height 17
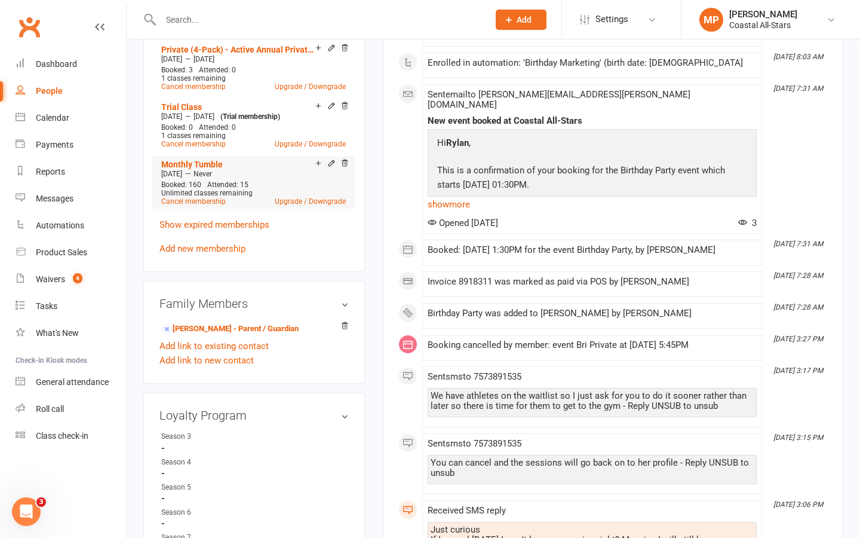
scroll to position [618, 0]
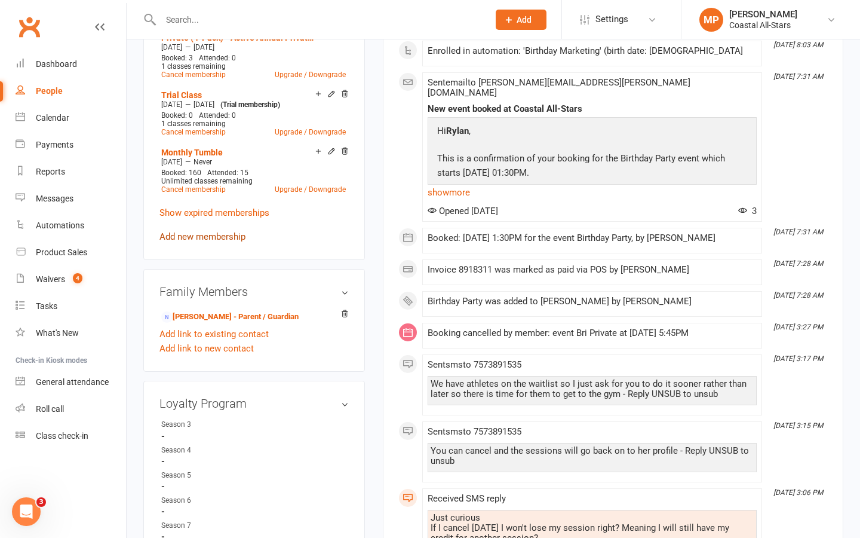
click at [189, 231] on link "Add new membership" at bounding box center [202, 236] width 86 height 11
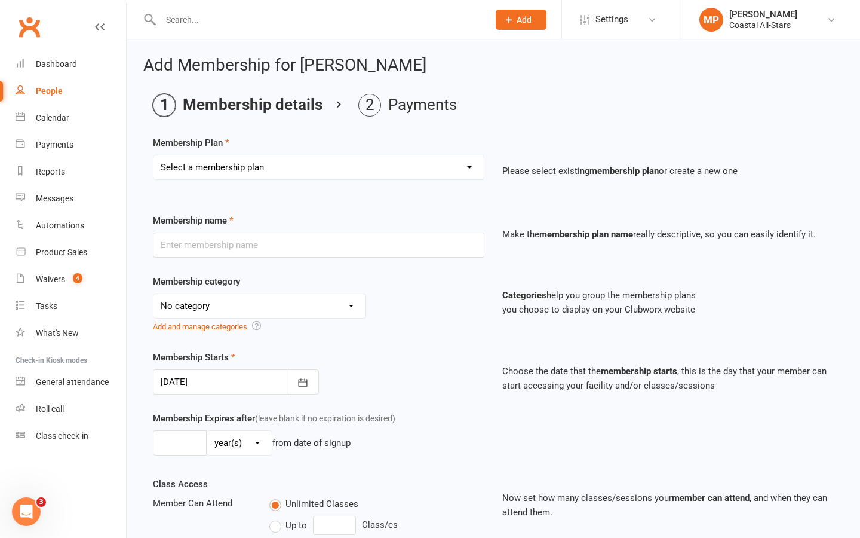
click at [365, 166] on select "Select a membership plan Trial Class Coastal Membership Fee Annual Registration…" at bounding box center [319, 167] width 330 height 24
select select "94"
click at [154, 155] on select "Select a membership plan Trial Class Coastal Membership Fee Annual Registration…" at bounding box center [319, 167] width 330 height 24
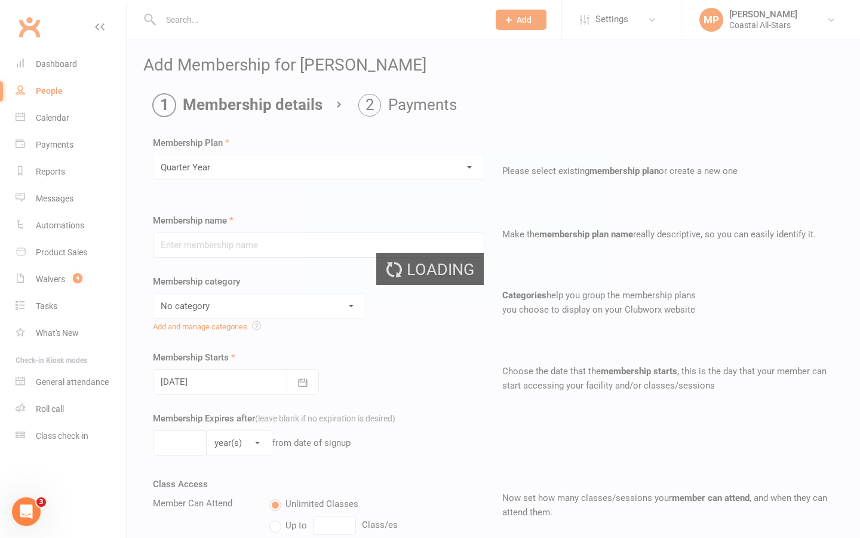
type input "Quarter Year"
select select "21"
type input "4"
select select "2"
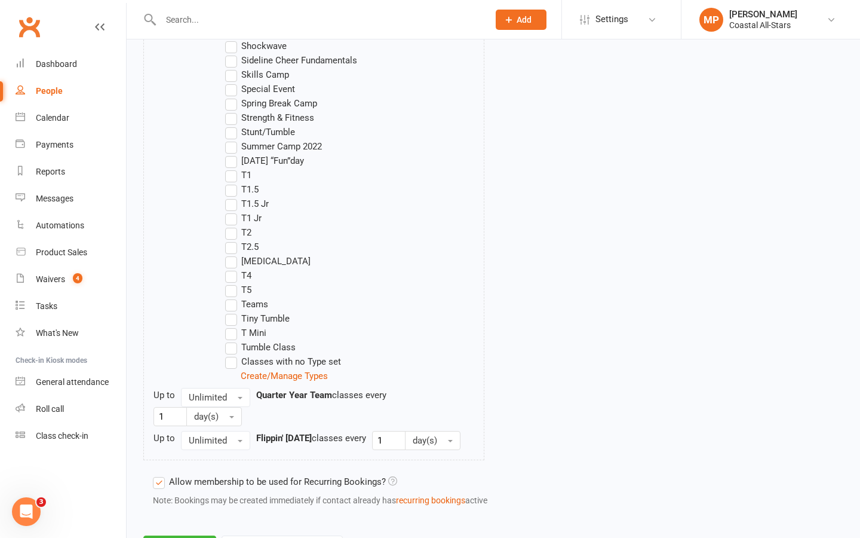
scroll to position [1230, 0]
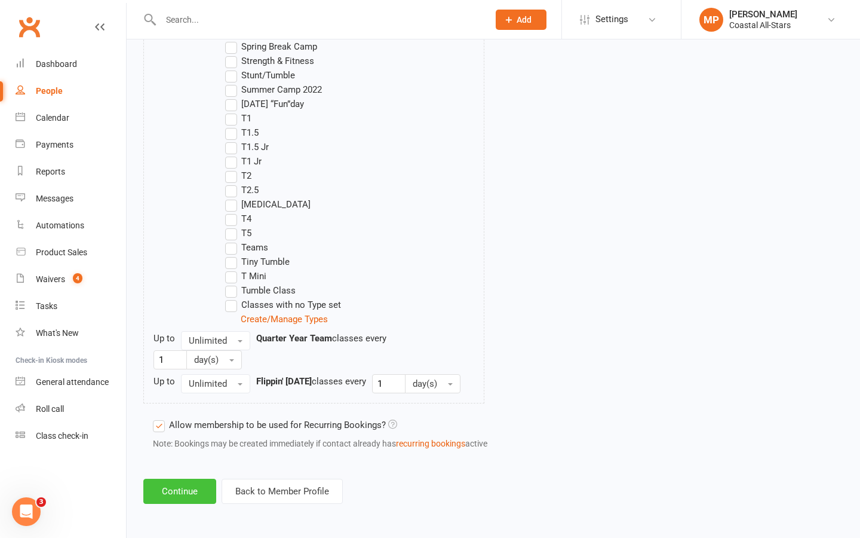
click at [185, 495] on button "Continue" at bounding box center [179, 490] width 73 height 25
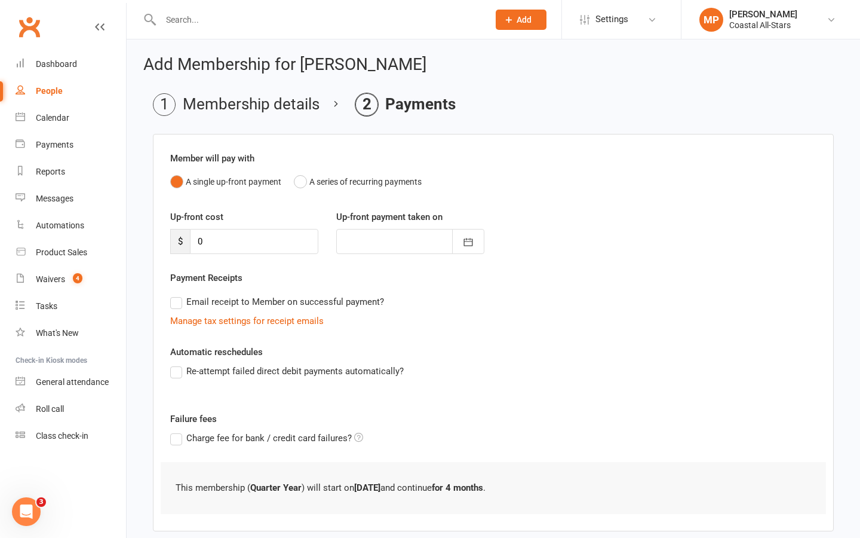
scroll to position [65, 0]
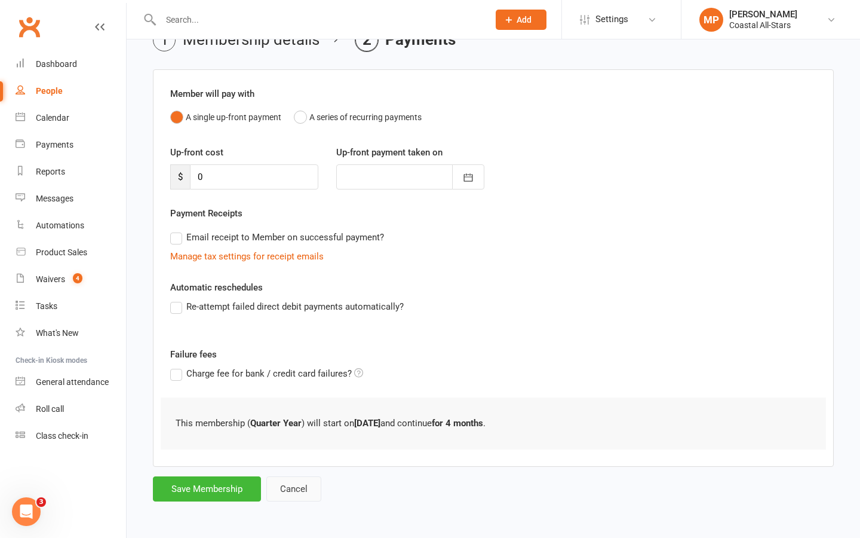
click at [299, 490] on button "Cancel" at bounding box center [293, 488] width 55 height 25
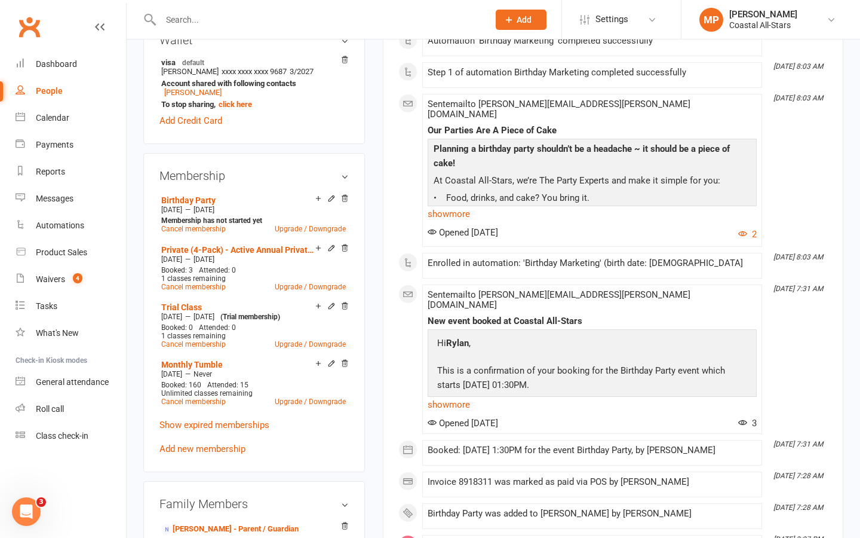
scroll to position [429, 0]
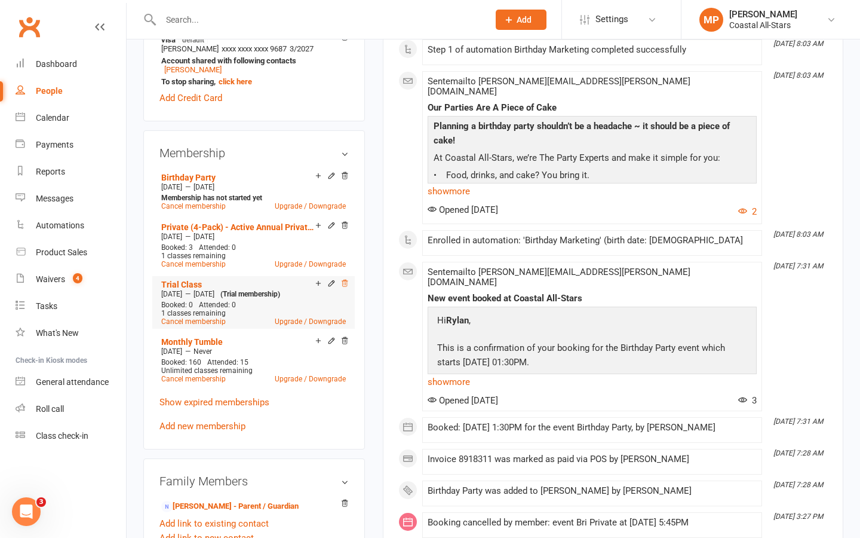
click at [344, 279] on icon at bounding box center [344, 283] width 8 height 8
click at [216, 421] on link "Add new membership" at bounding box center [202, 426] width 86 height 11
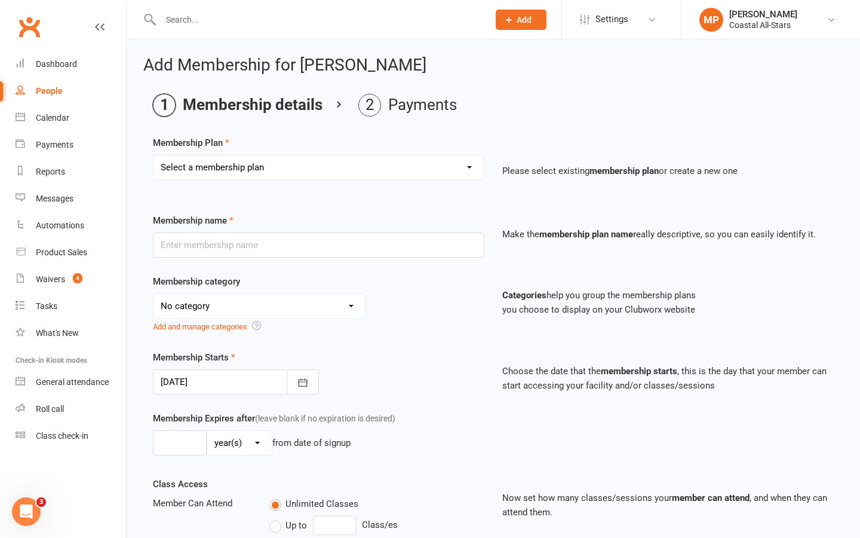
click at [265, 167] on select "Select a membership plan Trial Class Coastal Membership Fee Annual Registration…" at bounding box center [319, 167] width 330 height 24
select select "1"
click at [154, 155] on select "Select a membership plan Trial Class Coastal Membership Fee Annual Registration…" at bounding box center [319, 167] width 330 height 24
type input "Coastal Membership Fee"
select select "17"
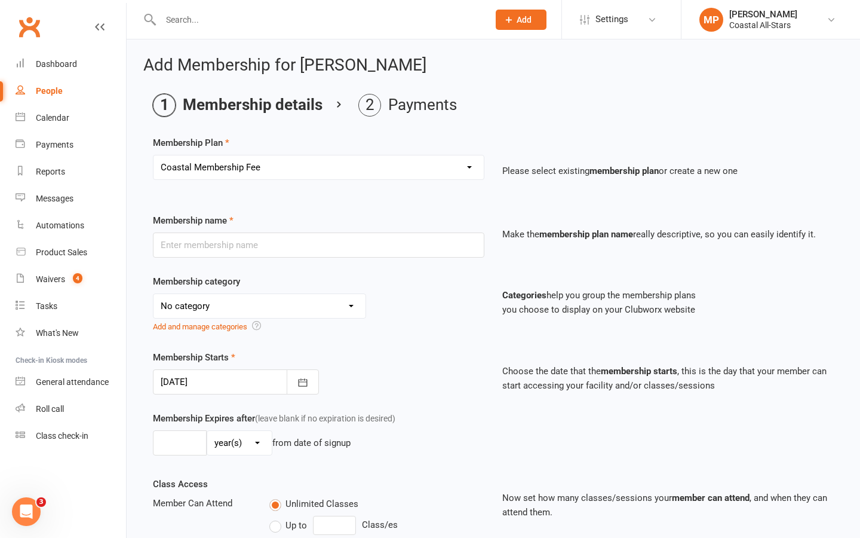
type input "0"
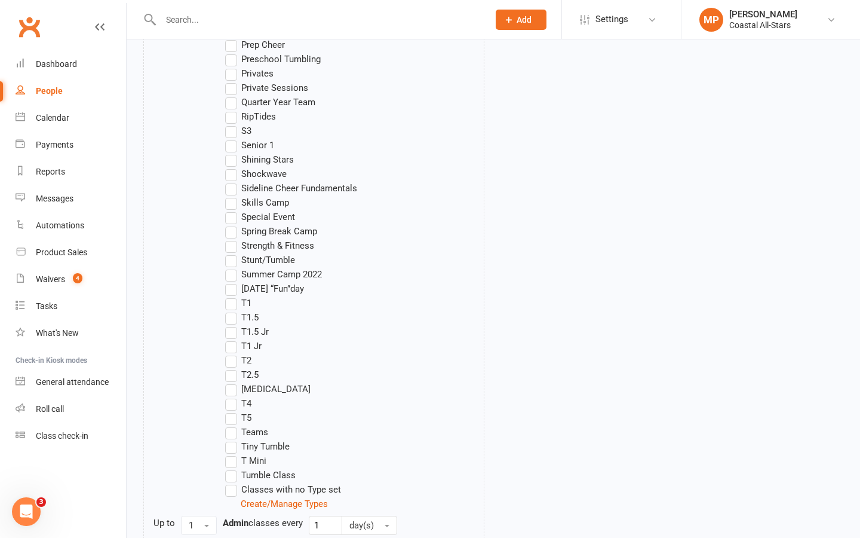
scroll to position [1127, 0]
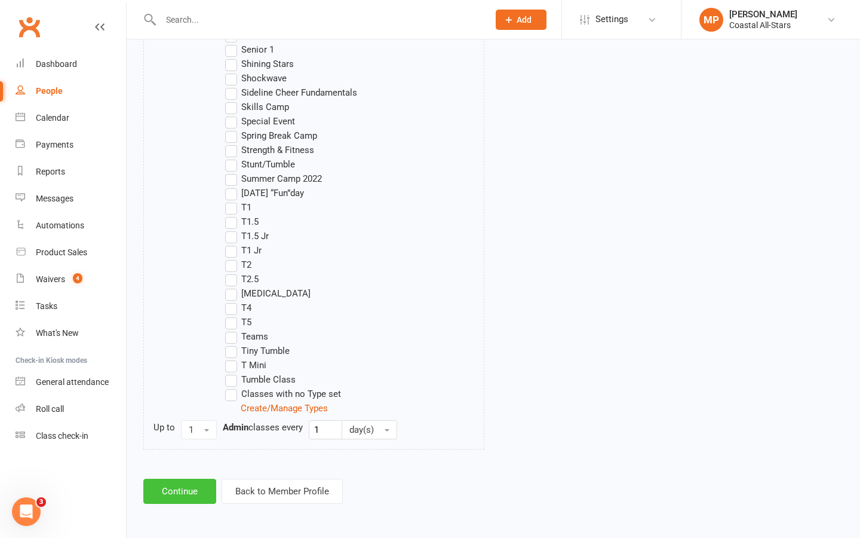
click at [178, 493] on button "Continue" at bounding box center [179, 490] width 73 height 25
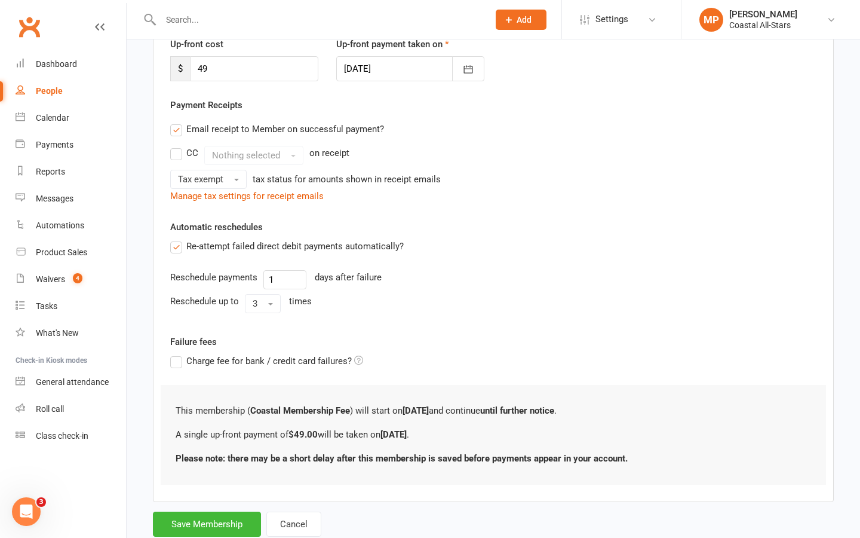
scroll to position [208, 0]
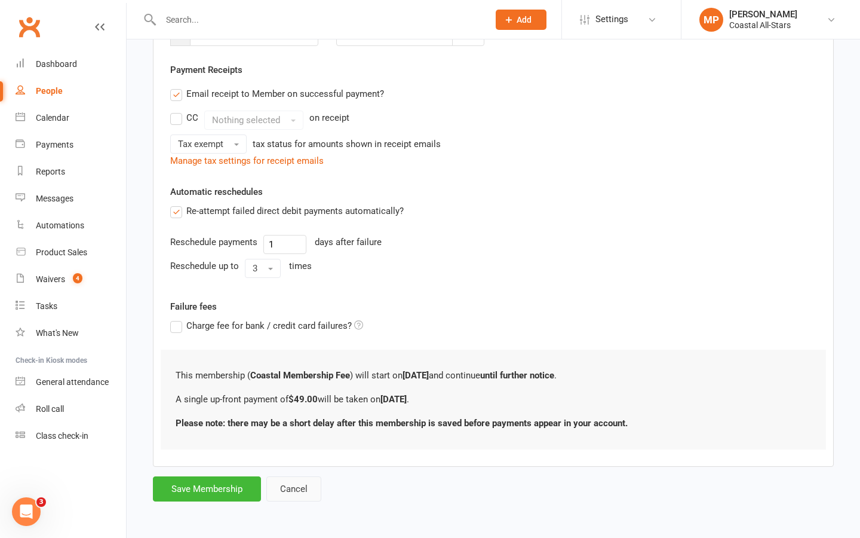
click at [293, 486] on button "Cancel" at bounding box center [293, 488] width 55 height 25
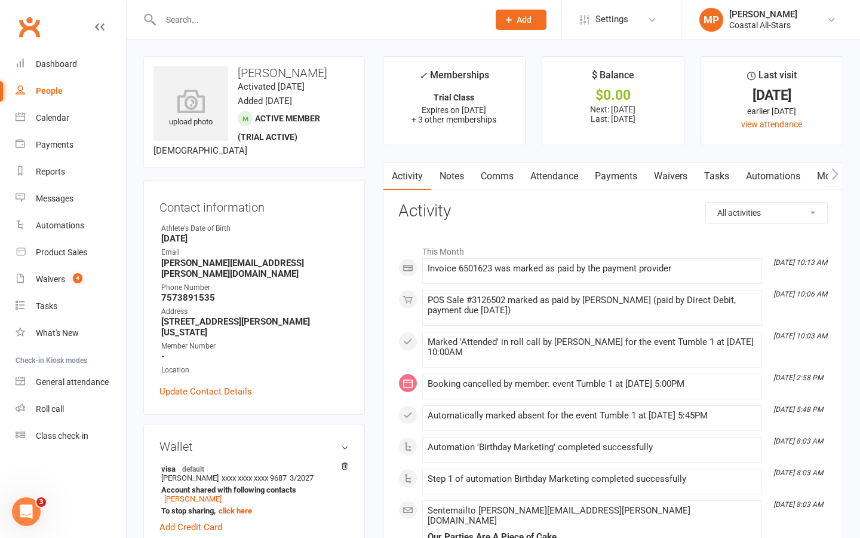
click at [231, 14] on input "text" at bounding box center [318, 19] width 323 height 17
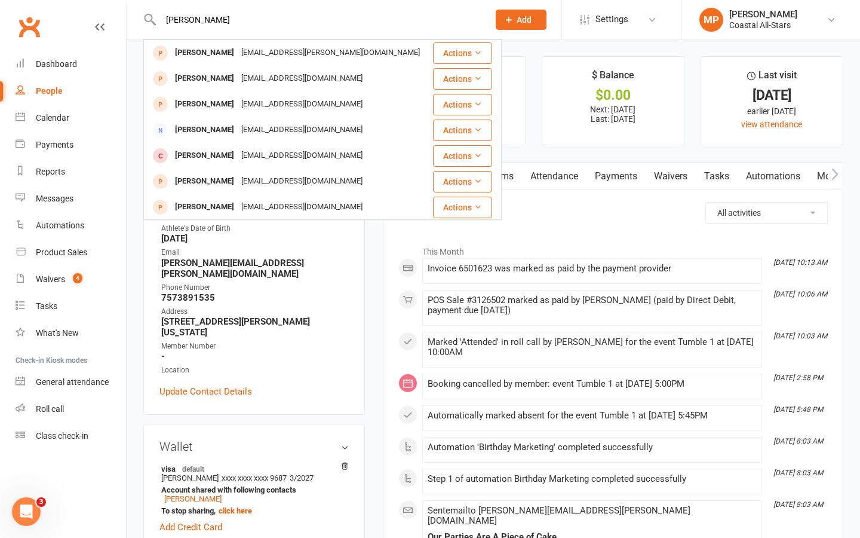
click at [167, 22] on input "martin" at bounding box center [318, 19] width 323 height 17
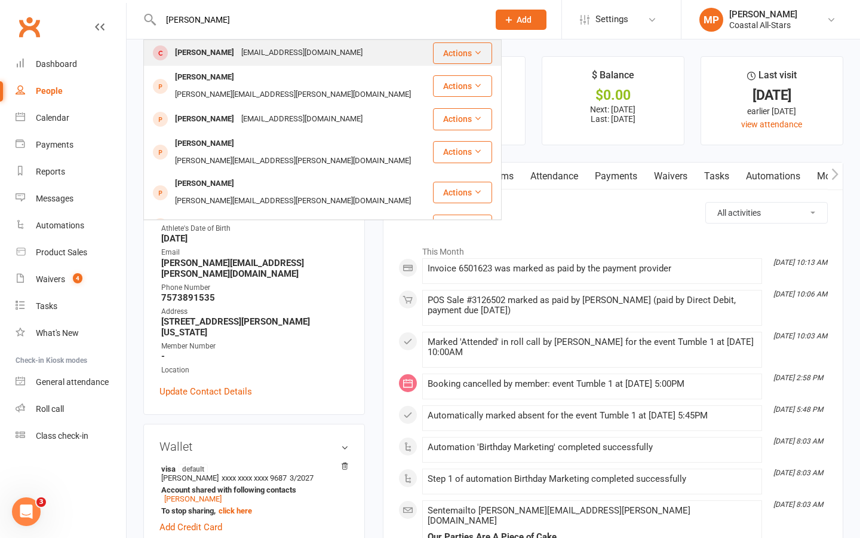
type input "riley martin"
click at [277, 56] on div "saustin1213@gmail.com" at bounding box center [302, 52] width 128 height 17
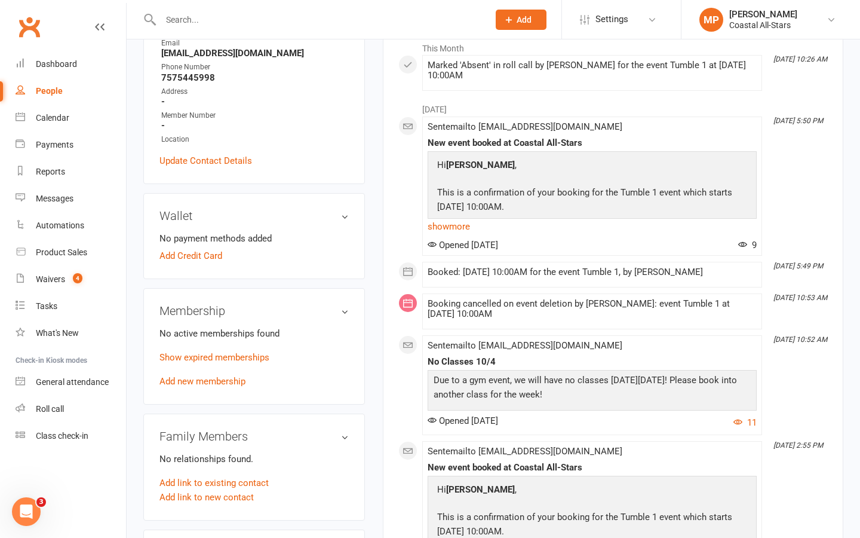
scroll to position [193, 0]
click at [194, 386] on link "Add new membership" at bounding box center [202, 380] width 86 height 11
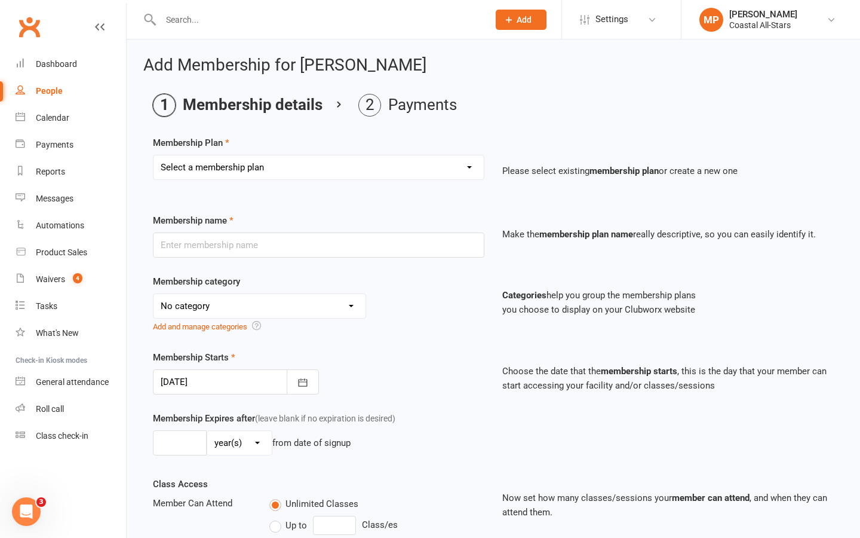
click at [278, 161] on select "Select a membership plan Trial Class Coastal Membership Fee Annual Registration…" at bounding box center [319, 167] width 330 height 24
select select "0"
click at [154, 155] on select "Select a membership plan Trial Class Coastal Membership Fee Annual Registration…" at bounding box center [319, 167] width 330 height 24
type input "Trial Class"
select select "3"
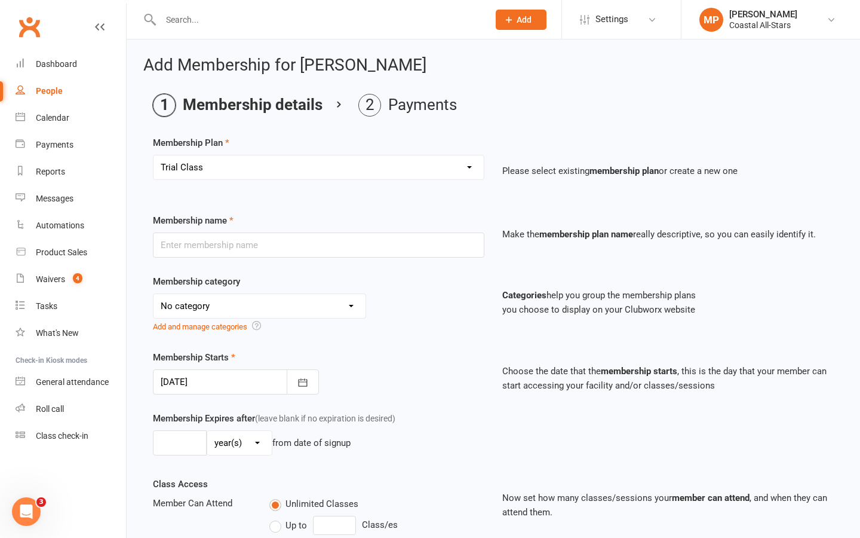
type input "1"
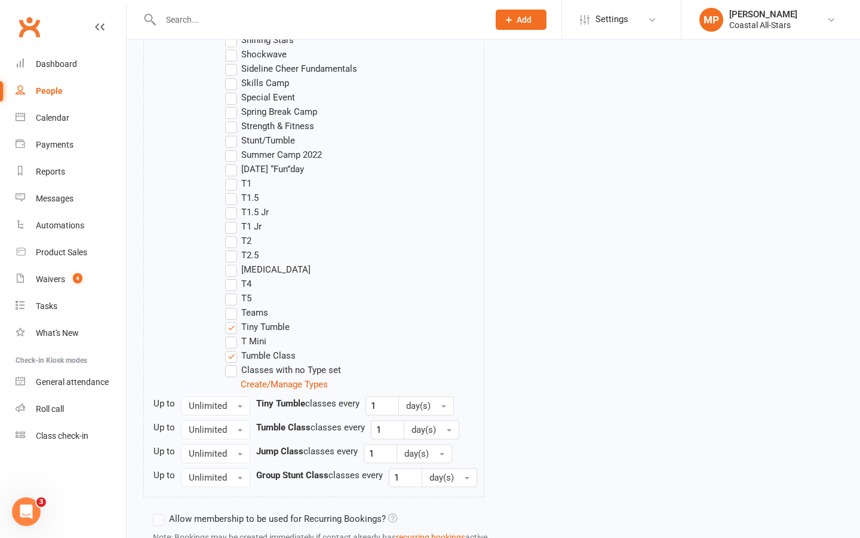
scroll to position [1263, 0]
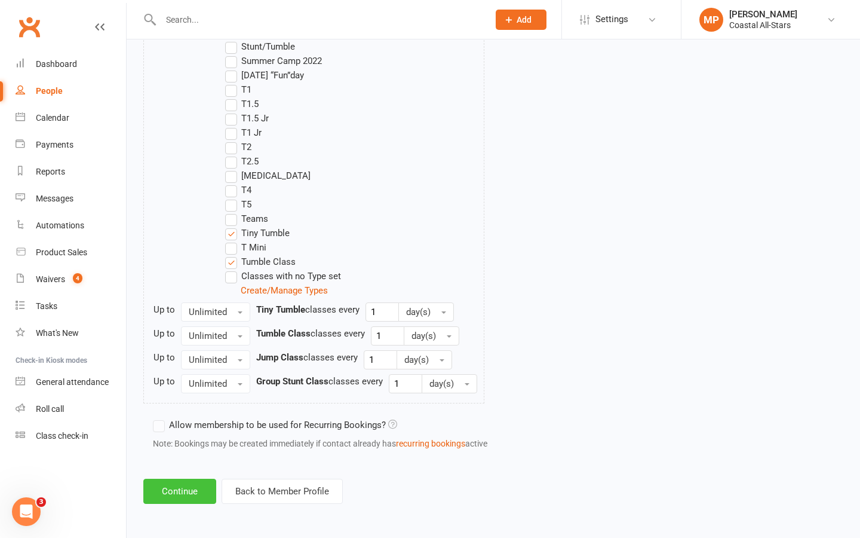
click at [186, 490] on button "Continue" at bounding box center [179, 490] width 73 height 25
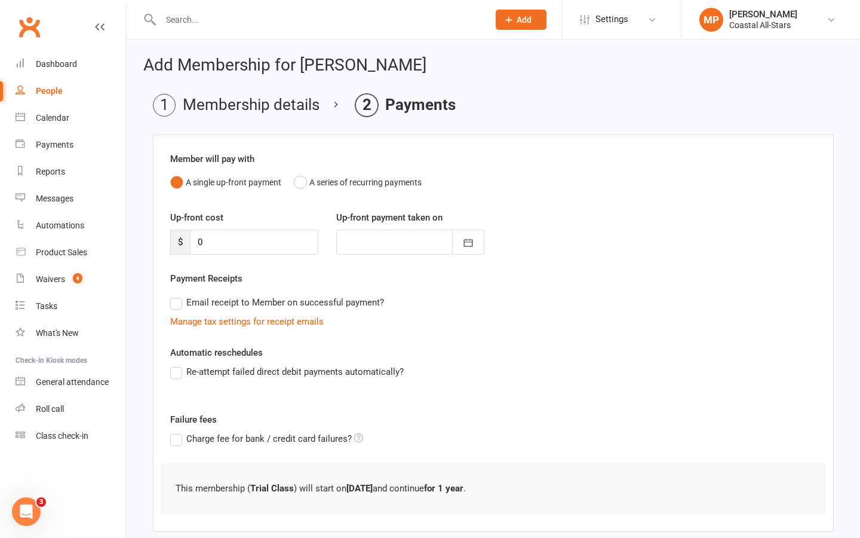
scroll to position [65, 0]
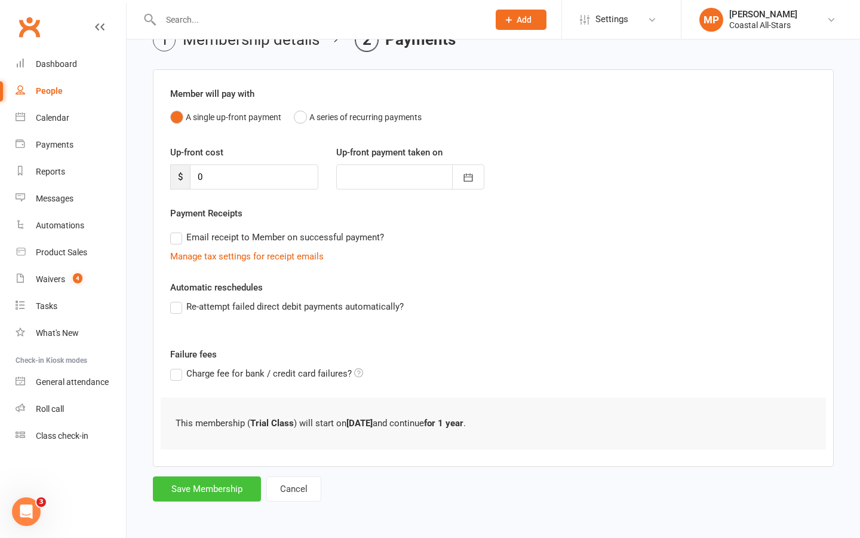
click at [213, 486] on button "Save Membership" at bounding box center [207, 488] width 108 height 25
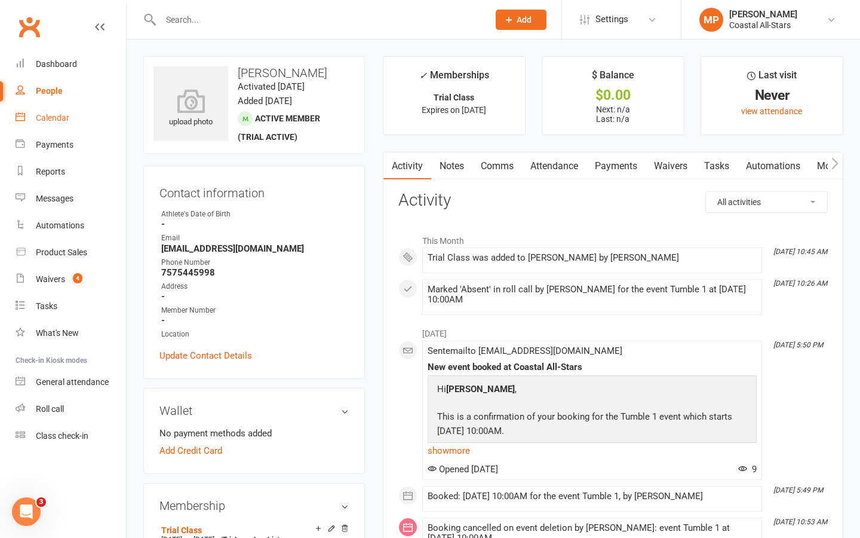
click at [56, 121] on div "Calendar" at bounding box center [52, 118] width 33 height 10
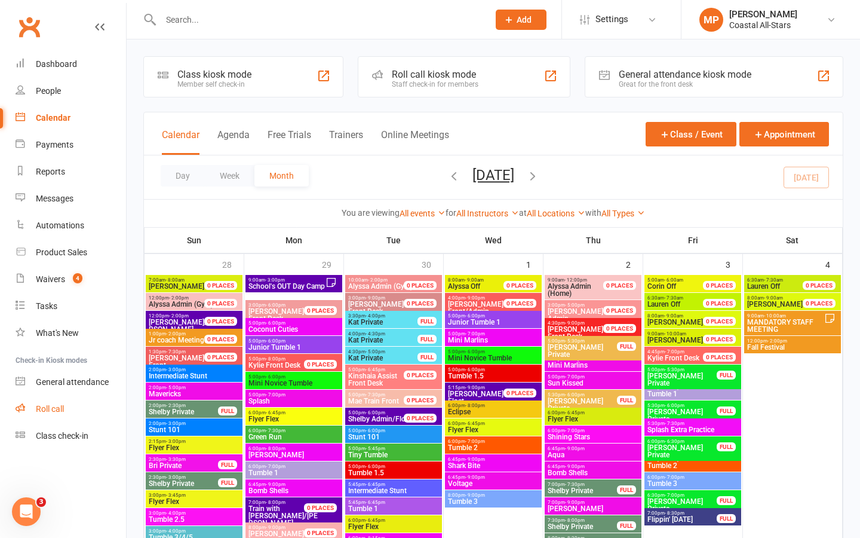
click at [52, 395] on link "Roll call" at bounding box center [71, 408] width 111 height 27
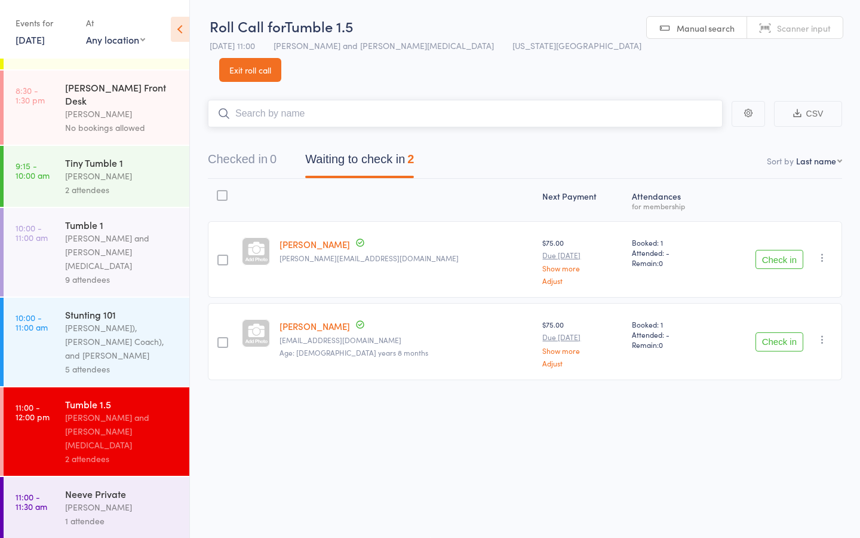
scroll to position [246, 0]
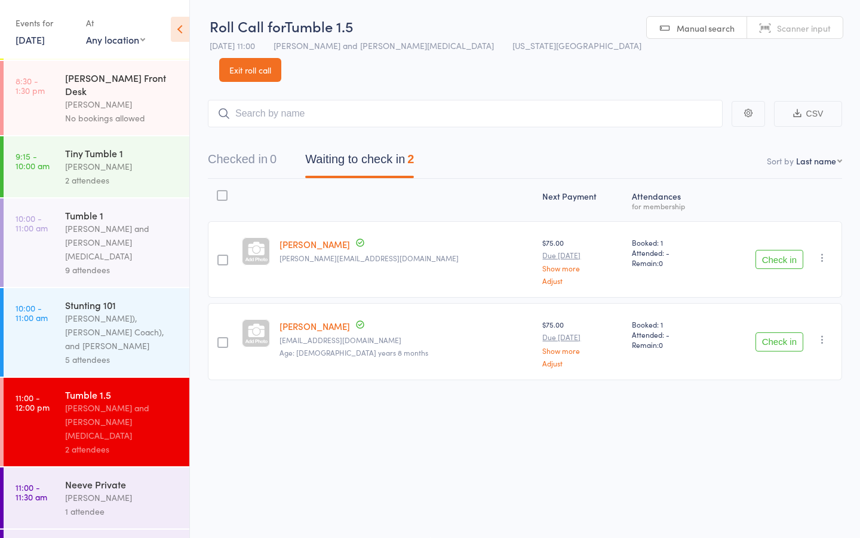
click at [113, 222] on div "[PERSON_NAME] and [PERSON_NAME][MEDICAL_DATA]" at bounding box center [122, 242] width 114 height 41
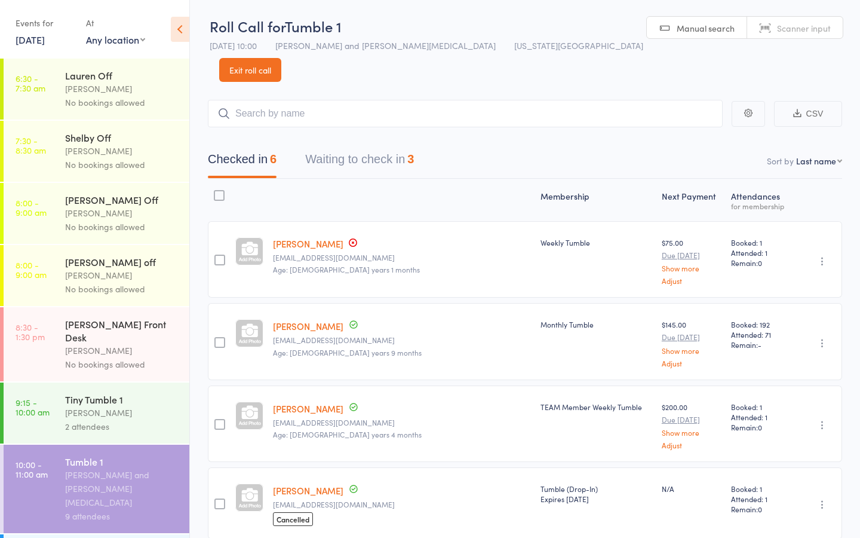
click at [314, 146] on button "Waiting to check in 3" at bounding box center [359, 162] width 109 height 32
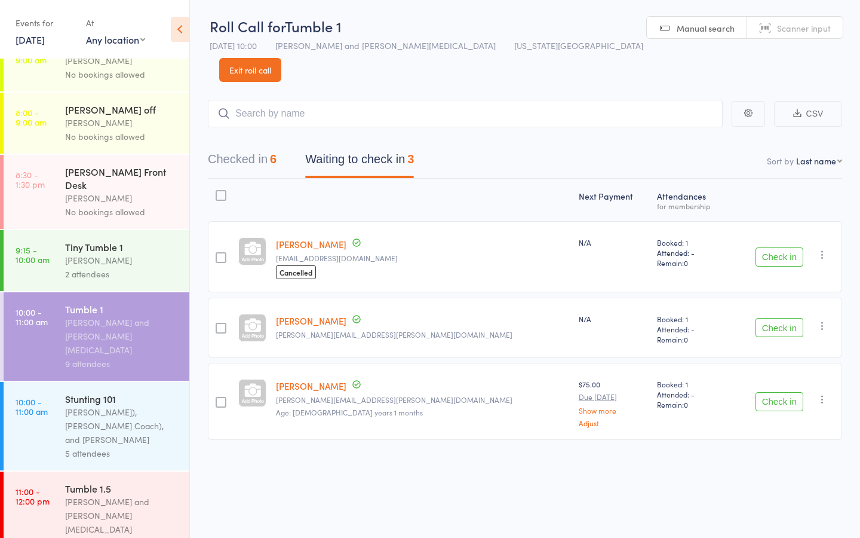
scroll to position [161, 0]
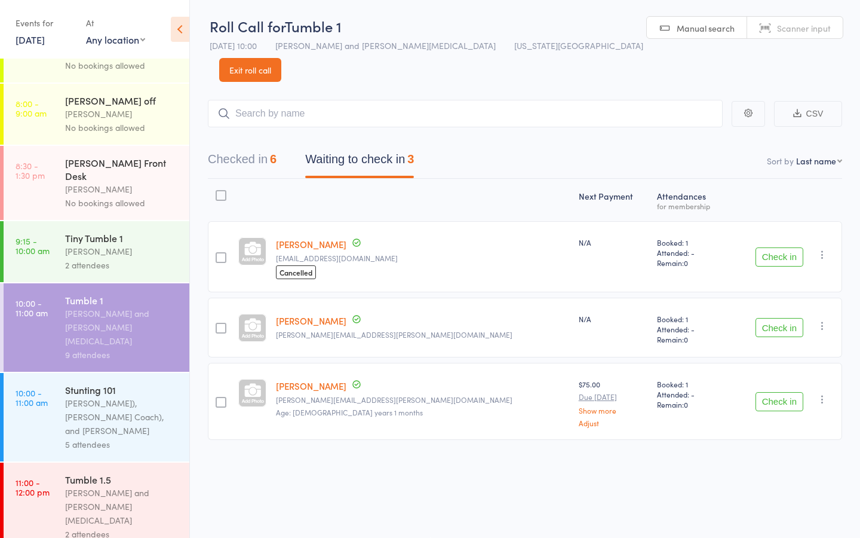
click at [89, 396] on div "[PERSON_NAME]), [PERSON_NAME] Coach), and [PERSON_NAME]" at bounding box center [122, 416] width 114 height 41
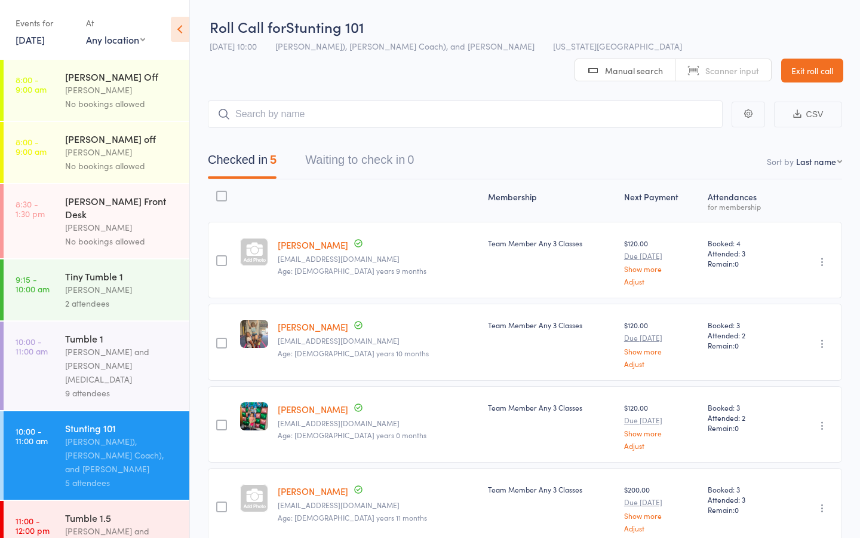
scroll to position [124, 0]
click at [103, 343] on div "[PERSON_NAME] and [PERSON_NAME][MEDICAL_DATA]" at bounding box center [122, 363] width 114 height 41
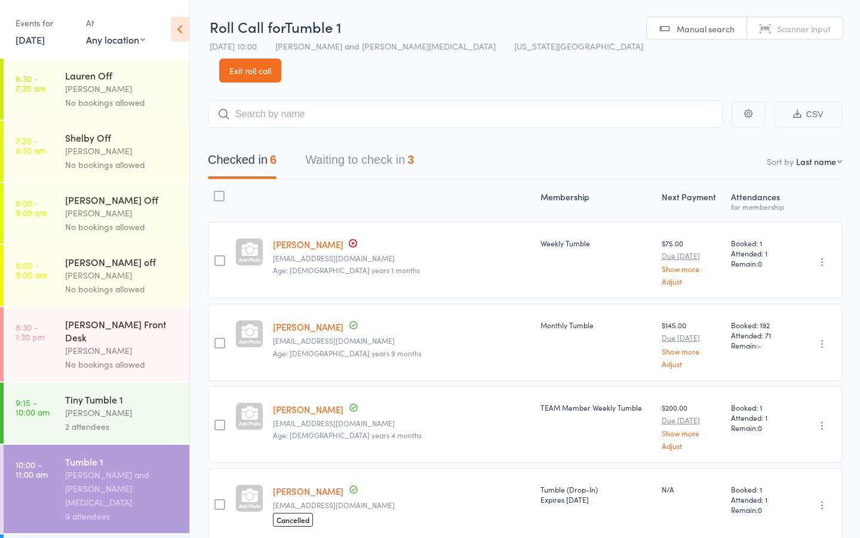
click at [378, 147] on button "Waiting to check in 3" at bounding box center [359, 163] width 109 height 32
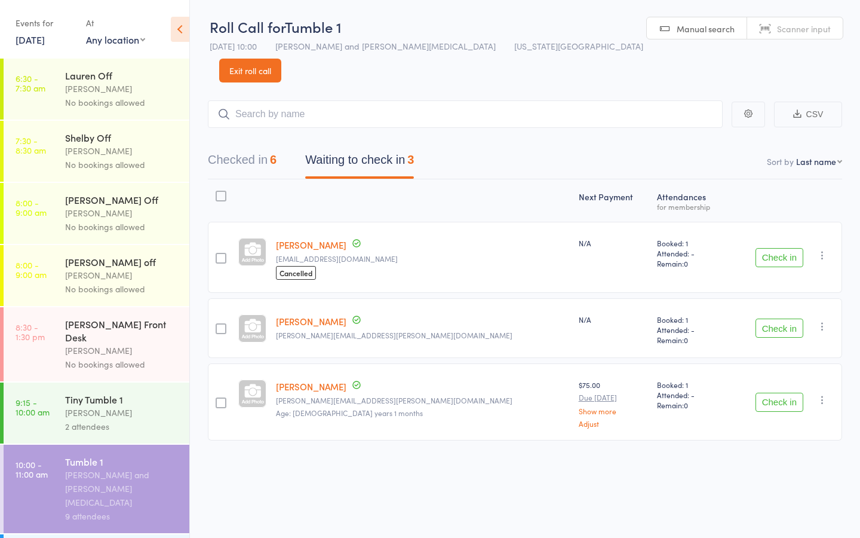
click at [766, 392] on button "Check in" at bounding box center [780, 401] width 48 height 19
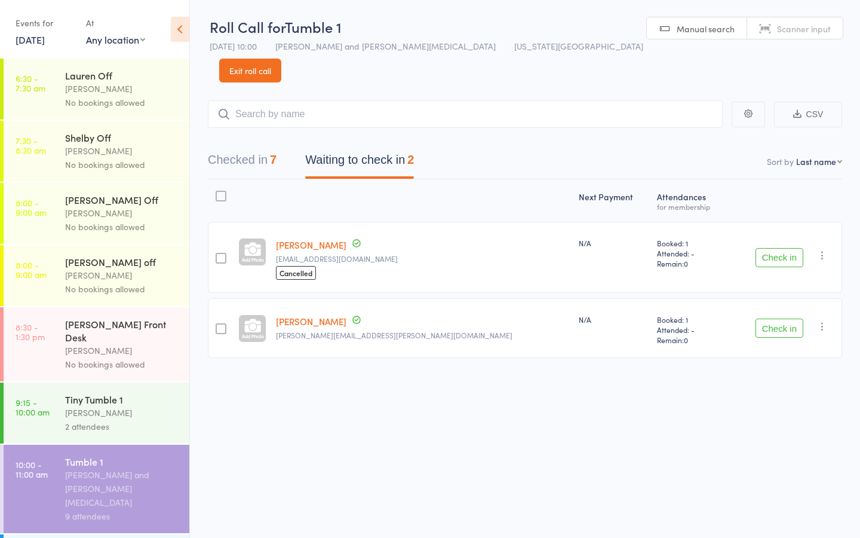
click at [823, 249] on icon "button" at bounding box center [823, 255] width 12 height 12
click at [800, 334] on li "Mark absent" at bounding box center [780, 342] width 99 height 16
click at [821, 320] on icon "button" at bounding box center [823, 326] width 12 height 12
click at [794, 406] on li "Mark absent" at bounding box center [780, 414] width 99 height 16
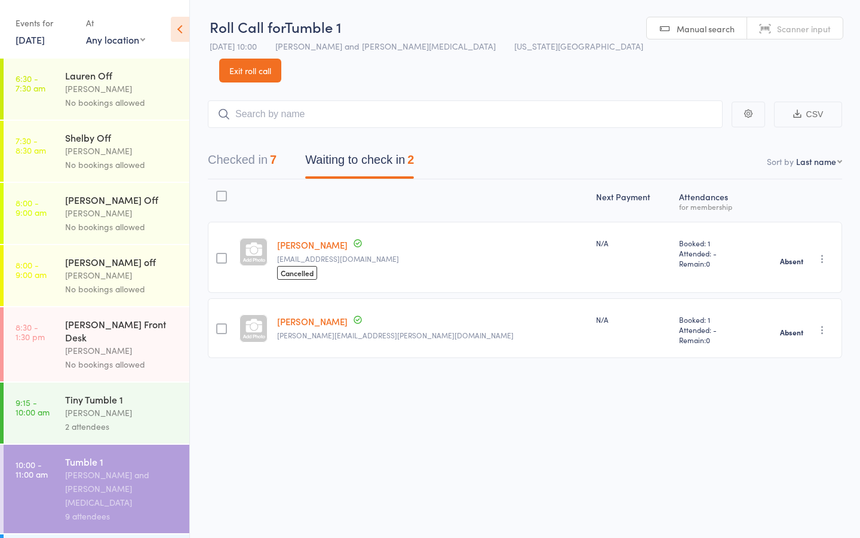
click at [265, 147] on button "Checked in 7" at bounding box center [242, 163] width 69 height 32
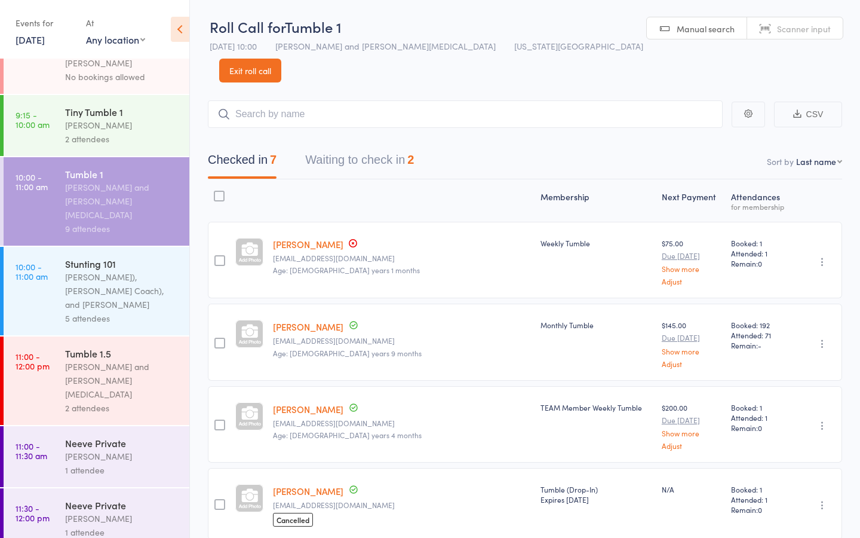
scroll to position [306, 0]
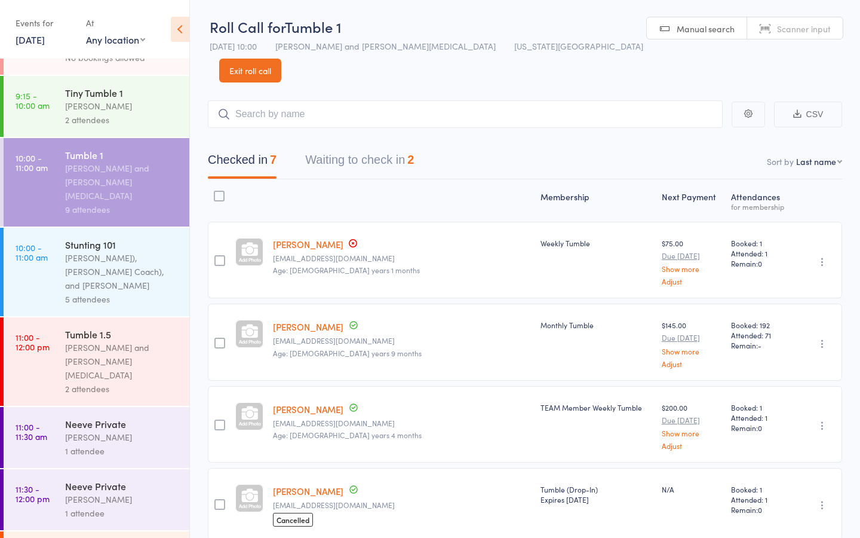
click at [59, 317] on link "11:00 - 12:00 pm Tumble 1.5 Kat Timothy and Hannah Nix 2 attendees" at bounding box center [97, 361] width 186 height 88
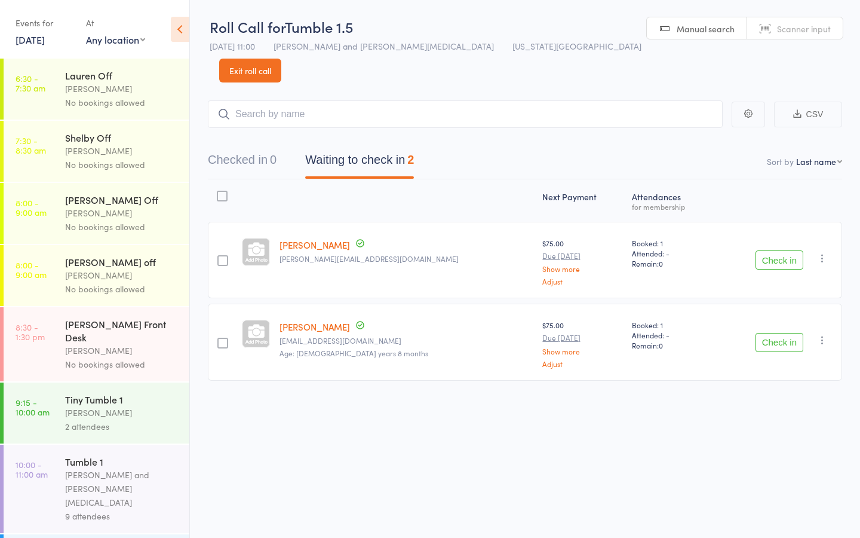
click at [779, 333] on button "Check in" at bounding box center [780, 342] width 48 height 19
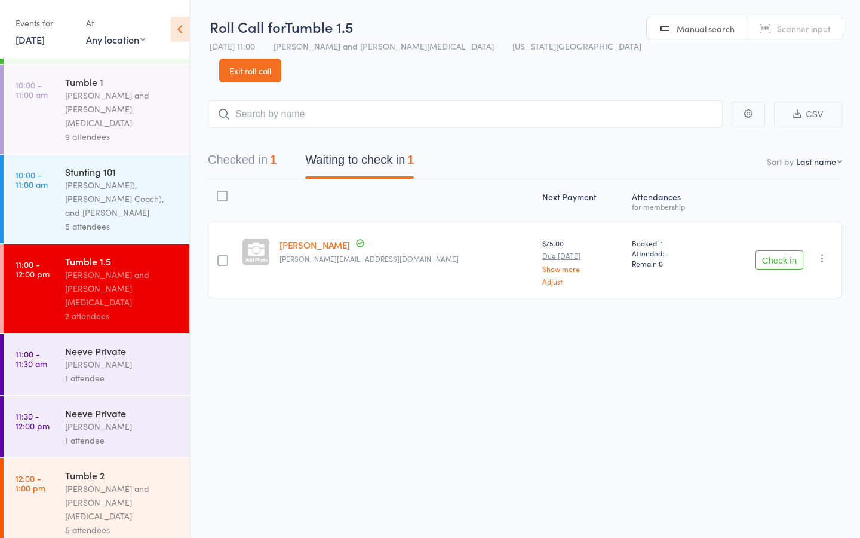
scroll to position [378, 0]
click at [283, 100] on input "search" at bounding box center [465, 113] width 515 height 27
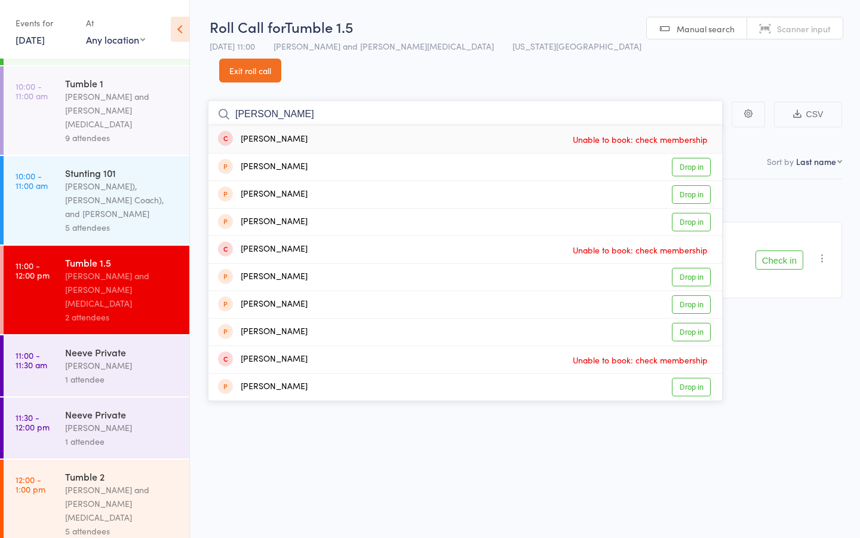
type input "riley martin"
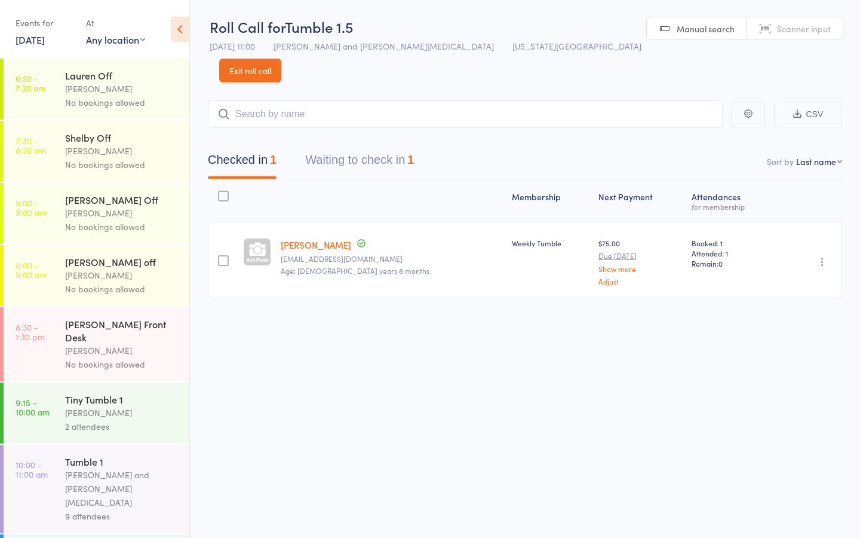
click at [297, 100] on input "search" at bounding box center [465, 113] width 515 height 27
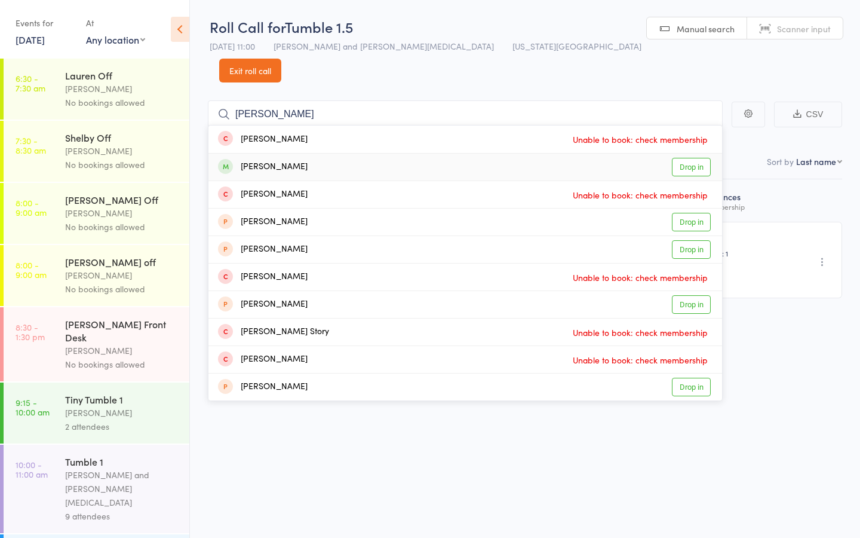
type input "[PERSON_NAME]"
click at [683, 158] on link "Drop in" at bounding box center [691, 167] width 39 height 19
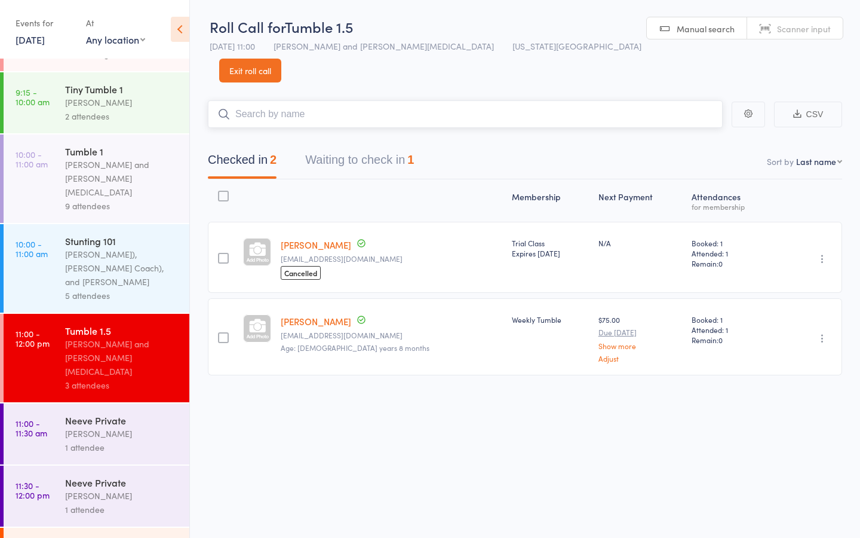
scroll to position [407, 0]
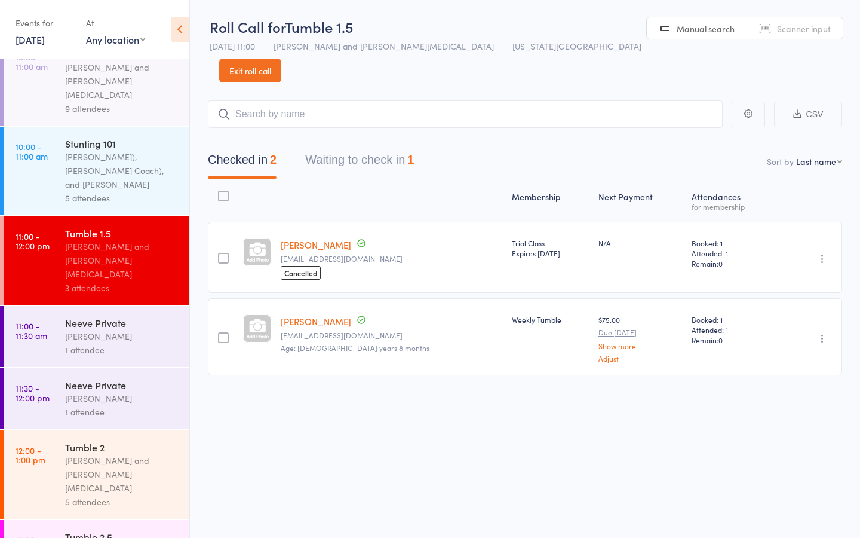
click at [94, 329] on div "[PERSON_NAME]" at bounding box center [122, 336] width 114 height 14
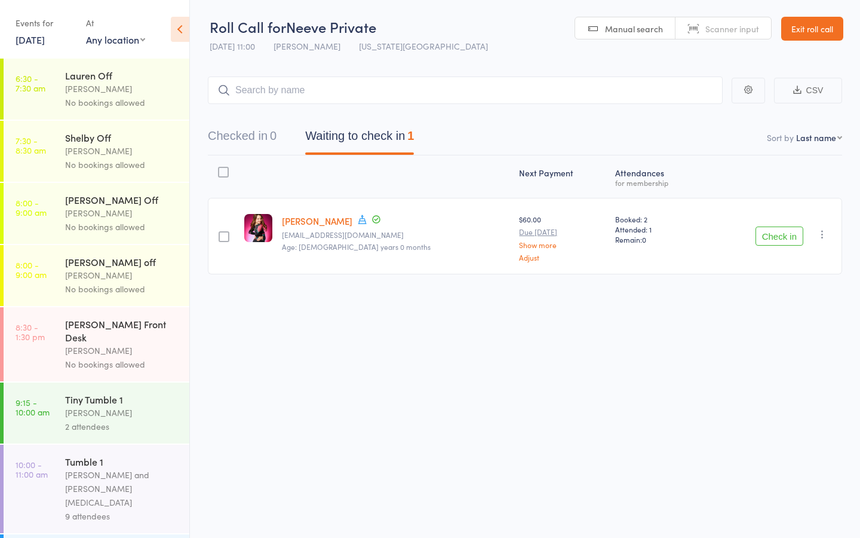
click at [771, 236] on button "Check in" at bounding box center [780, 235] width 48 height 19
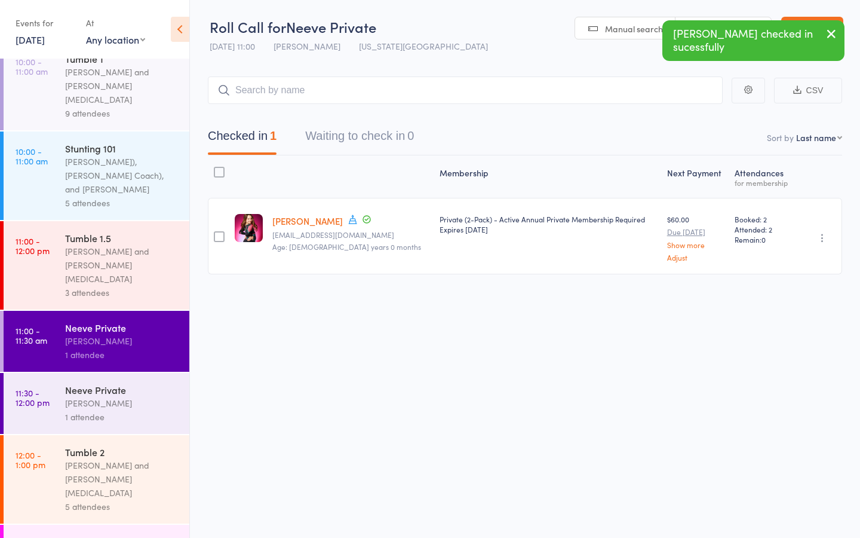
scroll to position [401, 0]
click at [84, 245] on div "[PERSON_NAME] and [PERSON_NAME][MEDICAL_DATA]" at bounding box center [122, 265] width 114 height 41
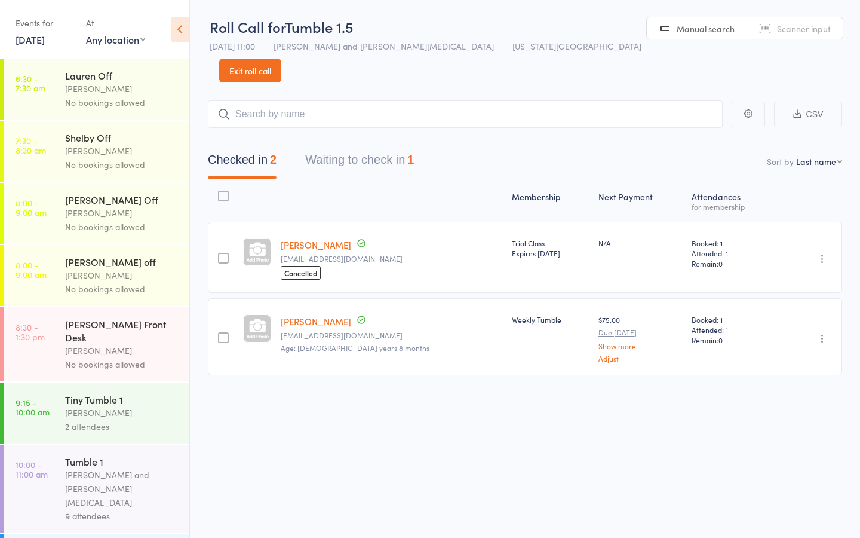
click at [367, 147] on button "Waiting to check in 1" at bounding box center [359, 163] width 109 height 32
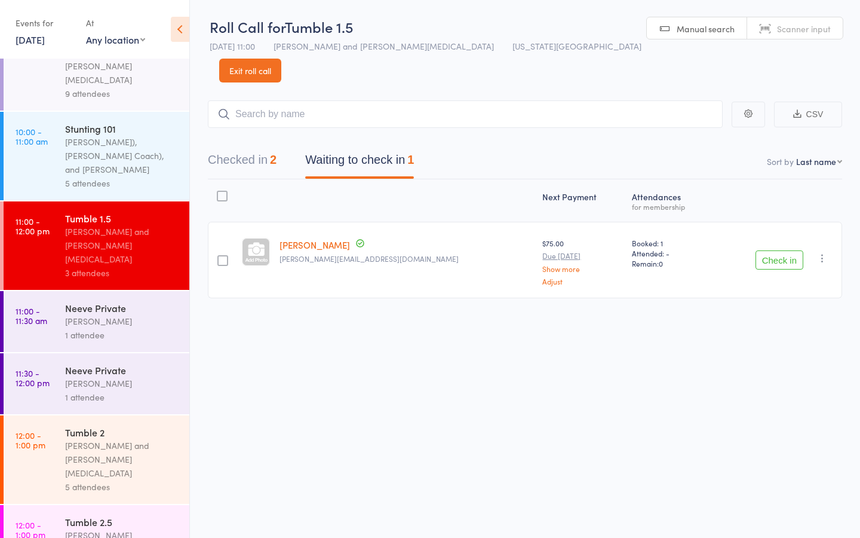
scroll to position [1, 0]
click at [785, 250] on button "Check in" at bounding box center [780, 259] width 48 height 19
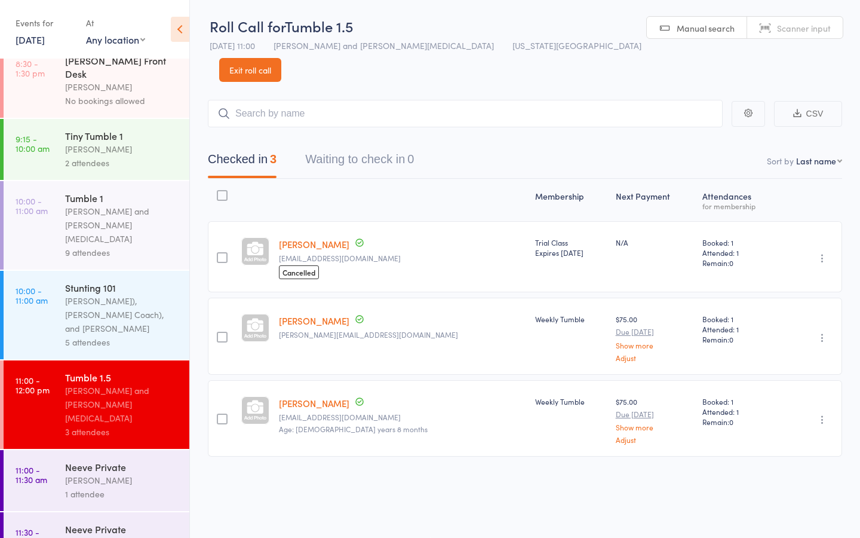
scroll to position [422, 0]
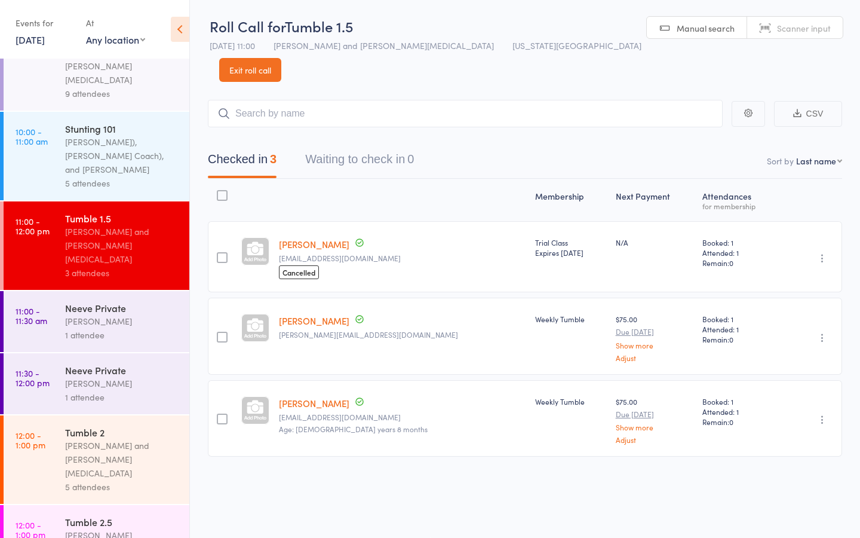
click at [102, 438] on div "[PERSON_NAME] and [PERSON_NAME][MEDICAL_DATA]" at bounding box center [122, 458] width 114 height 41
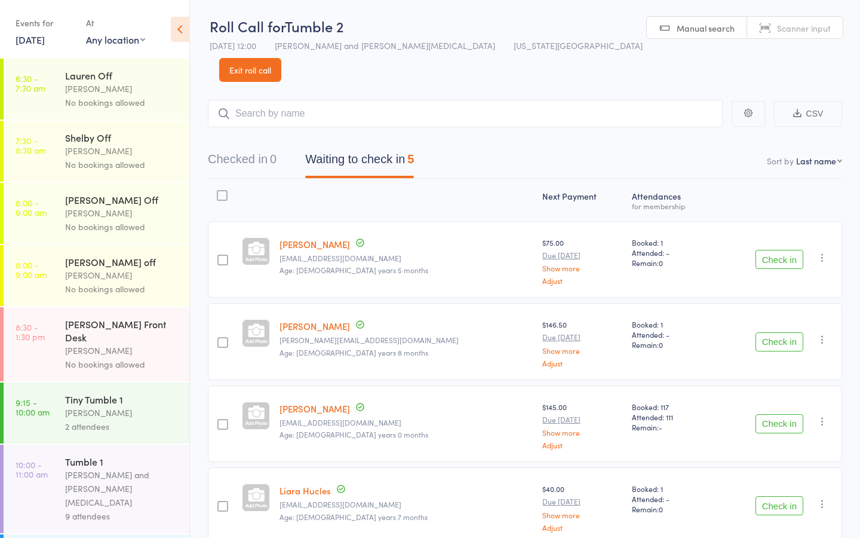
click at [775, 332] on button "Check in" at bounding box center [780, 341] width 48 height 19
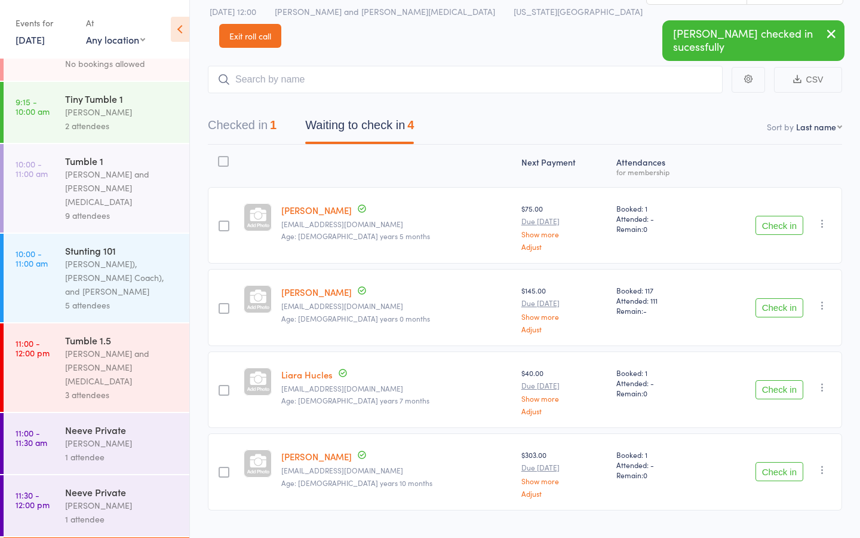
scroll to position [422, 0]
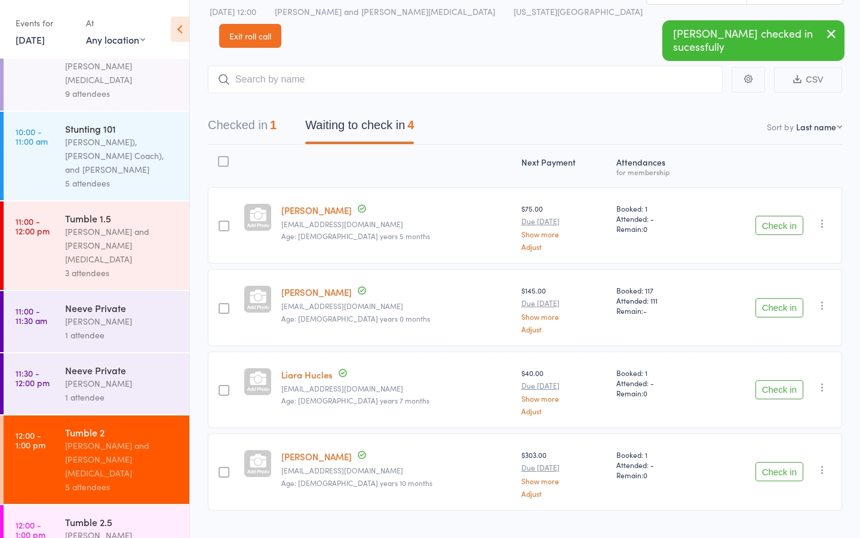
click at [106, 528] on div "Kat Timothy" at bounding box center [122, 535] width 114 height 14
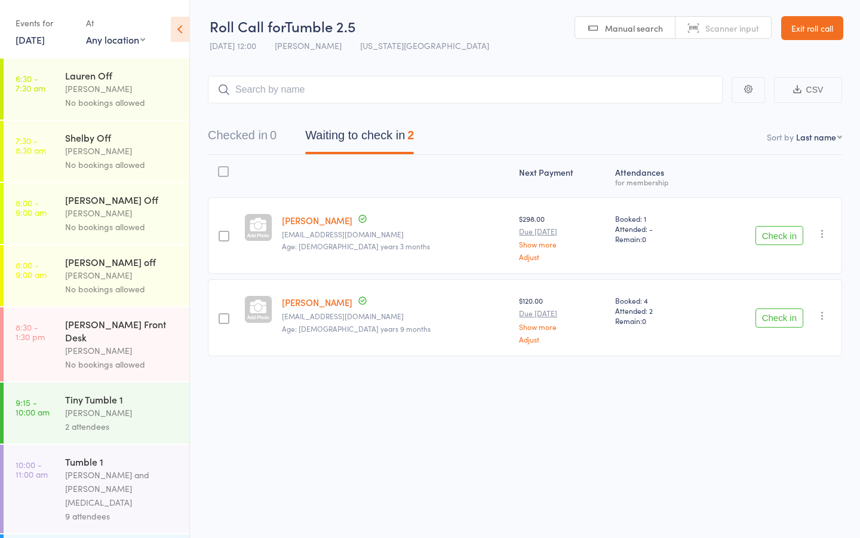
scroll to position [422, 0]
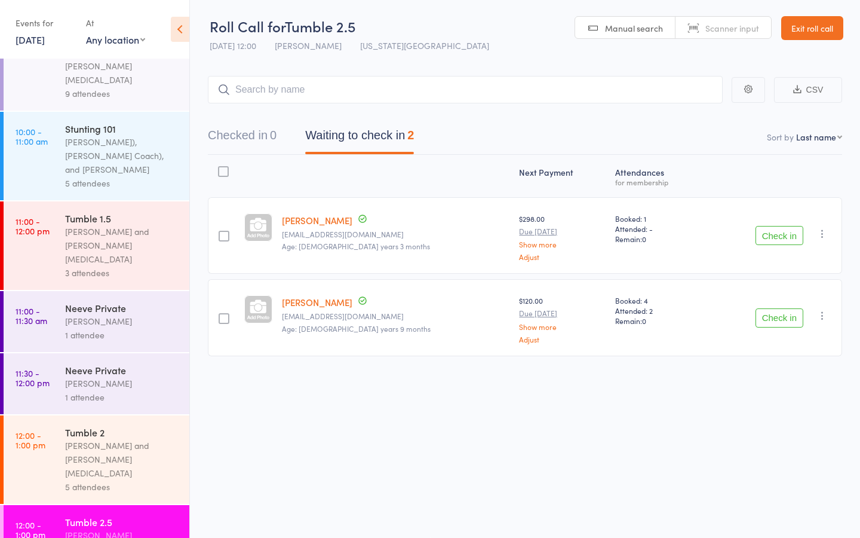
click at [101, 438] on div "Kat Timothy and Hannah Nix" at bounding box center [122, 458] width 114 height 41
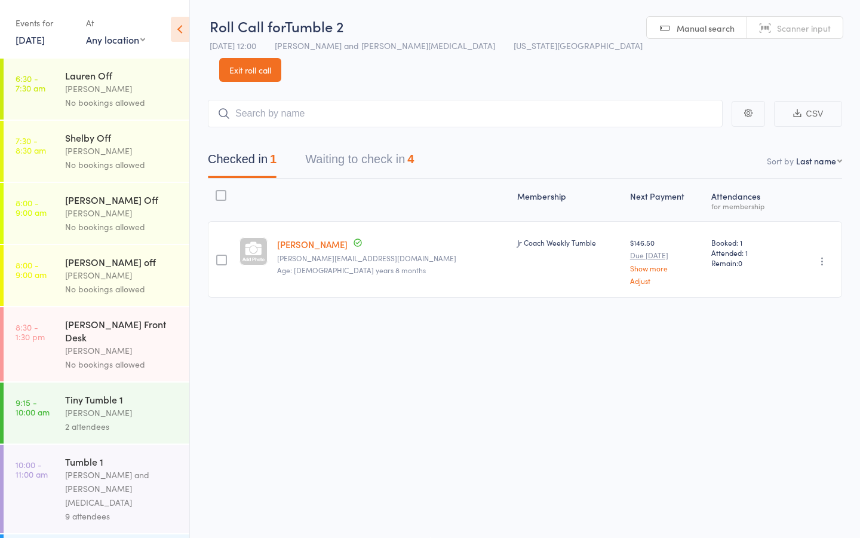
click at [348, 146] on button "Waiting to check in 4" at bounding box center [359, 162] width 109 height 32
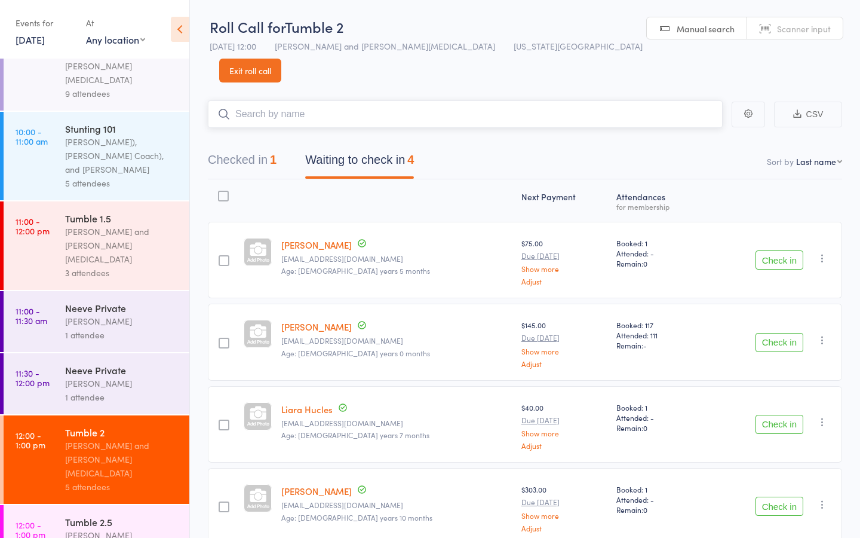
scroll to position [4, 0]
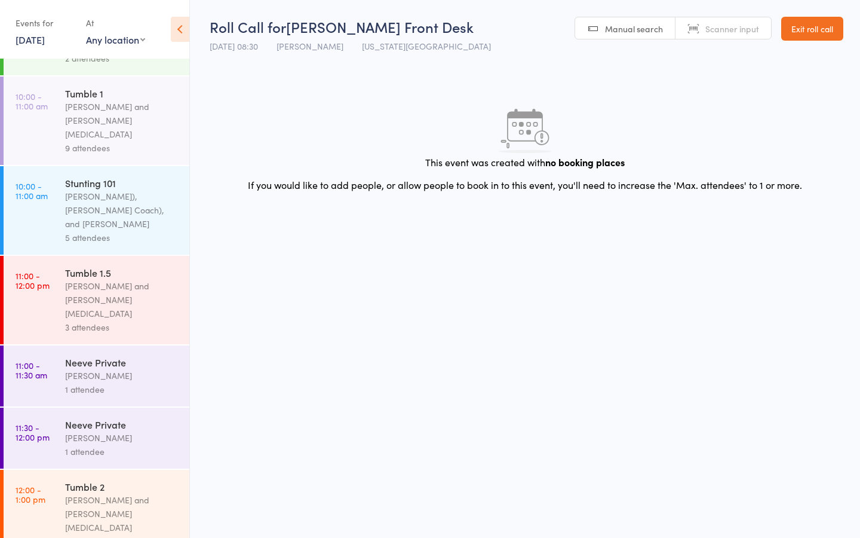
scroll to position [422, 0]
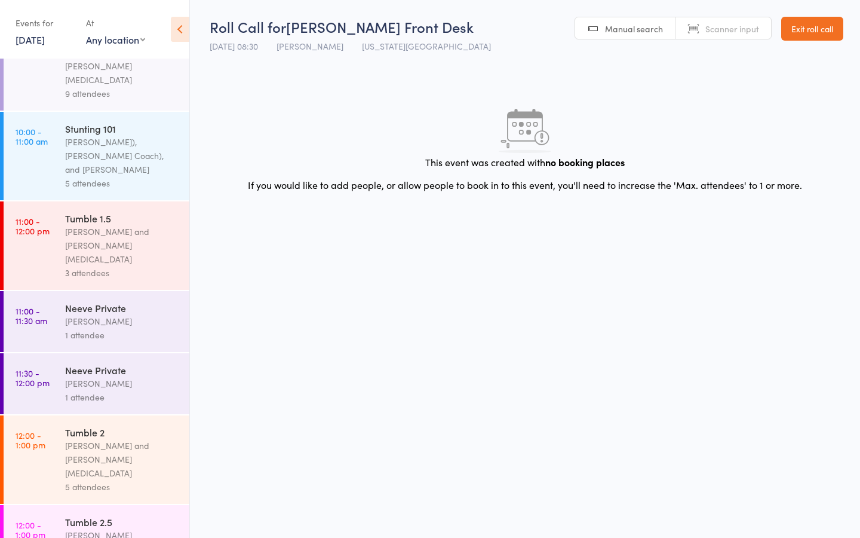
click at [91, 225] on div "[PERSON_NAME] and [PERSON_NAME][MEDICAL_DATA]" at bounding box center [122, 245] width 114 height 41
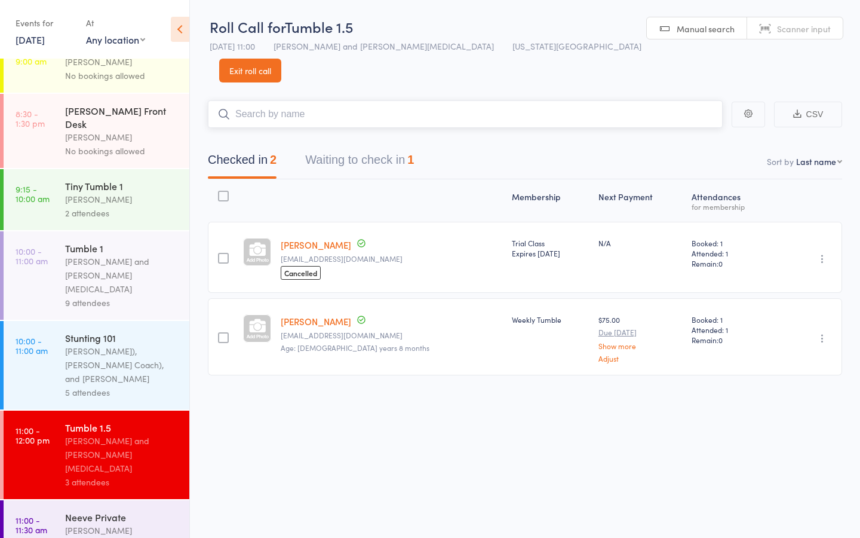
scroll to position [257, 0]
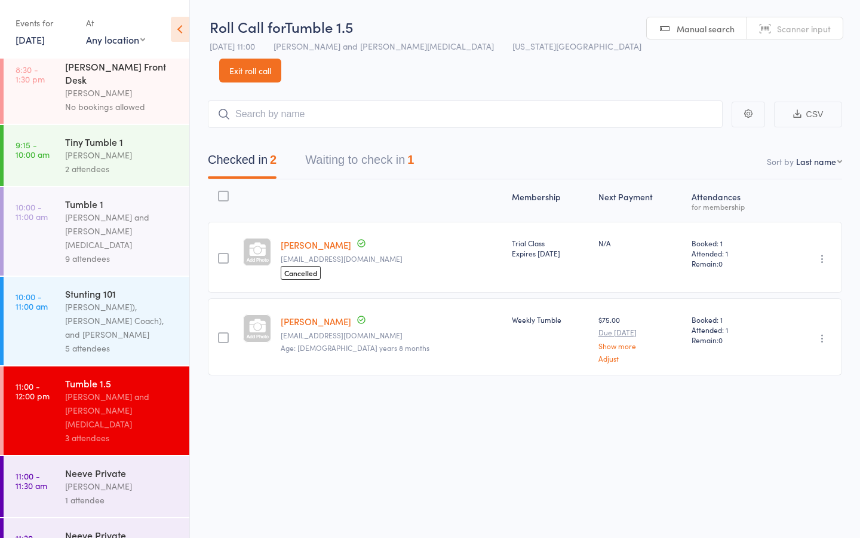
click at [86, 479] on div "Neeve Whalen" at bounding box center [122, 486] width 114 height 14
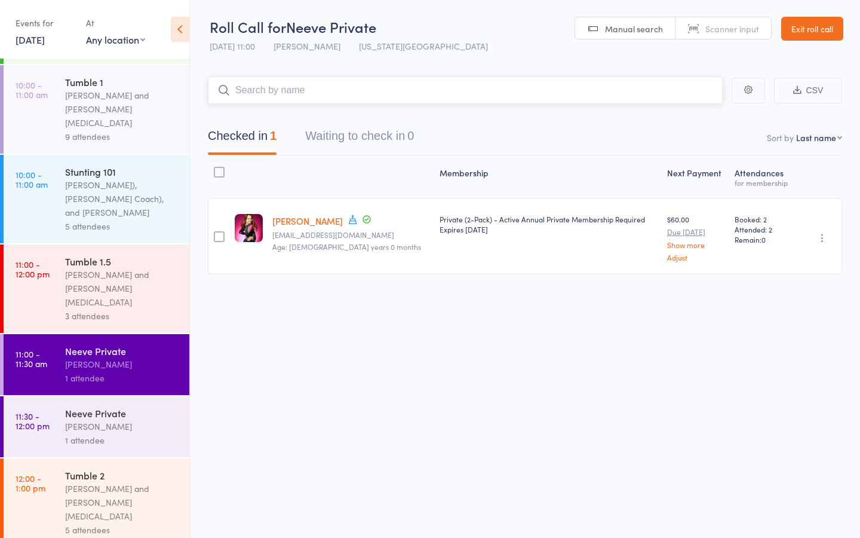
scroll to position [392, 0]
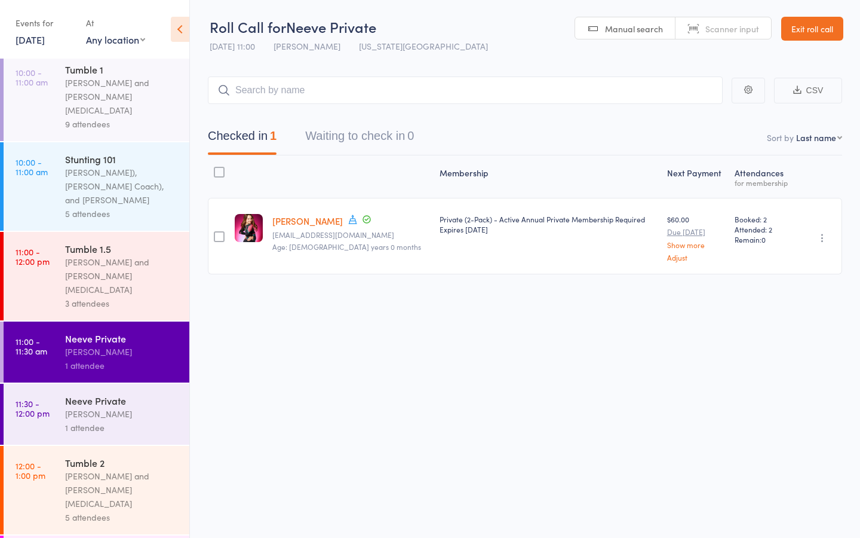
click at [103, 421] on div "1 attendee" at bounding box center [122, 428] width 114 height 14
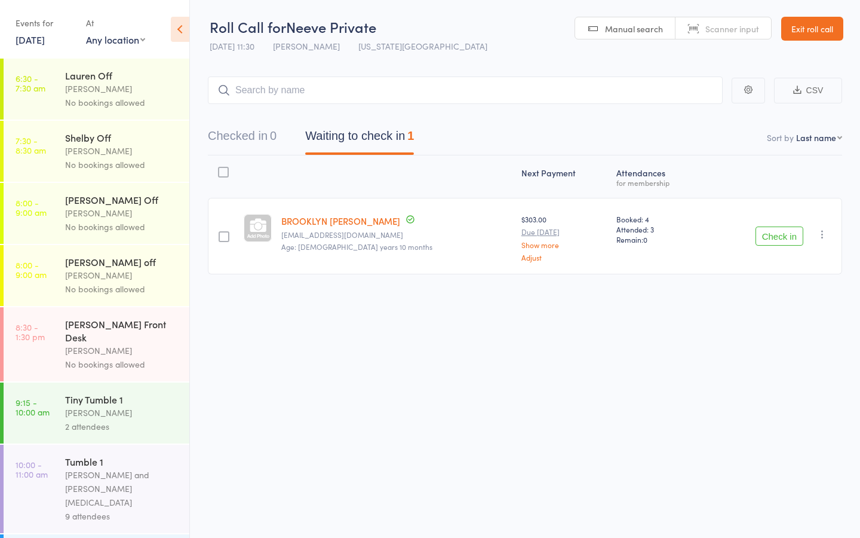
click at [330, 219] on link "BROOKLYN JOY LEE" at bounding box center [340, 220] width 119 height 13
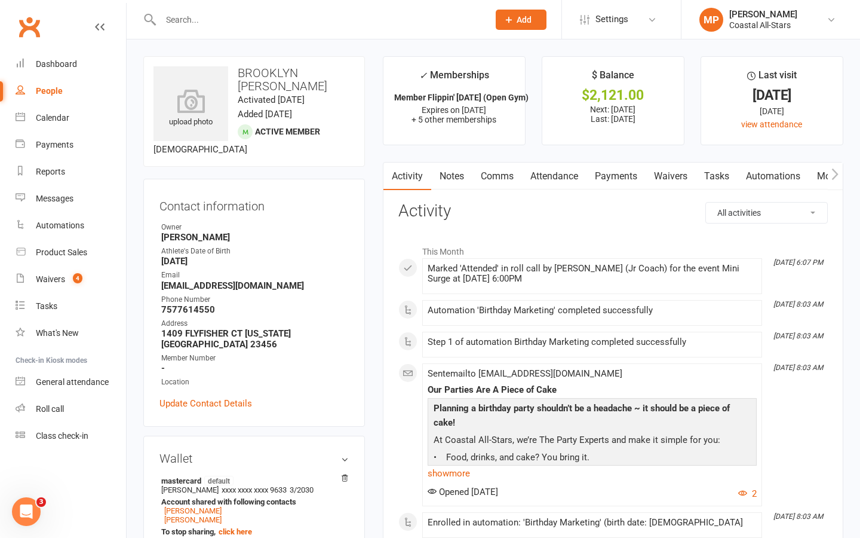
click at [280, 80] on div "upload photo BROOKLYN [PERSON_NAME] Activated [DATE] Added [DATE] Active member…" at bounding box center [254, 111] width 222 height 111
click at [291, 69] on h3 "BROOKLYN [PERSON_NAME]" at bounding box center [254, 79] width 201 height 26
drag, startPoint x: 299, startPoint y: 72, endPoint x: 234, endPoint y: 66, distance: 65.3
click at [234, 66] on h3 "BROOKLYN [PERSON_NAME]" at bounding box center [254, 79] width 201 height 26
click at [629, 16] on link "Settings" at bounding box center [621, 19] width 83 height 27
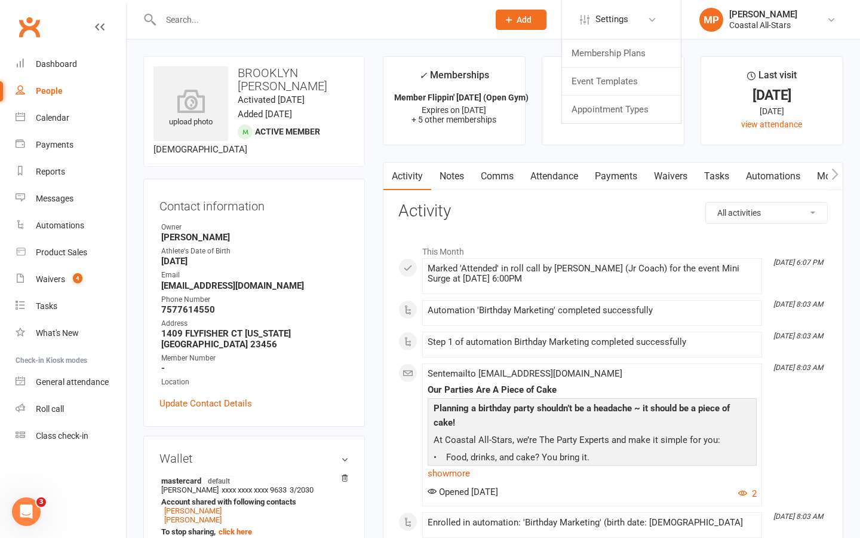
click at [219, 396] on link "Update Contact Details" at bounding box center [205, 403] width 93 height 14
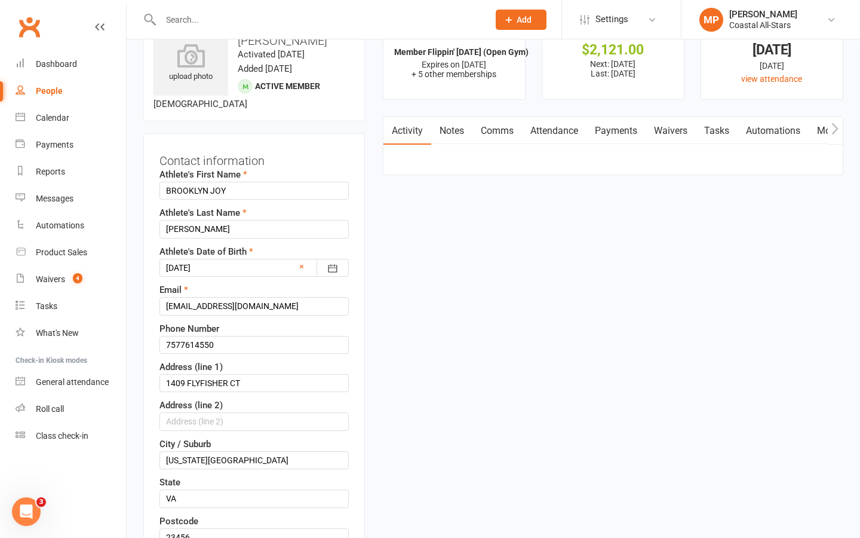
scroll to position [56, 0]
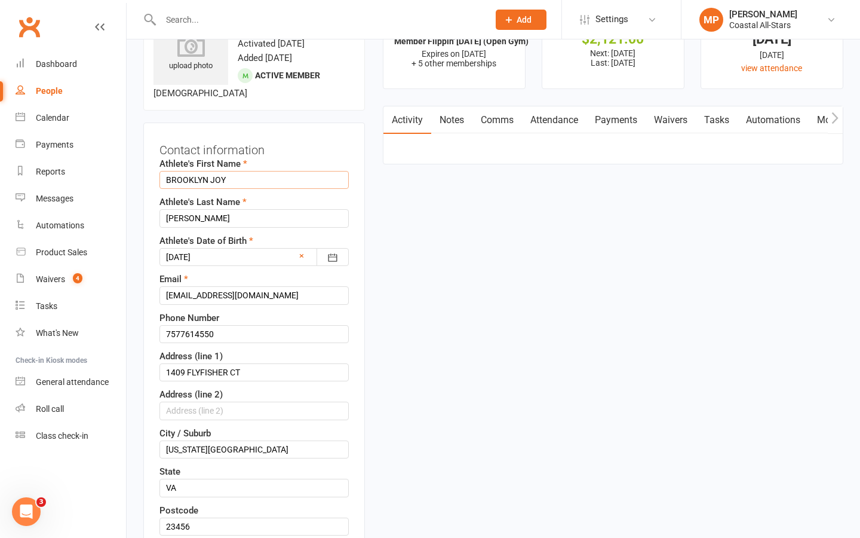
click at [211, 171] on input "BROOKLYN JOY" at bounding box center [253, 180] width 189 height 18
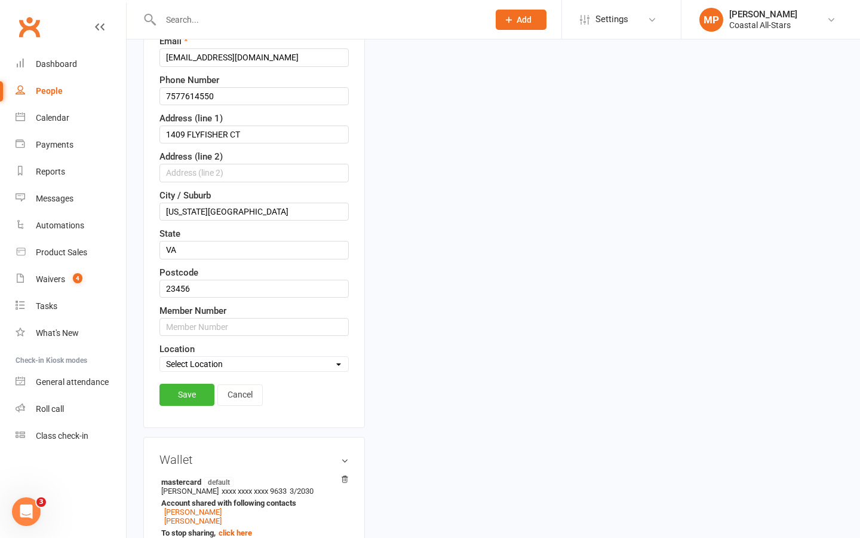
scroll to position [347, 0]
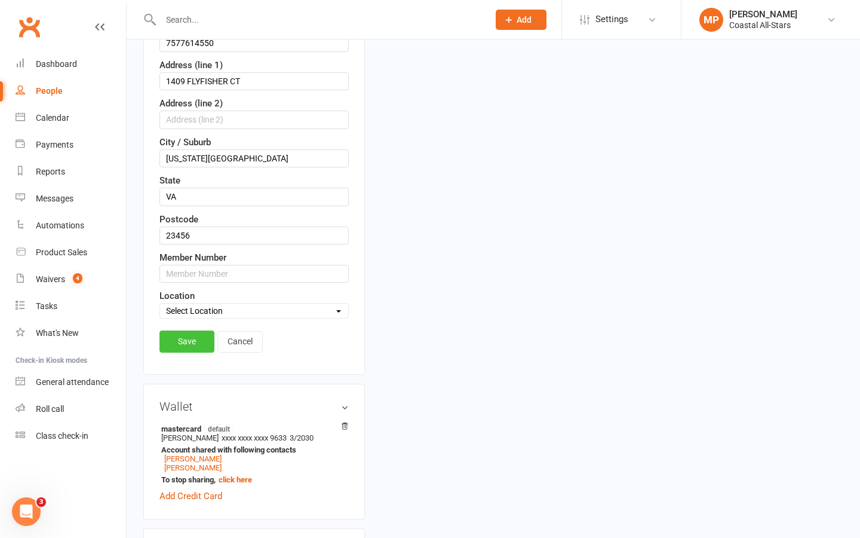
type input "JOY"
click at [183, 330] on link "Save" at bounding box center [186, 341] width 55 height 22
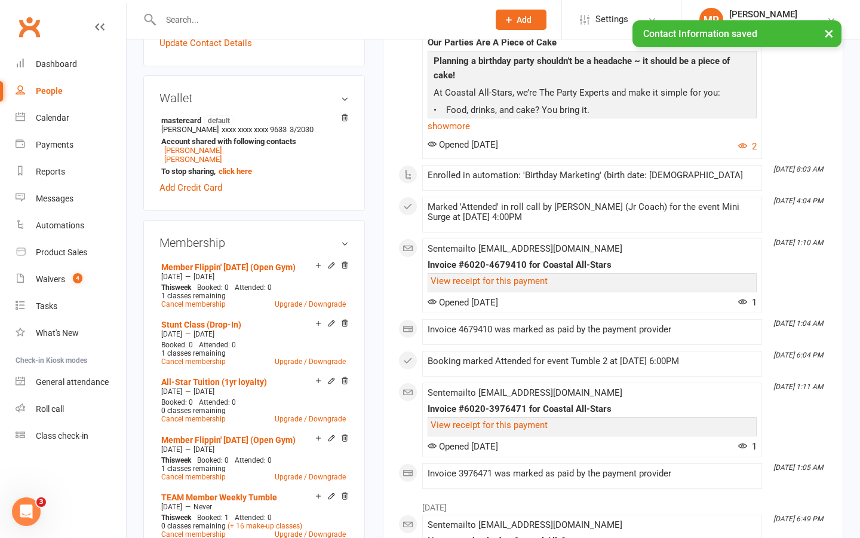
scroll to position [0, 0]
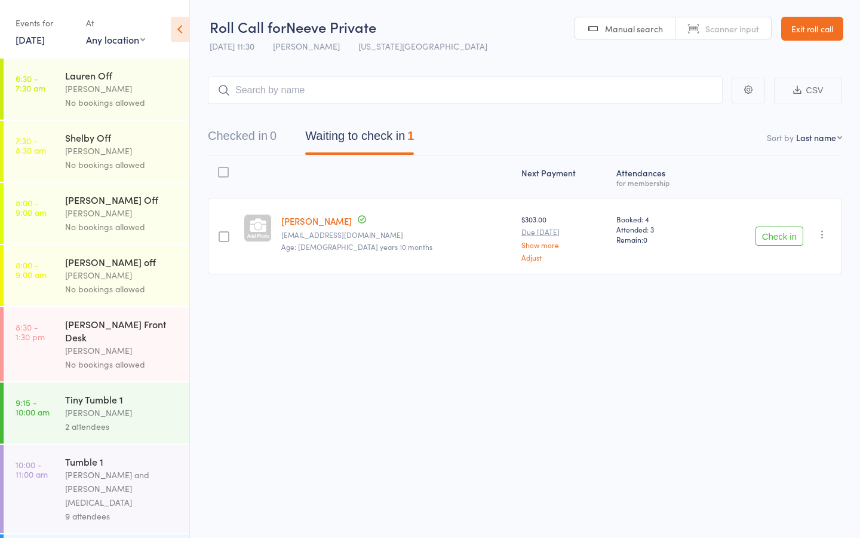
click at [778, 234] on button "Check in" at bounding box center [780, 235] width 48 height 19
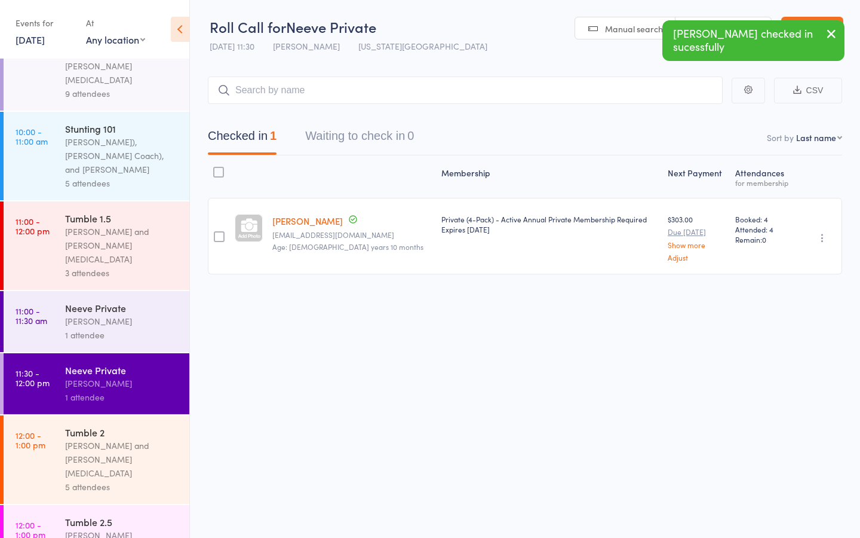
scroll to position [1, 0]
click at [118, 438] on div "[PERSON_NAME] and [PERSON_NAME][MEDICAL_DATA]" at bounding box center [122, 458] width 114 height 41
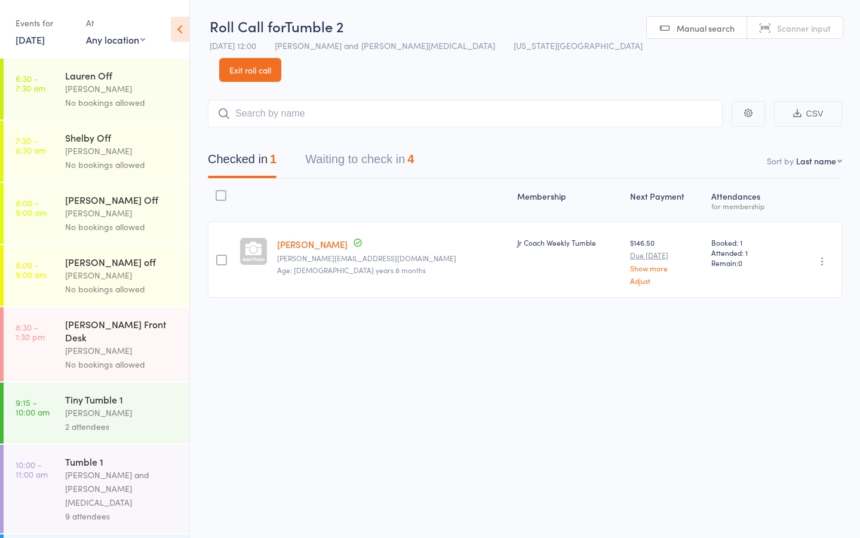
click at [377, 146] on button "Waiting to check in 4" at bounding box center [359, 162] width 109 height 32
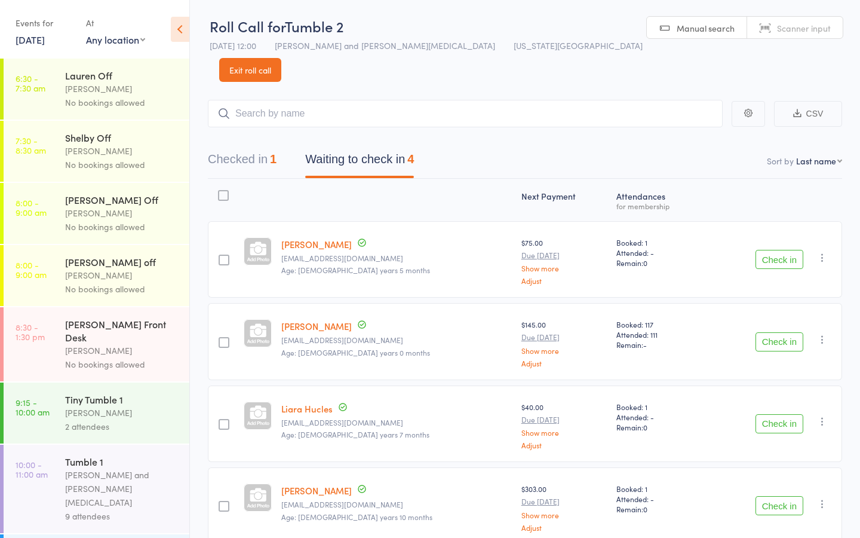
scroll to position [35, 0]
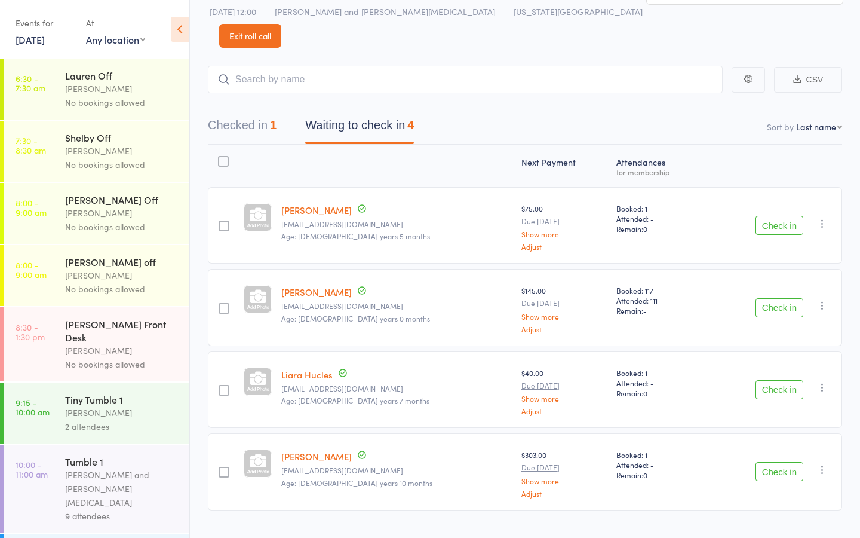
click at [782, 462] on button "Check in" at bounding box center [780, 471] width 48 height 19
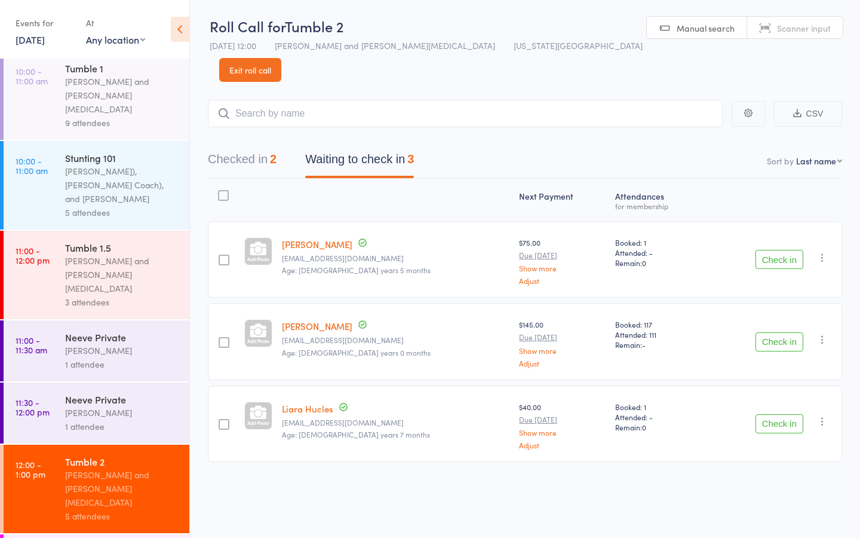
scroll to position [422, 0]
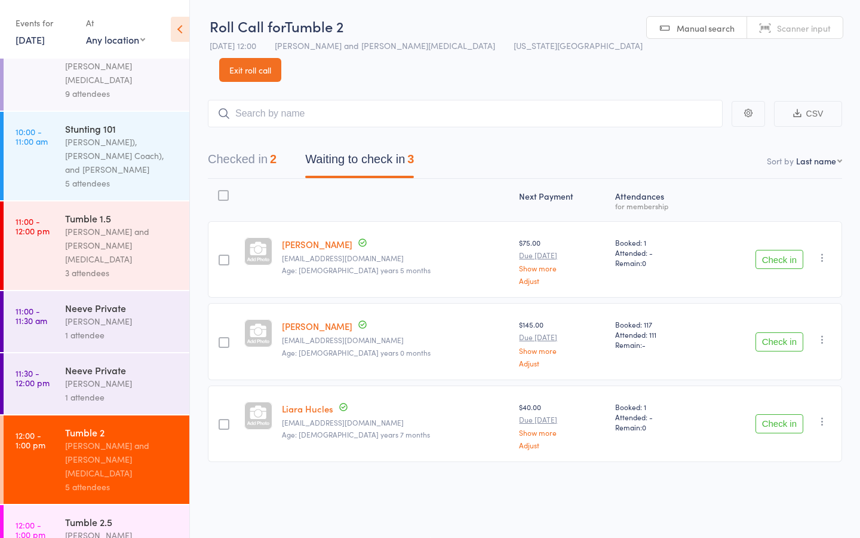
click at [248, 146] on button "Checked in 2" at bounding box center [242, 162] width 69 height 32
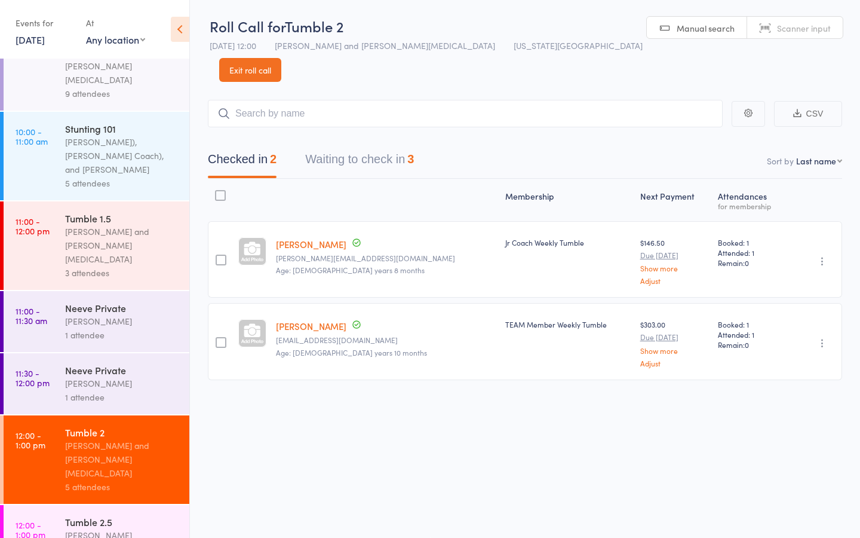
click at [356, 146] on button "Waiting to check in 3" at bounding box center [359, 162] width 109 height 32
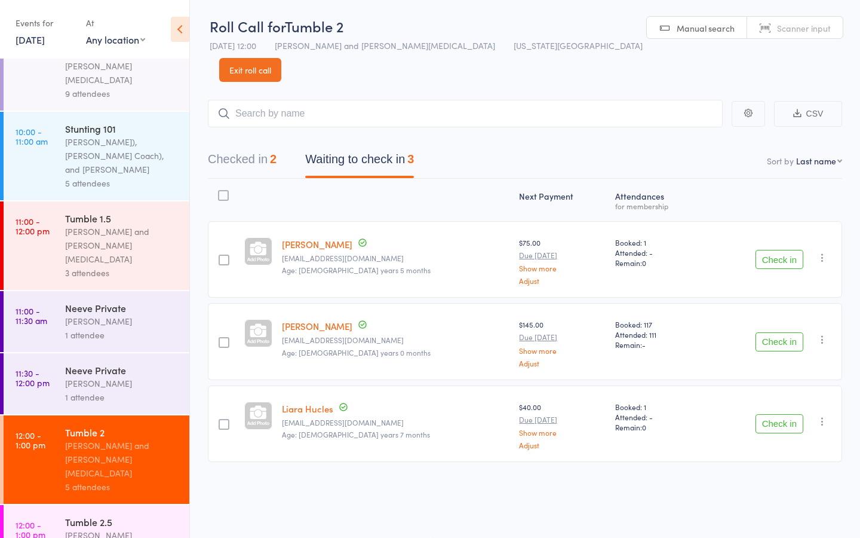
click at [109, 376] on div "Neeve Whalen" at bounding box center [122, 383] width 114 height 14
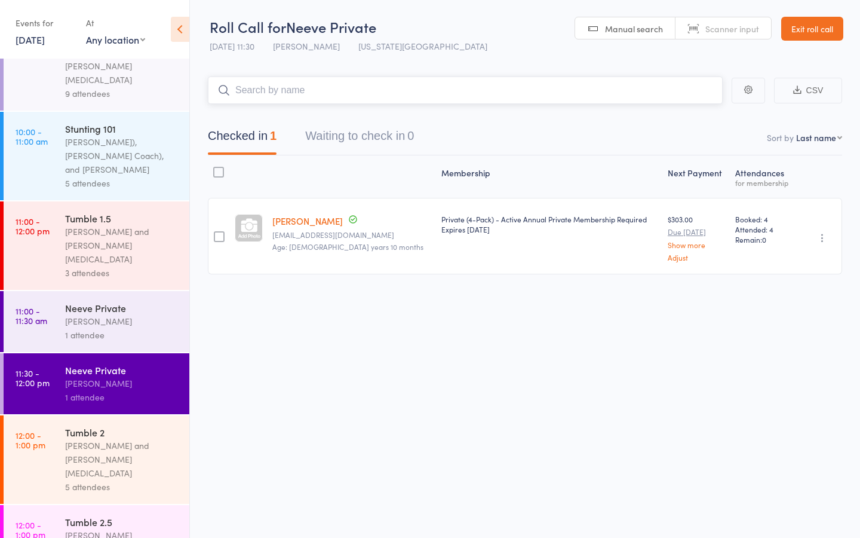
scroll to position [1, 0]
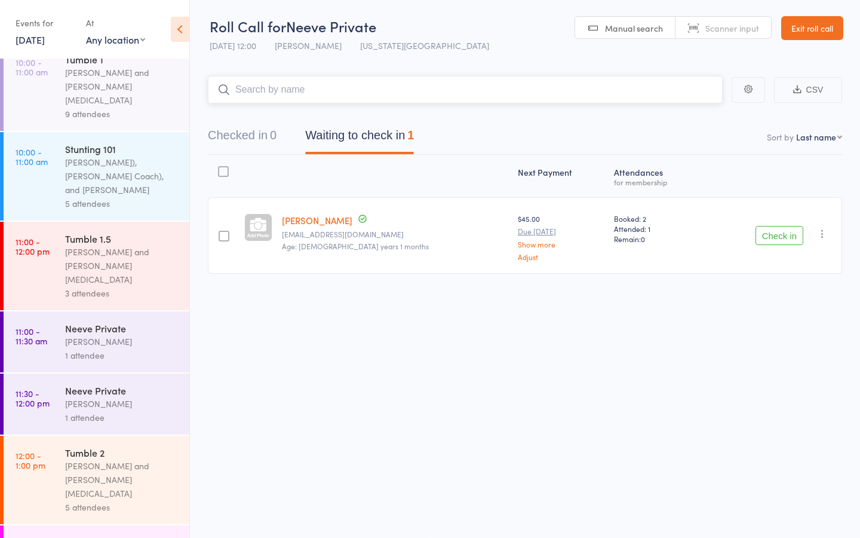
scroll to position [422, 0]
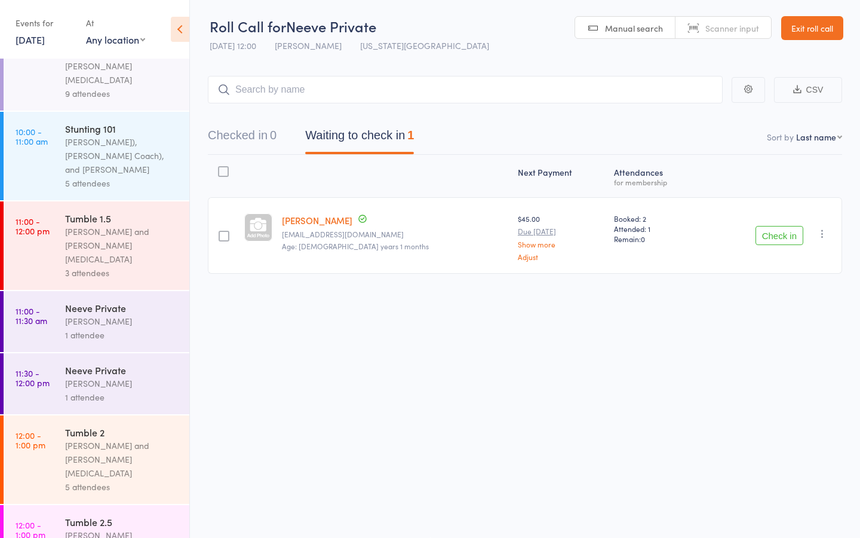
click at [800, 26] on link "Exit roll call" at bounding box center [812, 28] width 62 height 24
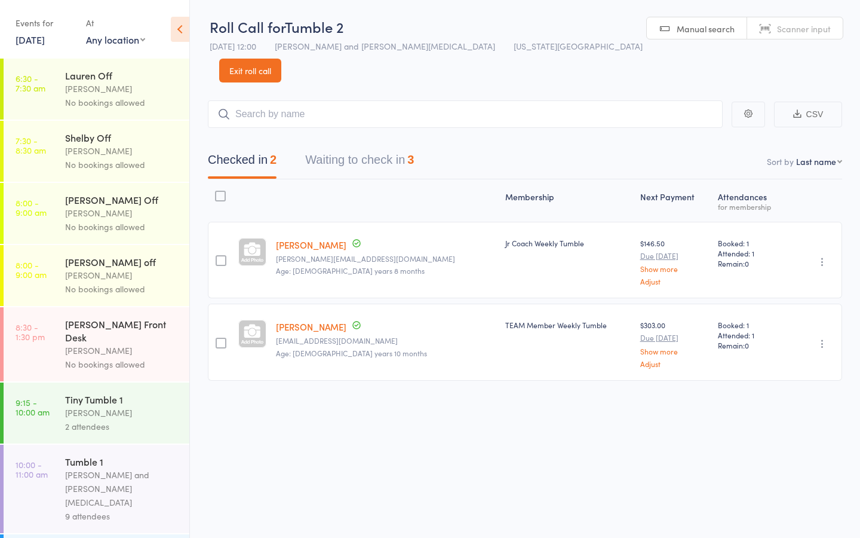
click at [373, 147] on button "Waiting to check in 3" at bounding box center [359, 163] width 109 height 32
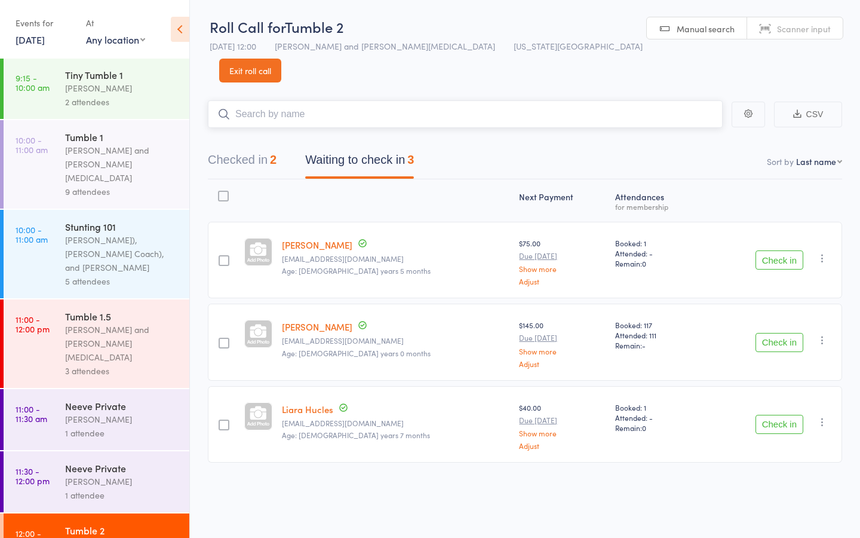
scroll to position [422, 0]
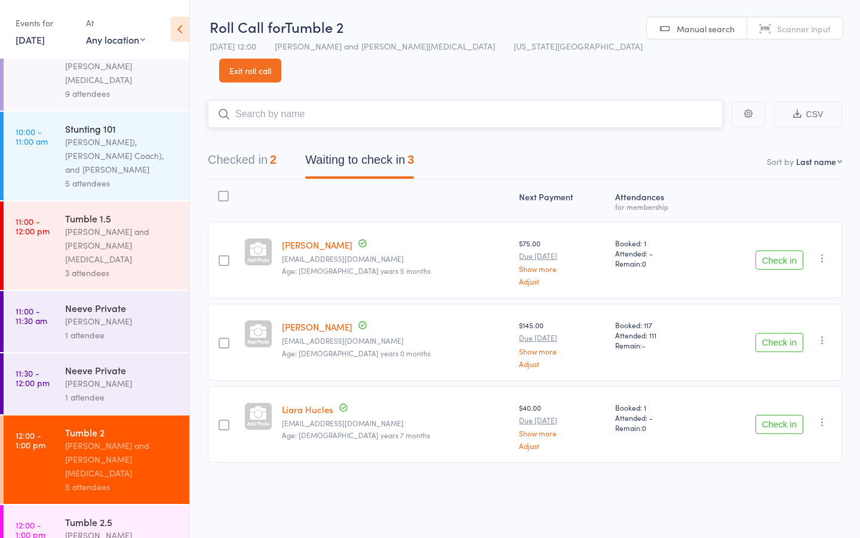
click at [294, 100] on input "search" at bounding box center [465, 113] width 515 height 27
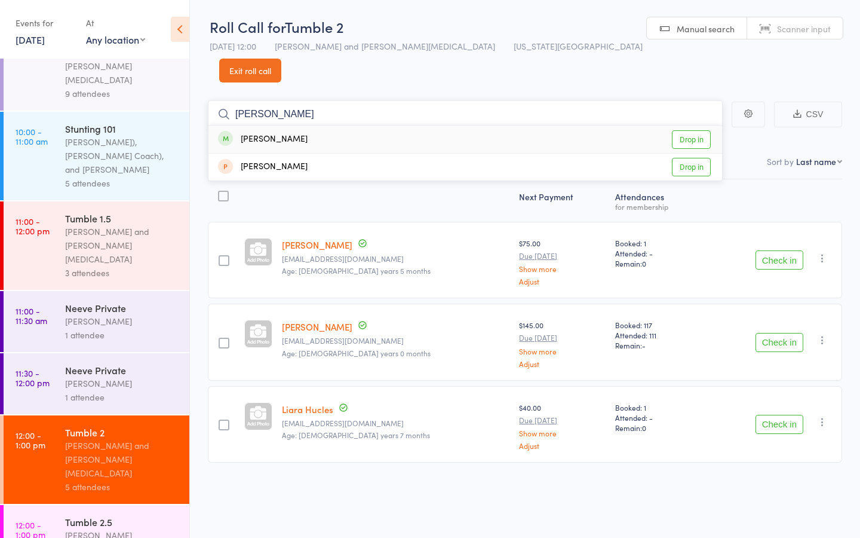
type input "[PERSON_NAME]"
click at [693, 130] on link "Drop in" at bounding box center [691, 139] width 39 height 19
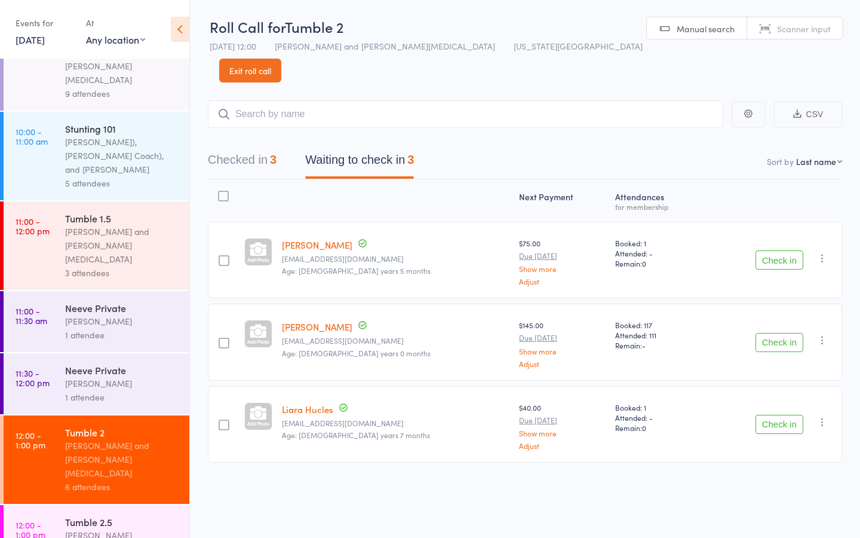
click at [85, 528] on div "[PERSON_NAME]" at bounding box center [122, 535] width 114 height 14
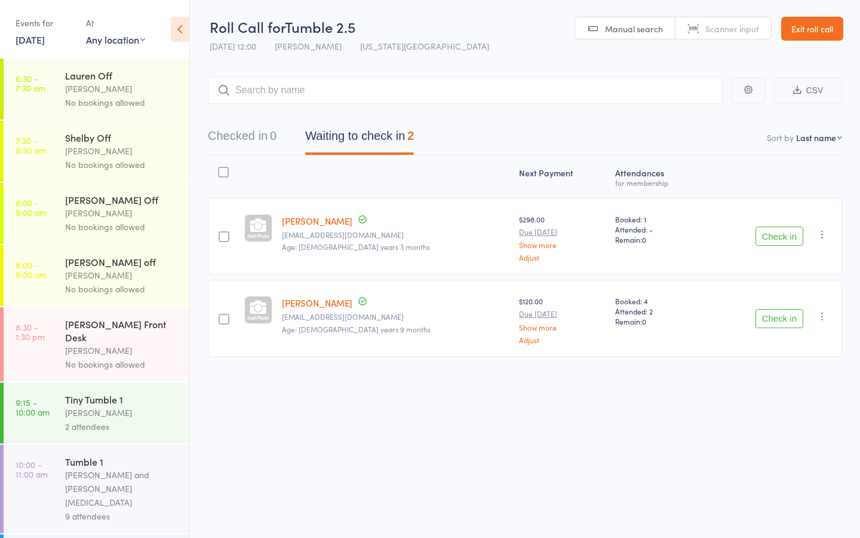
click at [779, 237] on button "Check in" at bounding box center [780, 235] width 48 height 19
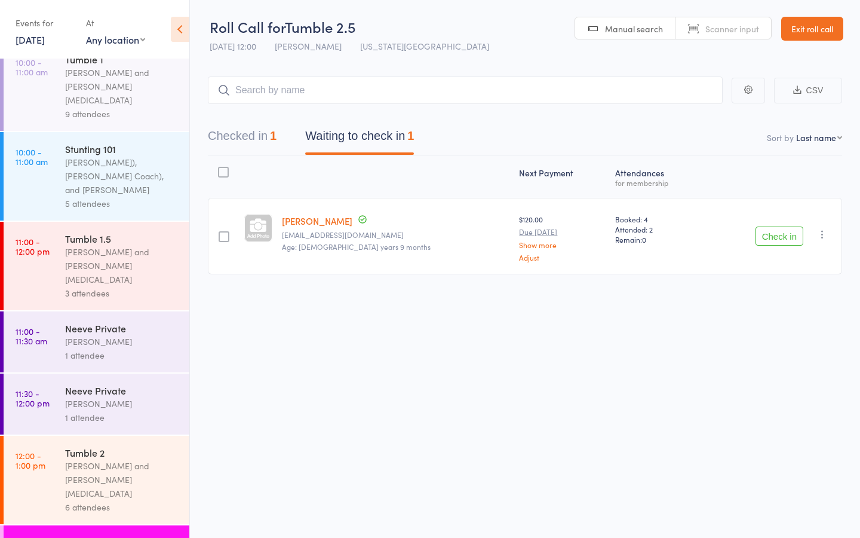
scroll to position [422, 0]
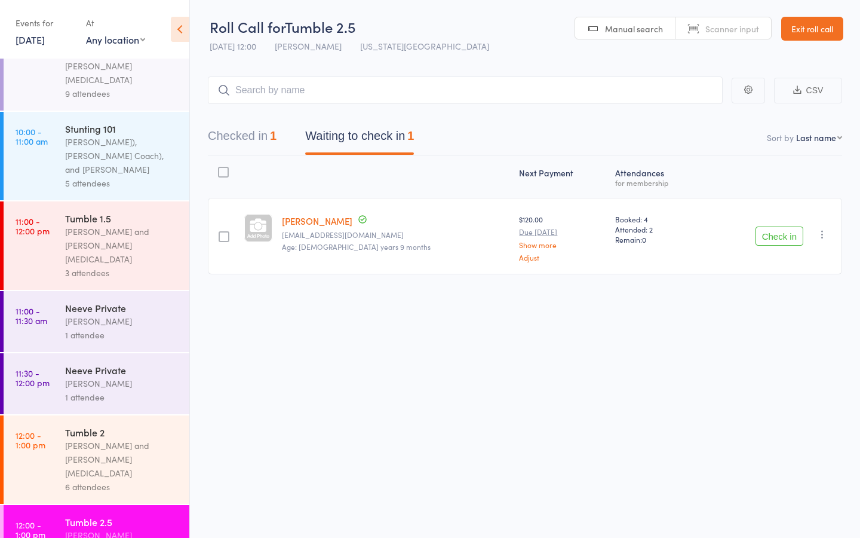
click at [99, 438] on div "[PERSON_NAME] and [PERSON_NAME][MEDICAL_DATA]" at bounding box center [122, 458] width 114 height 41
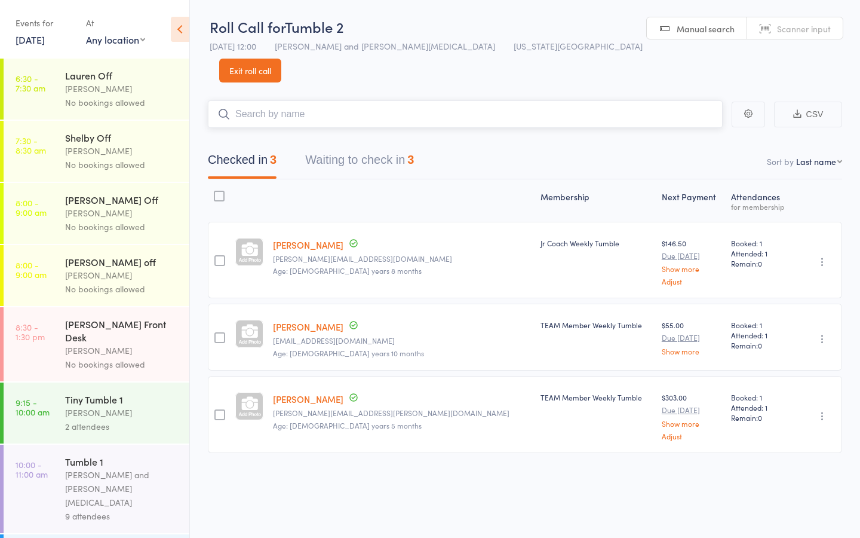
click at [373, 147] on button "Waiting to check in 3" at bounding box center [359, 163] width 109 height 32
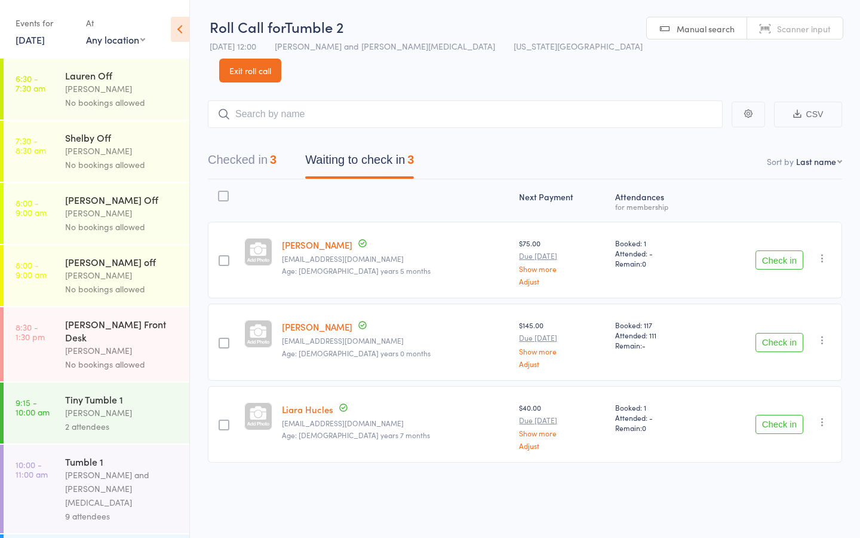
click at [769, 250] on button "Check in" at bounding box center [780, 259] width 48 height 19
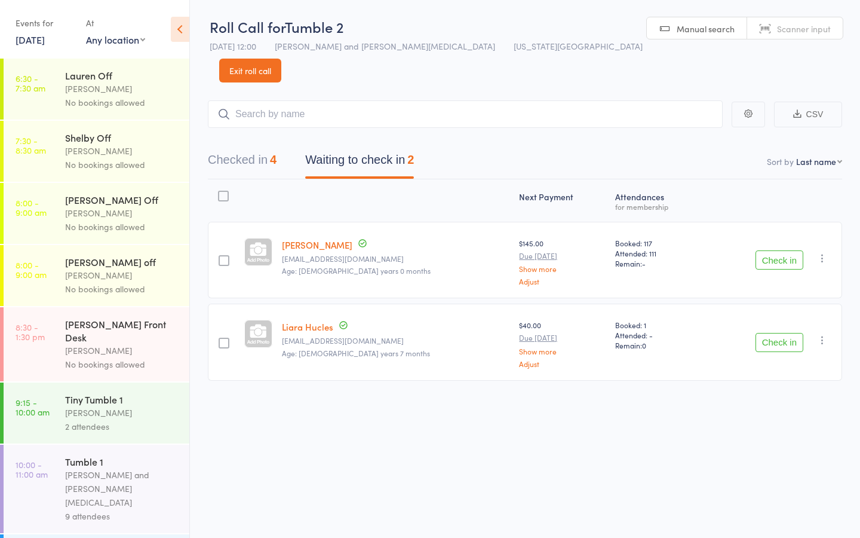
click at [768, 250] on button "Check in" at bounding box center [780, 259] width 48 height 19
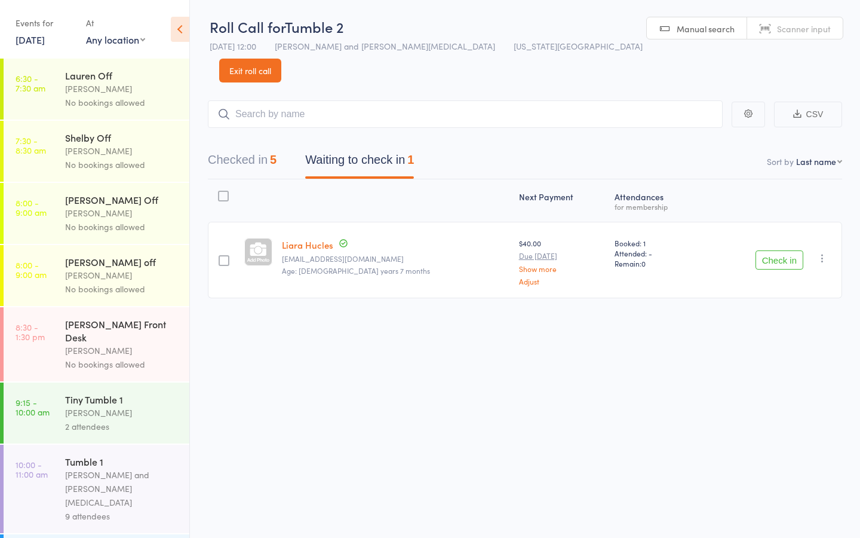
click at [774, 250] on button "Check in" at bounding box center [780, 259] width 48 height 19
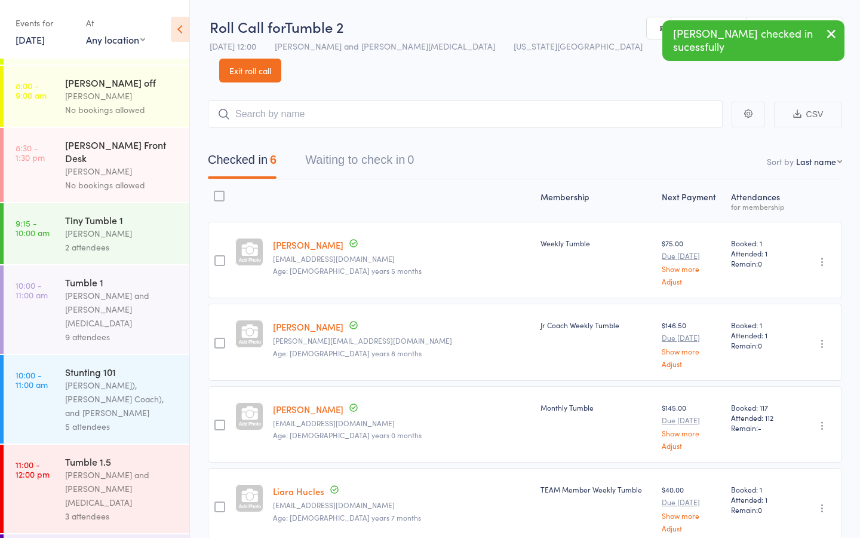
scroll to position [422, 0]
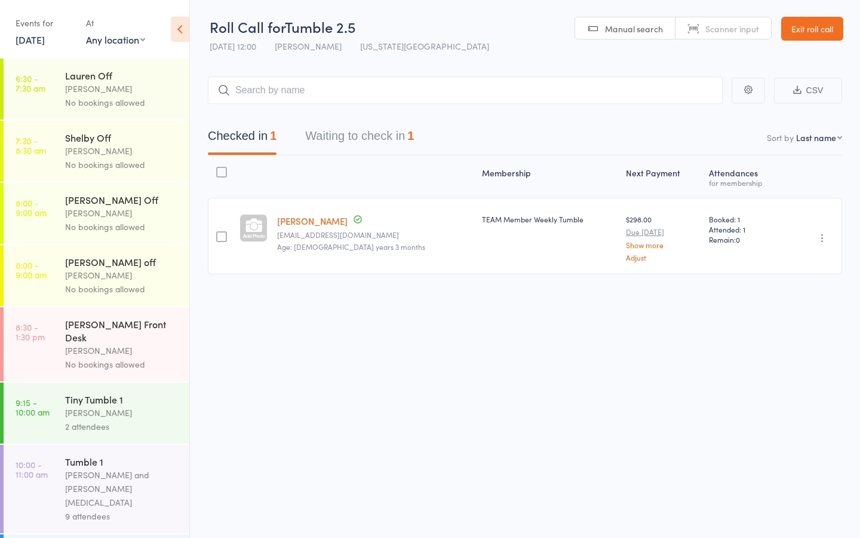
click at [383, 132] on button "Waiting to check in 1" at bounding box center [359, 139] width 109 height 32
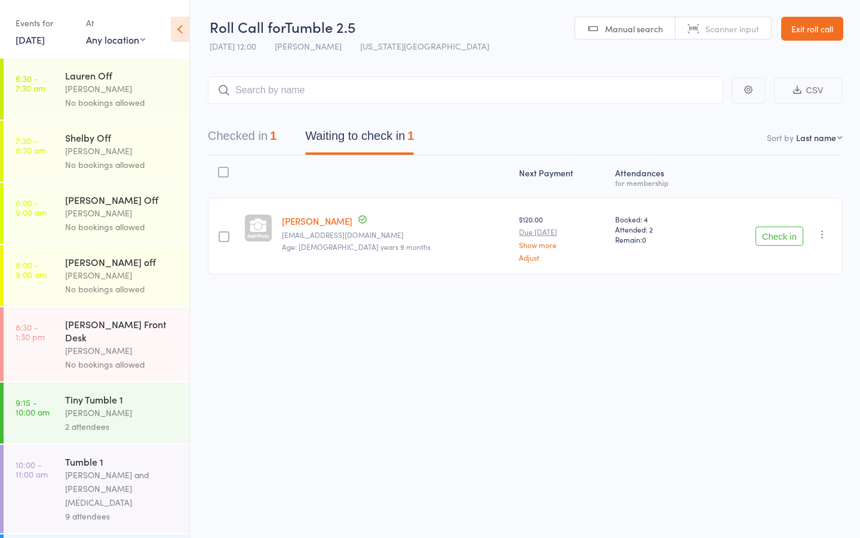
click at [773, 236] on button "Check in" at bounding box center [780, 235] width 48 height 19
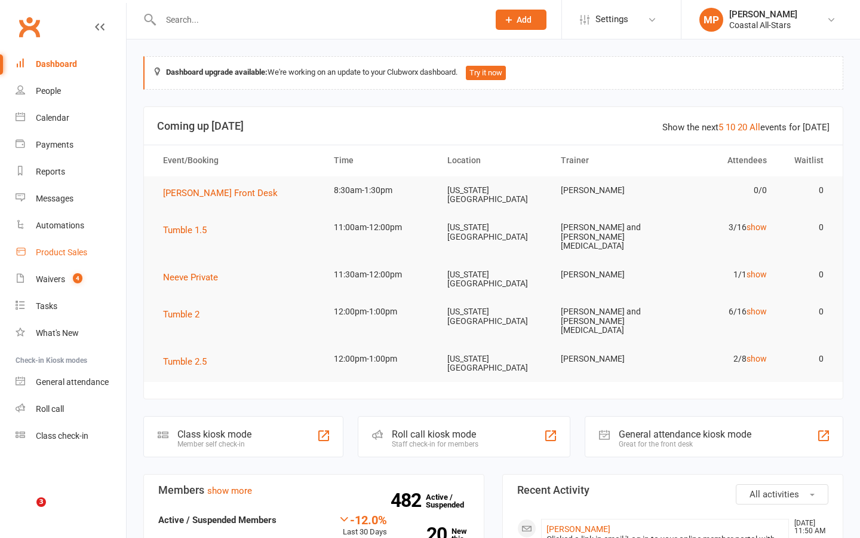
click at [59, 245] on link "Product Sales" at bounding box center [71, 252] width 111 height 27
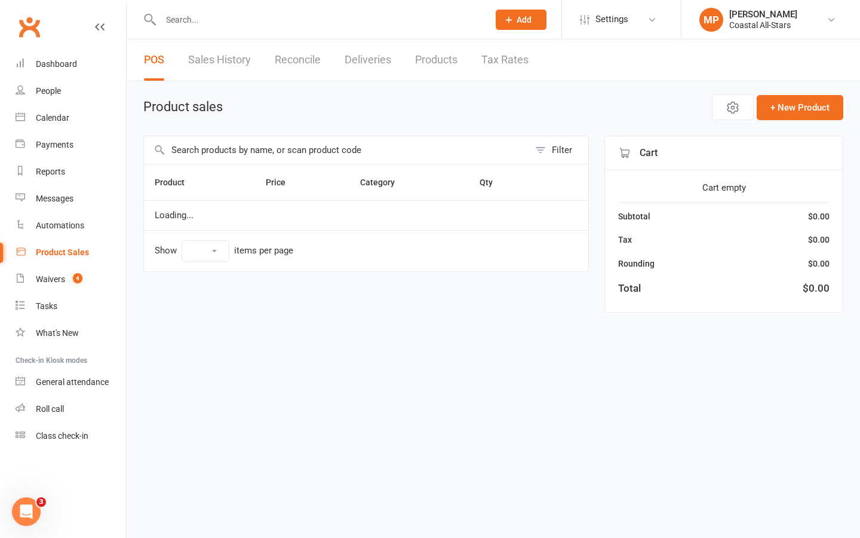
select select "25"
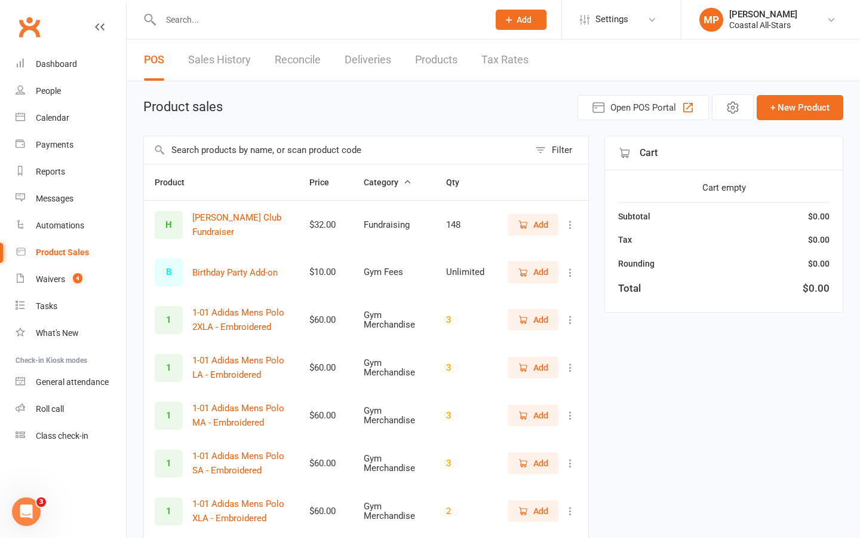
click at [296, 146] on input "text" at bounding box center [336, 149] width 385 height 27
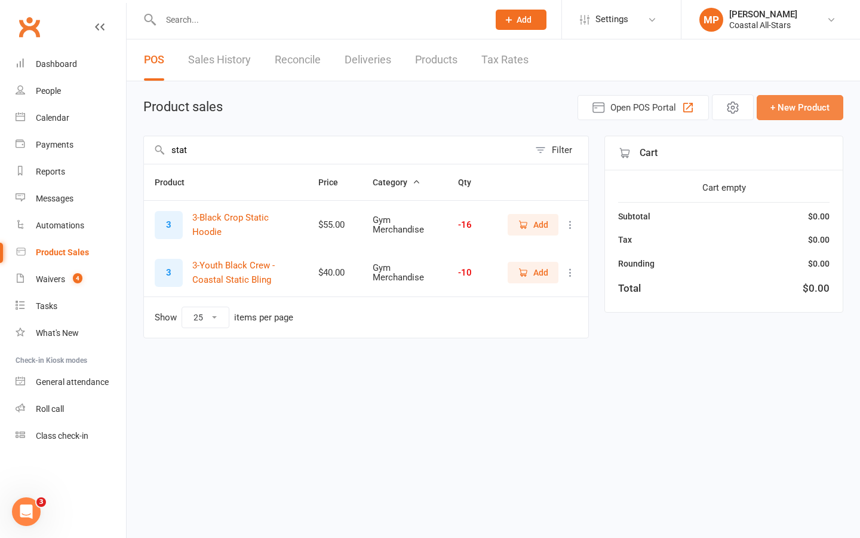
type input "stat"
click at [781, 109] on button "+ New Product" at bounding box center [800, 107] width 87 height 25
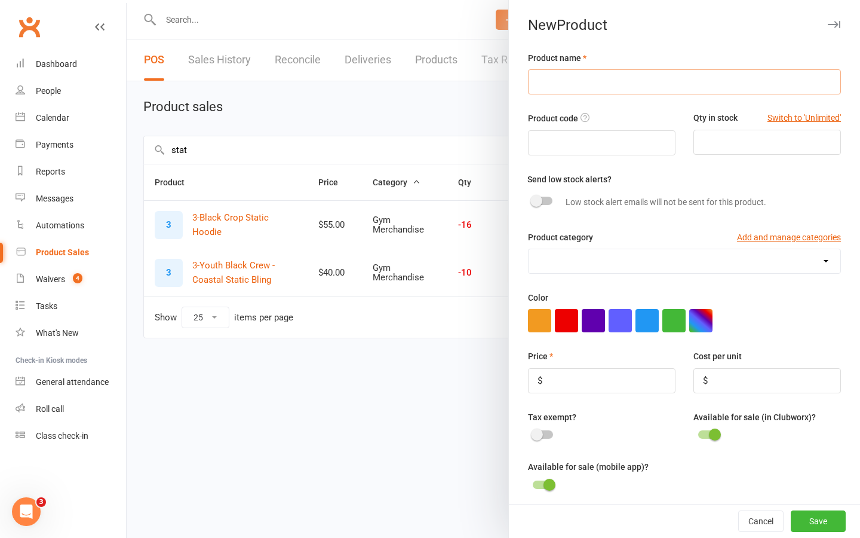
click at [575, 87] on input "text" at bounding box center [684, 81] width 313 height 25
type input "3-Black Static Crewneck LA"
click at [545, 148] on input "text" at bounding box center [602, 142] width 148 height 25
click at [747, 145] on input "number" at bounding box center [767, 142] width 148 height 25
type input "1"
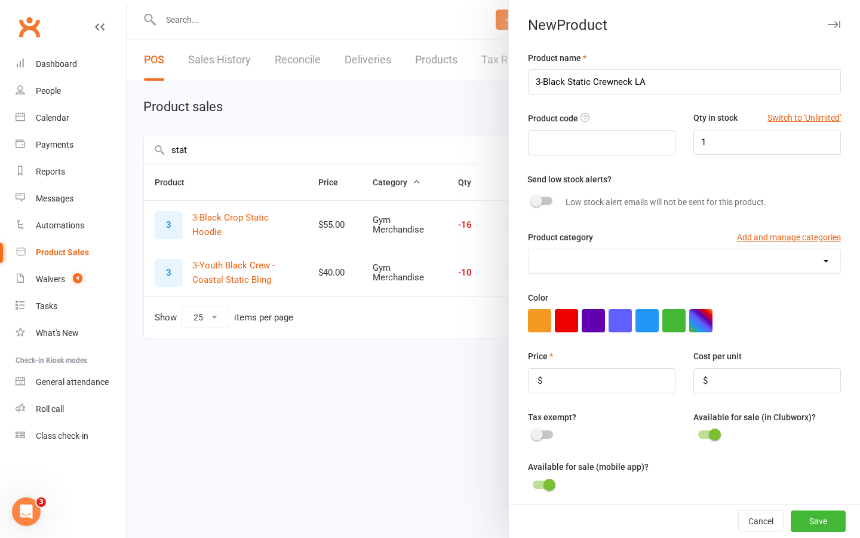
click at [827, 263] on select "Flippin' Friday Fundraising Group Stunt Class Gym Fees Gym Merchandise gym rent…" at bounding box center [685, 261] width 312 height 24
select select "2500"
click at [529, 250] on select "Flippin' Friday Fundraising Group Stunt Class Gym Fees Gym Merchandise gym rent…" at bounding box center [685, 261] width 312 height 24
click at [655, 315] on button "button" at bounding box center [647, 320] width 23 height 23
click at [605, 382] on input "number" at bounding box center [602, 380] width 148 height 25
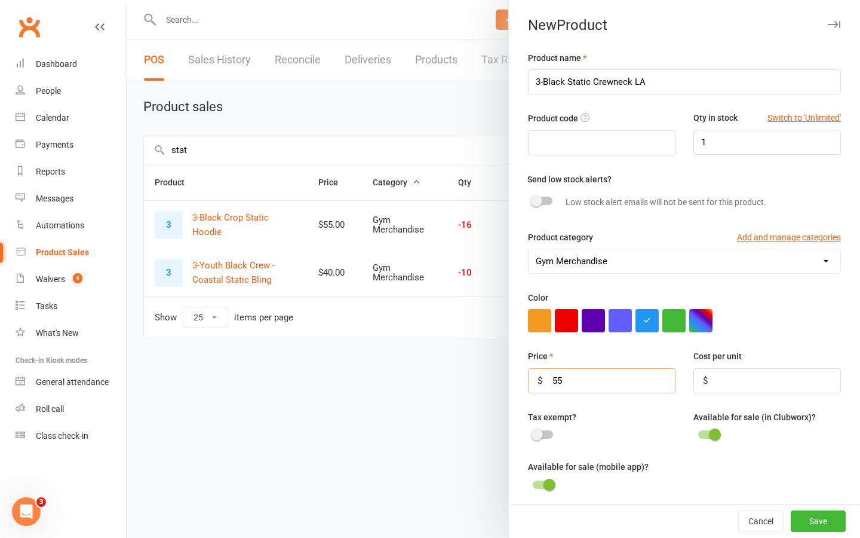
type input "55"
click at [541, 433] on span at bounding box center [537, 434] width 12 height 12
click at [533, 432] on input "checkbox" at bounding box center [533, 432] width 0 height 0
click at [826, 523] on button "Save" at bounding box center [818, 521] width 55 height 22
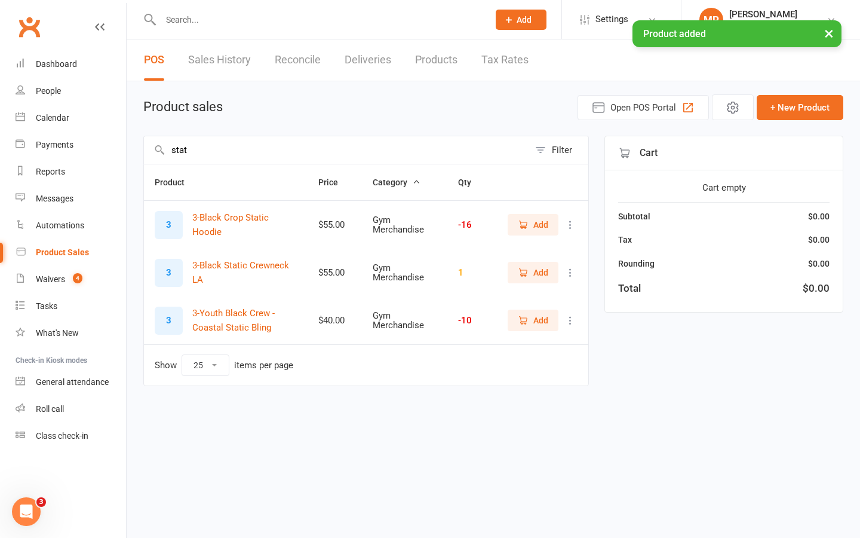
click at [527, 269] on icon "button" at bounding box center [523, 272] width 11 height 11
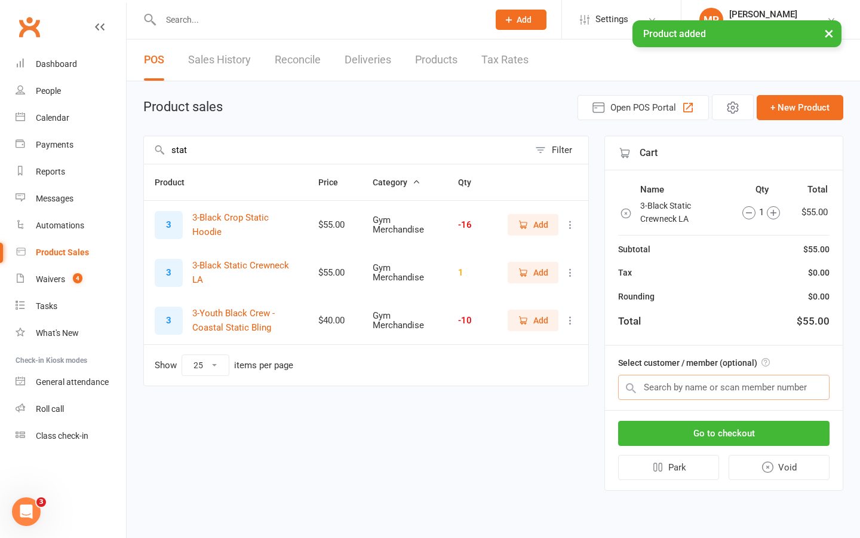
click at [682, 388] on input "text" at bounding box center [723, 387] width 211 height 25
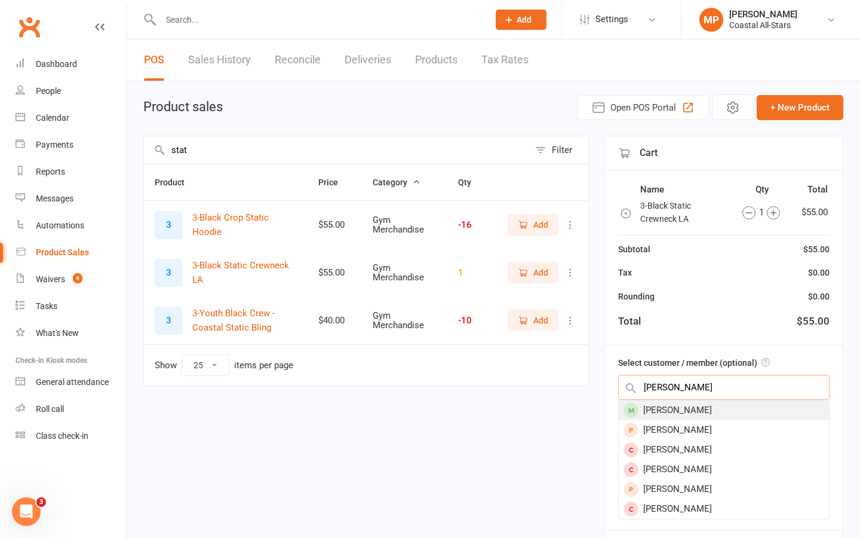
type input "joy lee"
click at [695, 408] on div "[PERSON_NAME]" at bounding box center [724, 410] width 210 height 20
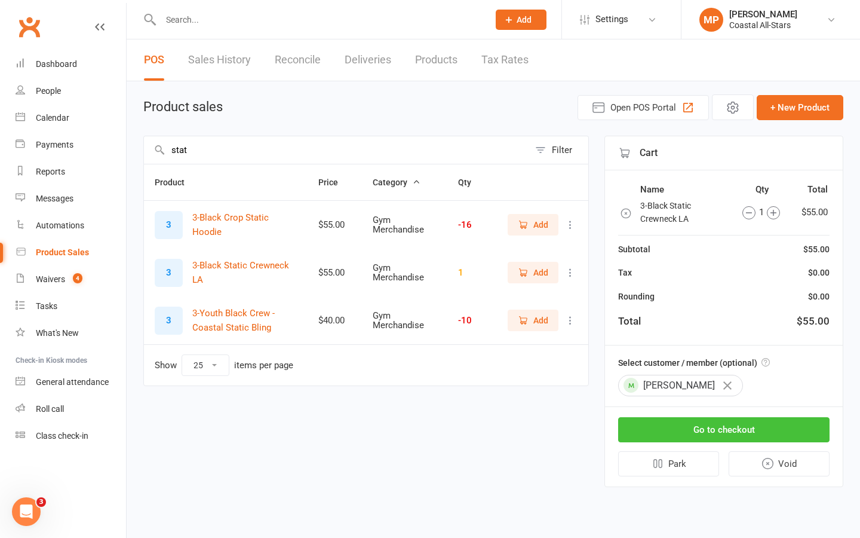
click at [722, 428] on button "Go to checkout" at bounding box center [723, 429] width 211 height 25
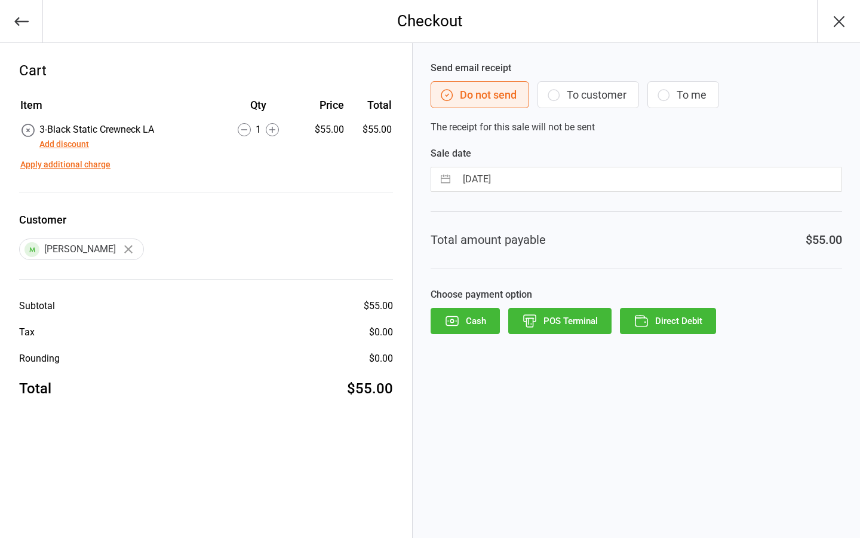
click at [687, 319] on button "Direct Debit" at bounding box center [668, 321] width 96 height 26
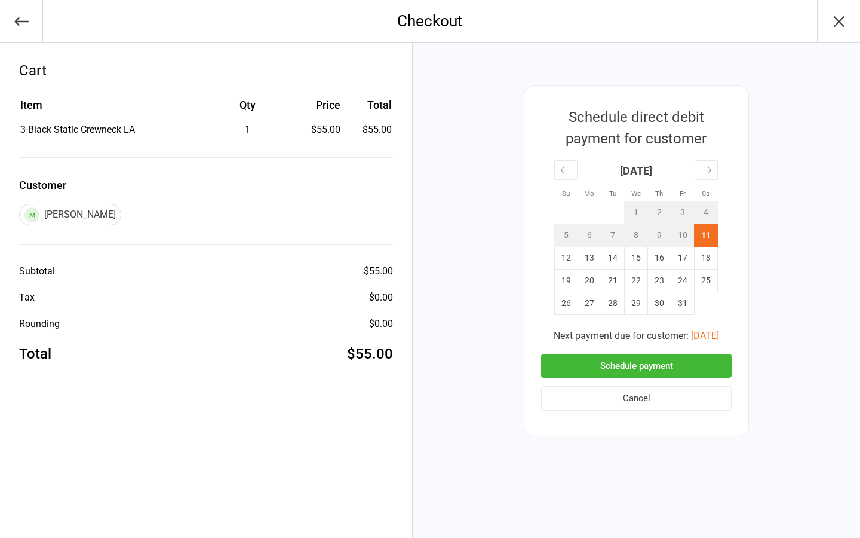
click at [659, 361] on button "Schedule payment" at bounding box center [636, 366] width 191 height 24
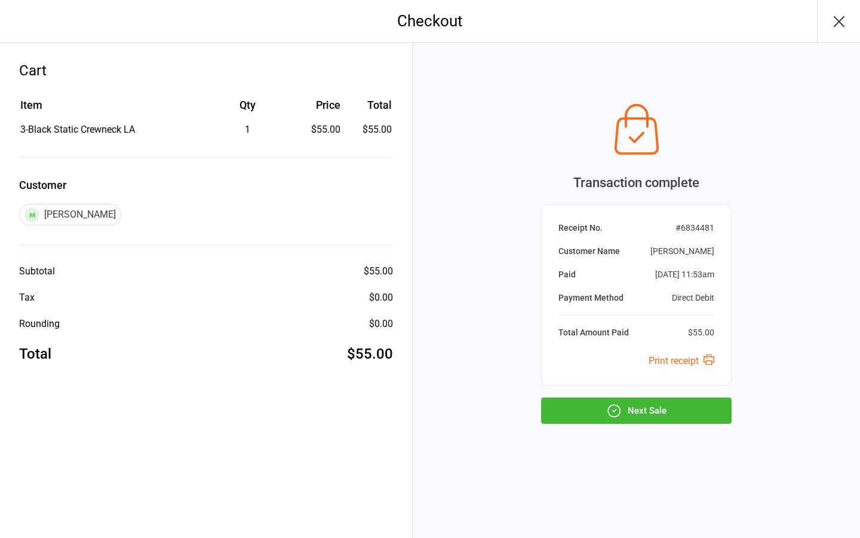
click at [645, 413] on button "Next Sale" at bounding box center [636, 410] width 191 height 26
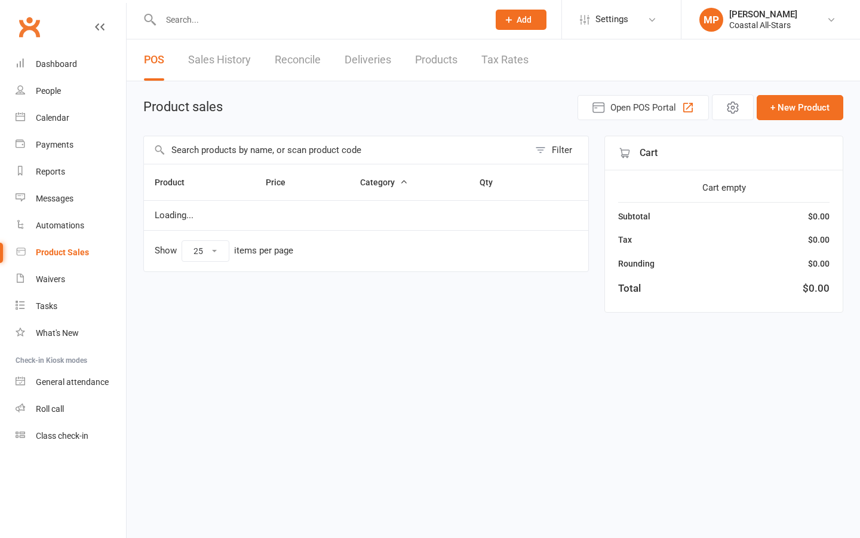
select select "25"
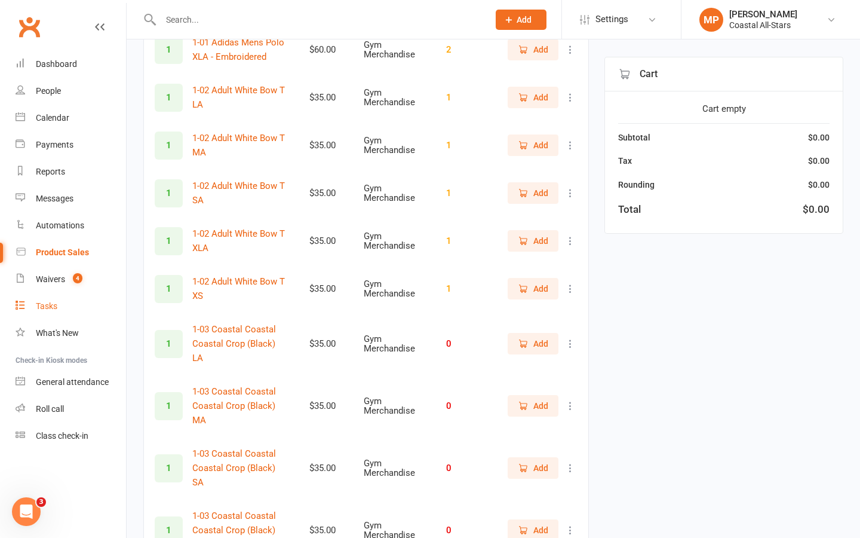
scroll to position [467, 0]
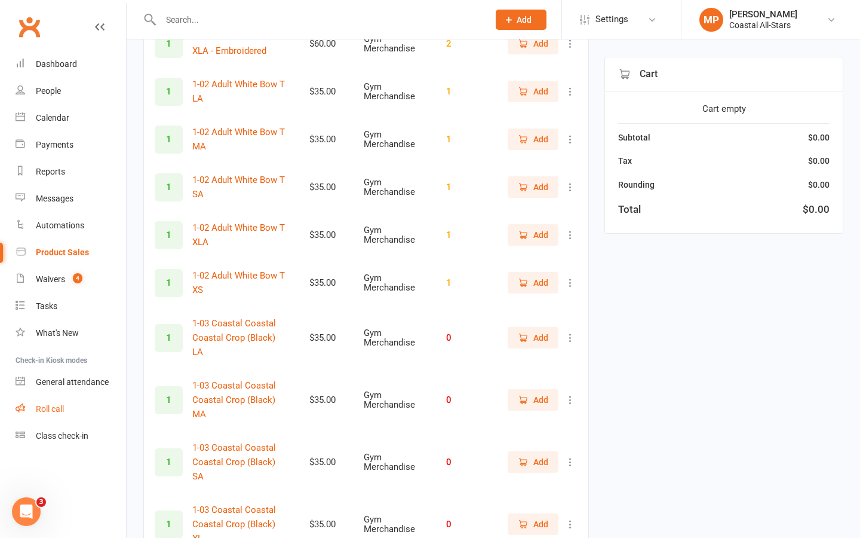
click at [51, 409] on div "Roll call" at bounding box center [50, 409] width 28 height 10
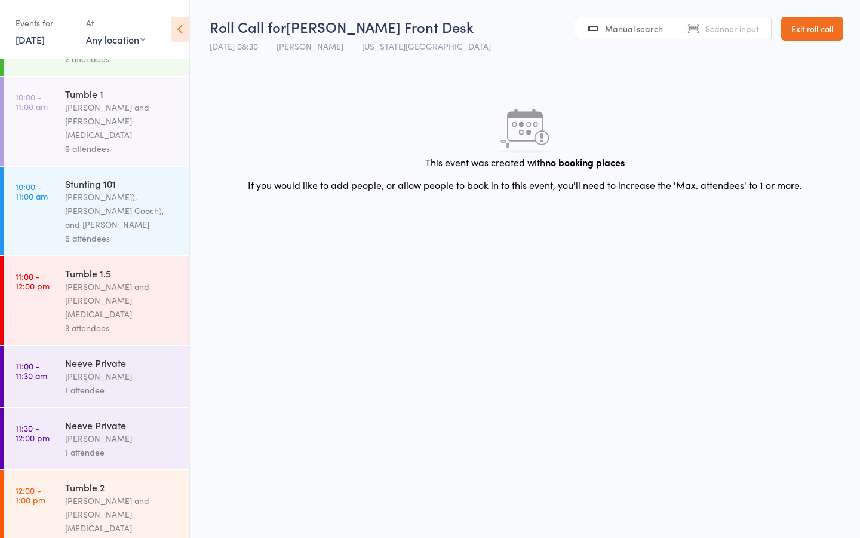
scroll to position [422, 0]
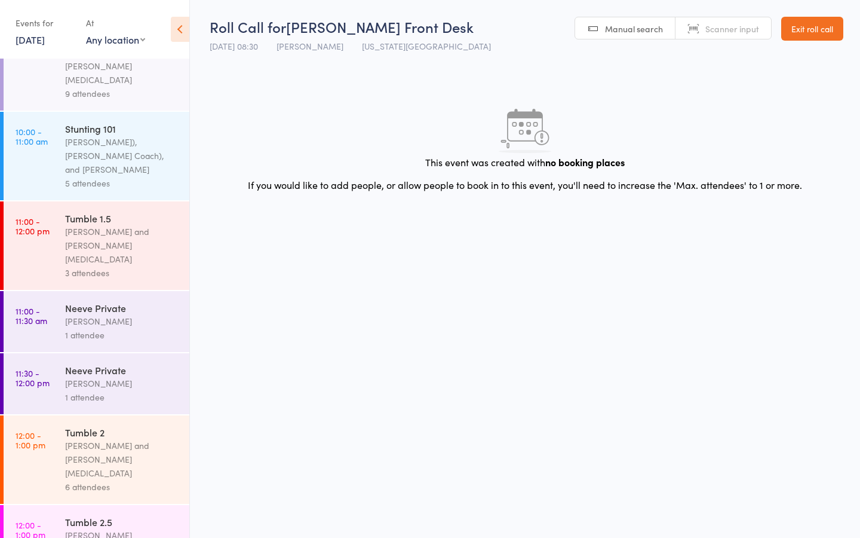
click at [97, 528] on div "[PERSON_NAME]" at bounding box center [122, 535] width 114 height 14
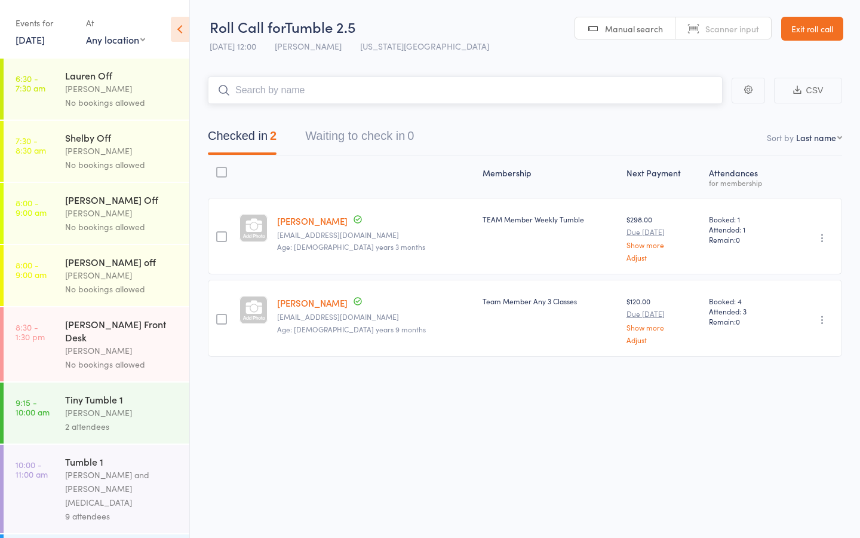
scroll to position [422, 0]
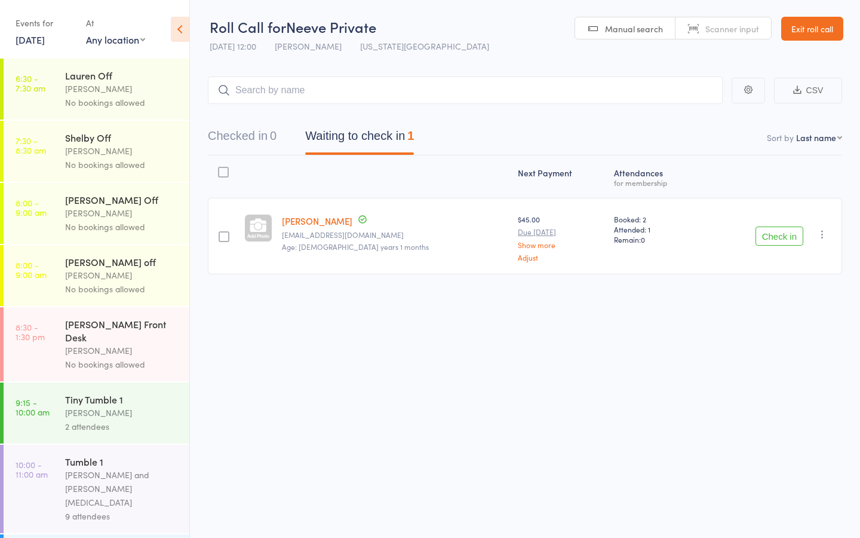
click at [782, 232] on button "Check in" at bounding box center [780, 235] width 48 height 19
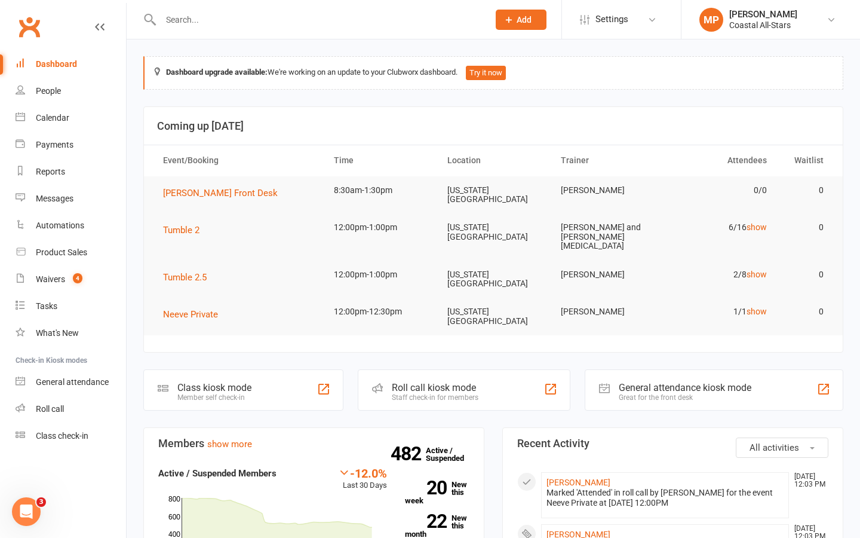
click at [200, 27] on input "text" at bounding box center [318, 19] width 323 height 17
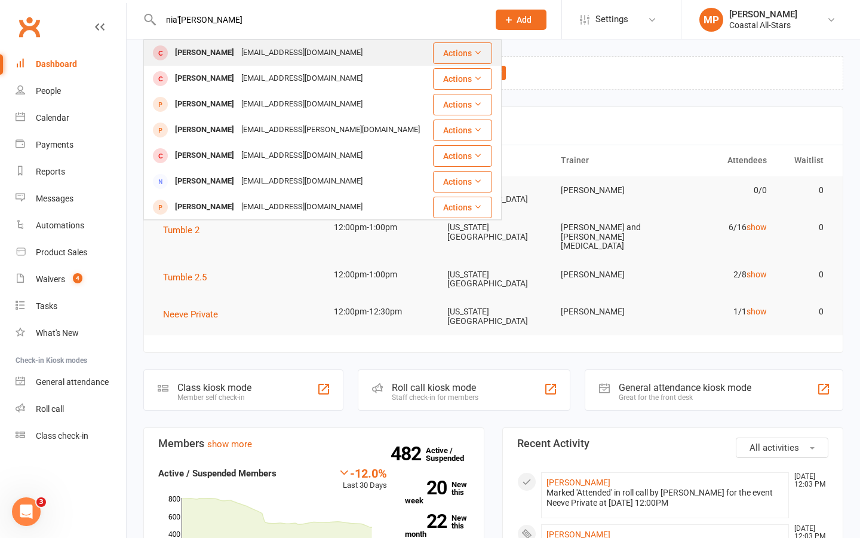
type input "nia'[PERSON_NAME]"
click at [253, 52] on div "[EMAIL_ADDRESS][DOMAIN_NAME]" at bounding box center [302, 52] width 128 height 17
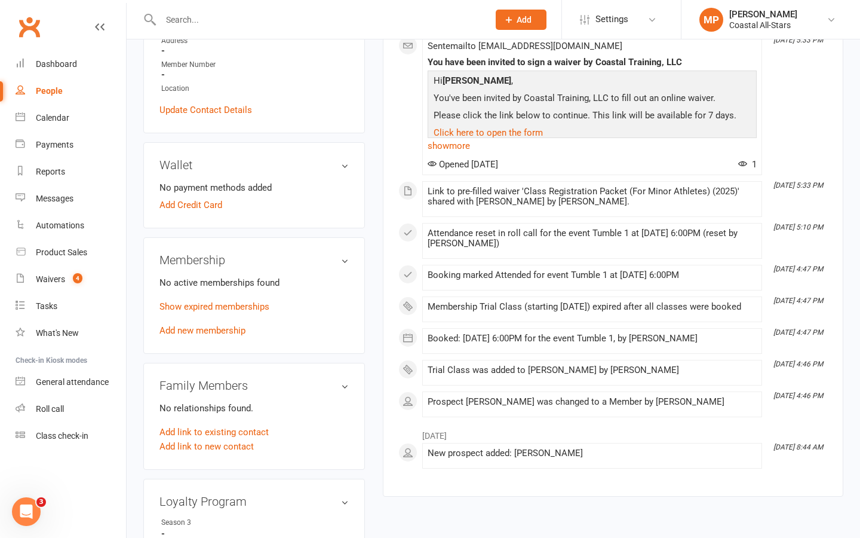
scroll to position [250, 0]
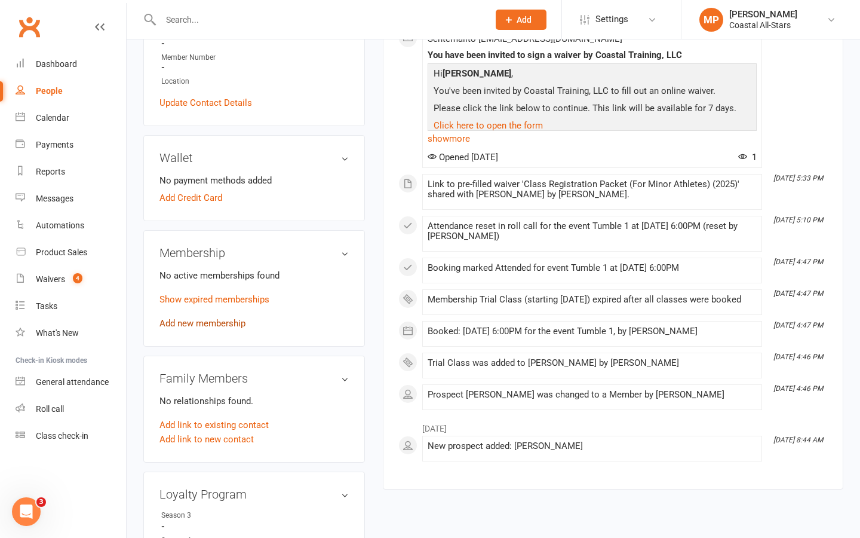
click at [191, 322] on link "Add new membership" at bounding box center [202, 323] width 86 height 11
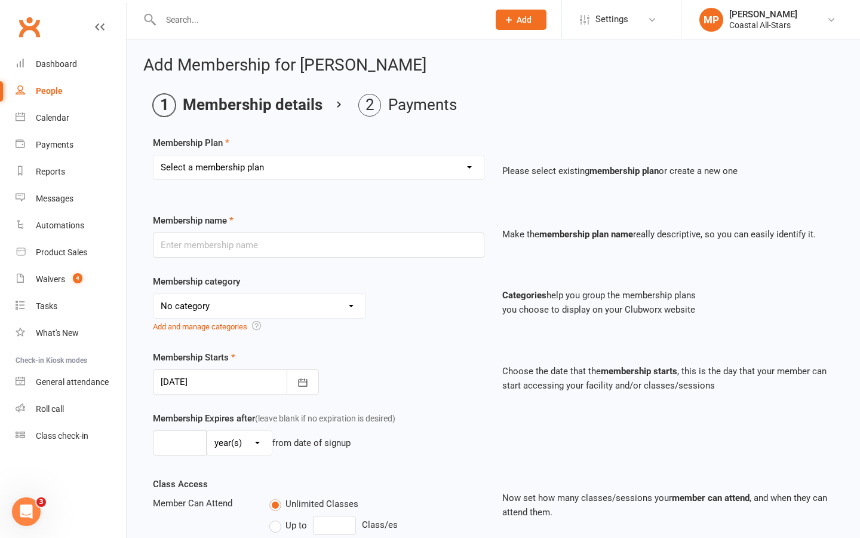
click at [353, 158] on select "Select a membership plan Trial Class Coastal Membership Fee Annual Registration…" at bounding box center [319, 167] width 330 height 24
select select "0"
click at [154, 155] on select "Select a membership plan Trial Class Coastal Membership Fee Annual Registration…" at bounding box center [319, 167] width 330 height 24
type input "Trial Class"
select select "3"
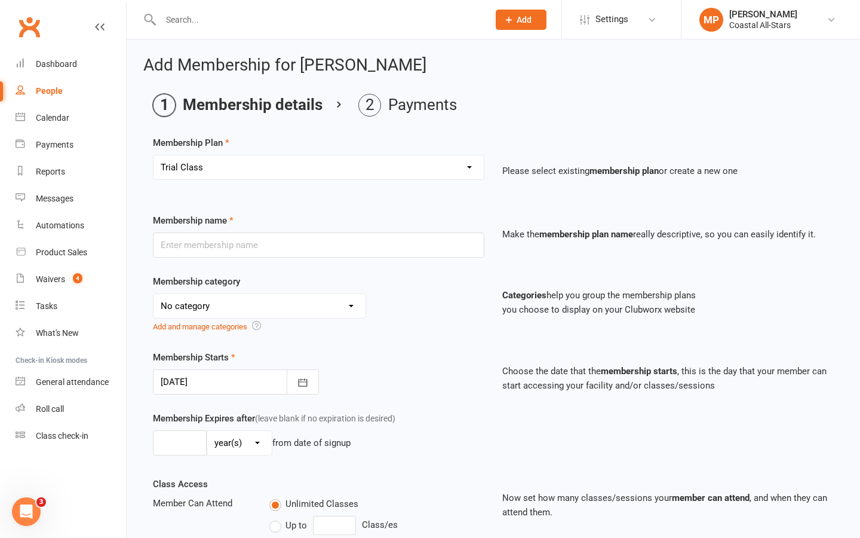
type input "1"
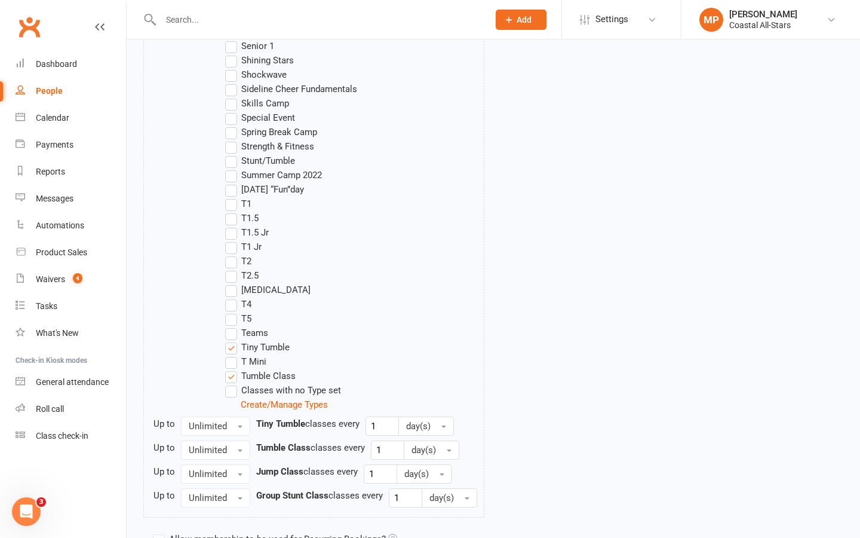
scroll to position [1263, 0]
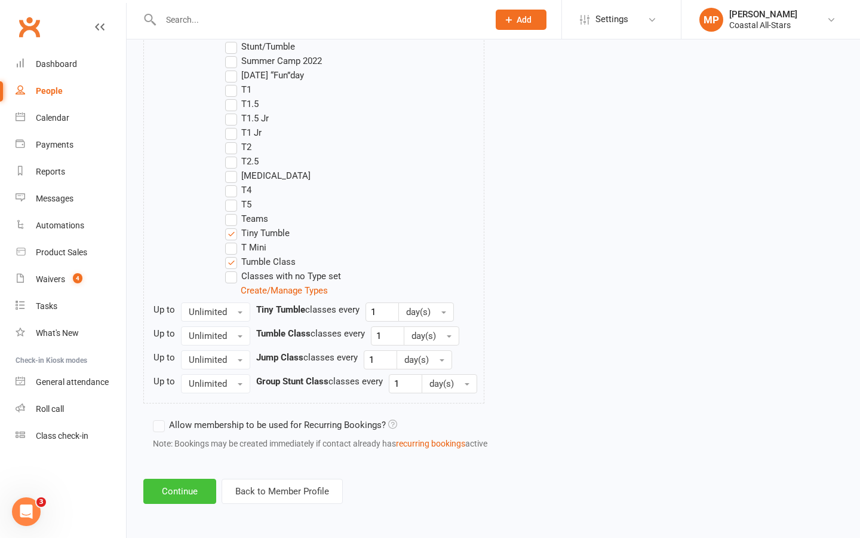
click at [179, 496] on button "Continue" at bounding box center [179, 490] width 73 height 25
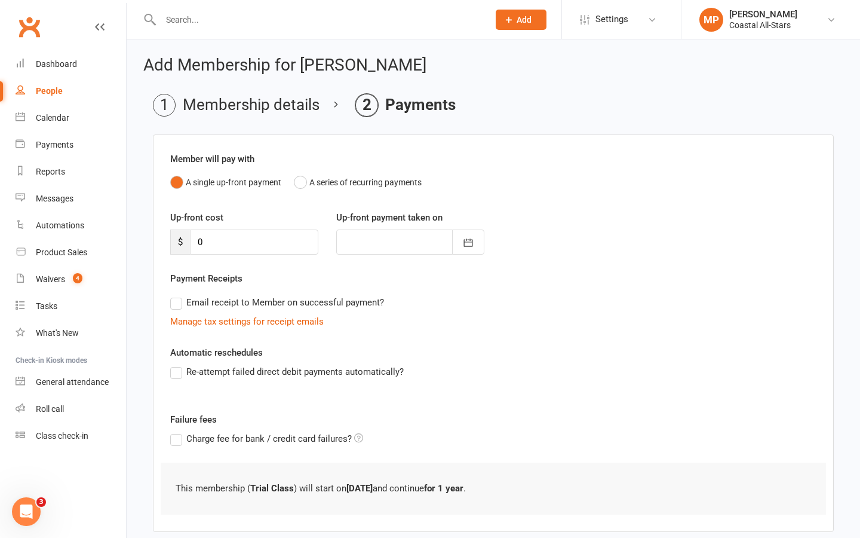
scroll to position [65, 0]
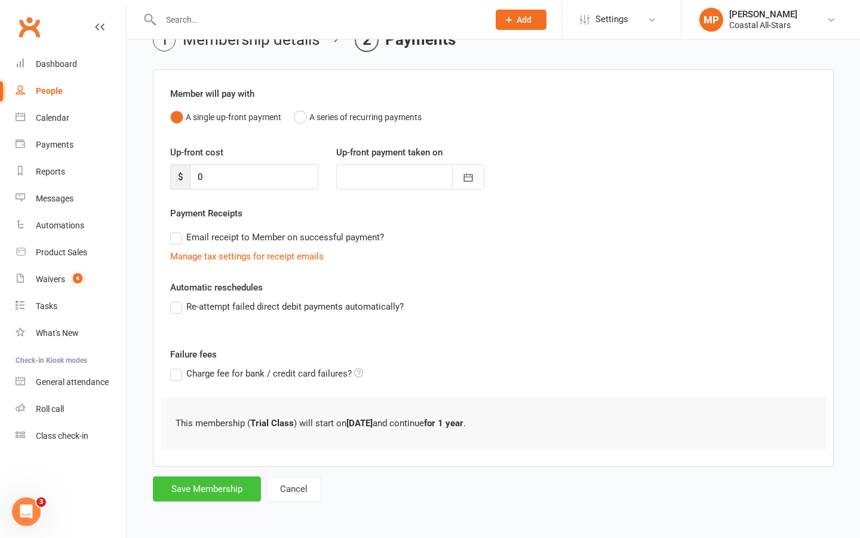
click at [222, 491] on button "Save Membership" at bounding box center [207, 488] width 108 height 25
